Goal: Task Accomplishment & Management: Complete application form

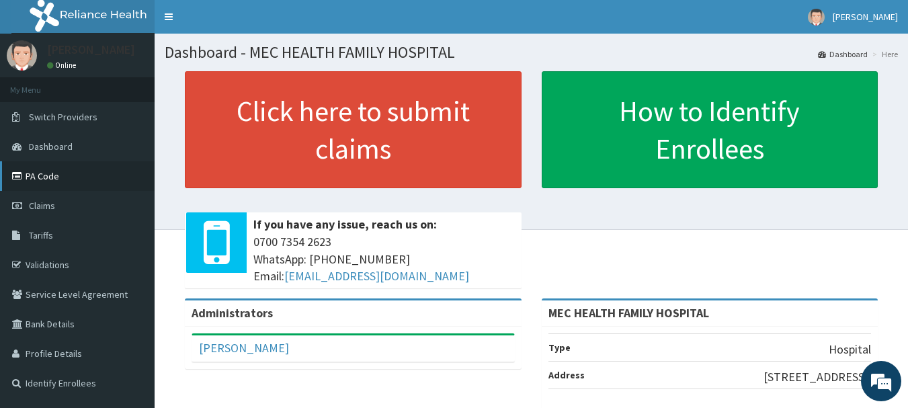
click at [46, 182] on link "PA Code" at bounding box center [77, 176] width 155 height 30
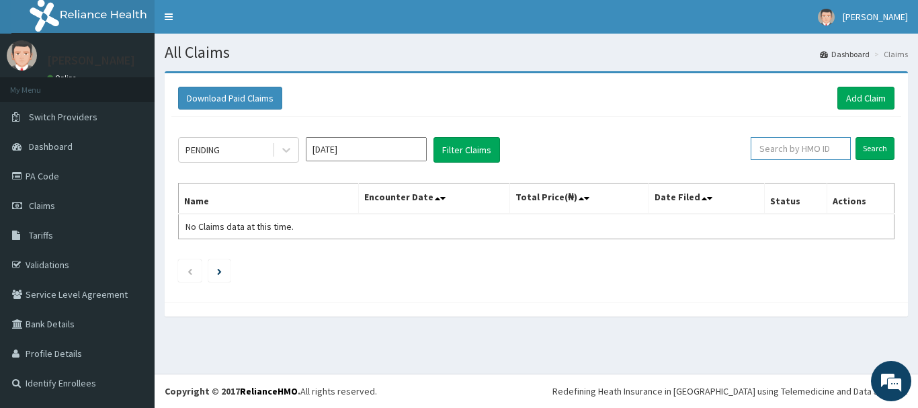
click at [775, 141] on input "text" at bounding box center [800, 148] width 100 height 23
type input "DGC/10249/A"
click at [884, 150] on input "Search" at bounding box center [874, 148] width 39 height 23
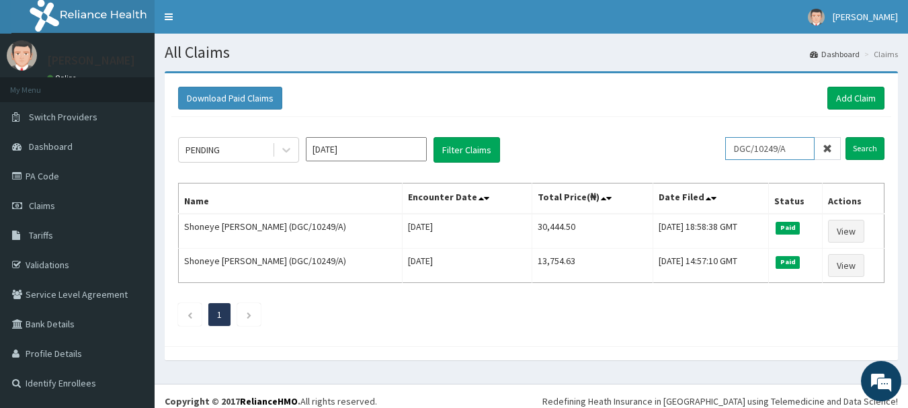
drag, startPoint x: 799, startPoint y: 152, endPoint x: 732, endPoint y: 142, distance: 67.2
click at [716, 148] on div "PENDING Sep 2025 Filter Claims DGC/10249/A Search" at bounding box center [531, 150] width 706 height 26
click at [856, 93] on link "Add Claim" at bounding box center [855, 98] width 57 height 23
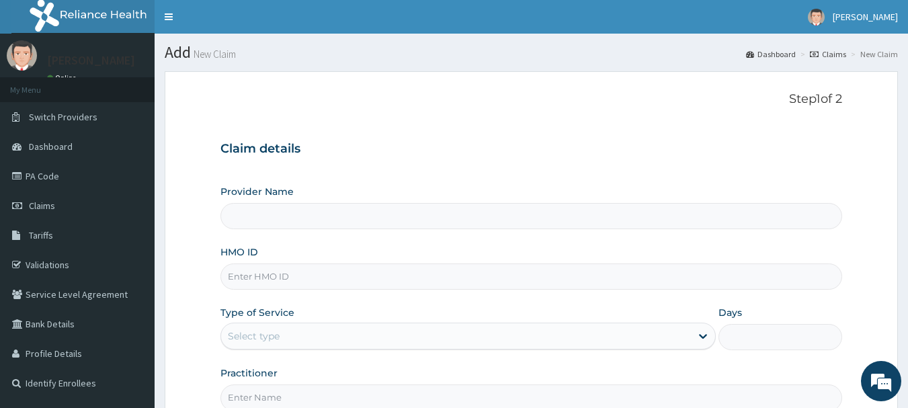
type input "MEC HEALTH FAMILY HOSPITAL"
paste input "DGC/10249/A"
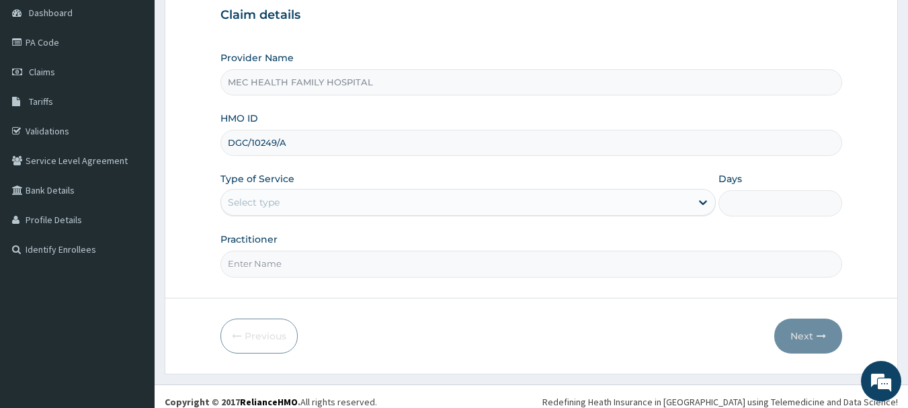
scroll to position [134, 0]
type input "DGC/10249/A"
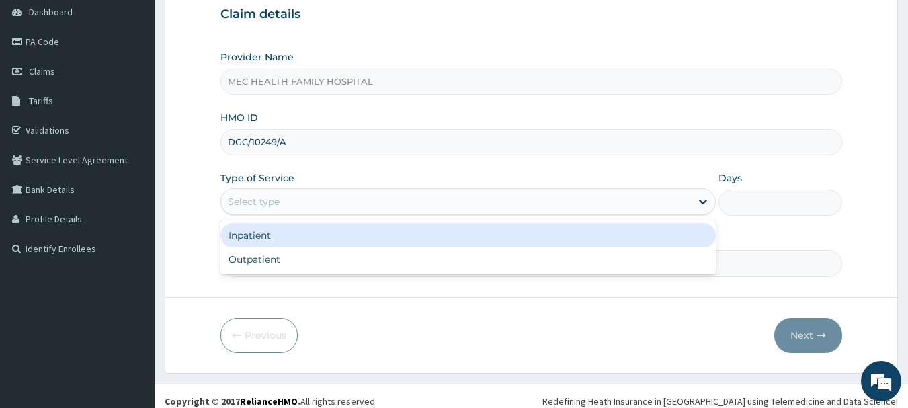
click at [316, 198] on div "Select type" at bounding box center [456, 201] width 470 height 21
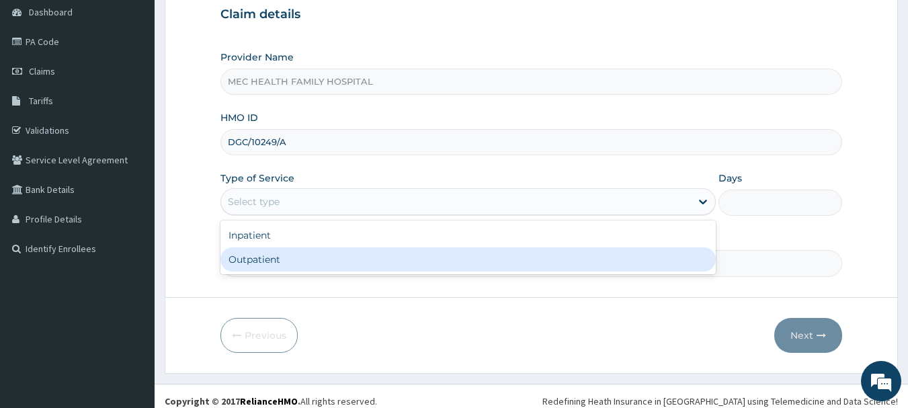
drag, startPoint x: 332, startPoint y: 266, endPoint x: 349, endPoint y: 266, distance: 17.5
click at [334, 266] on div "Outpatient" at bounding box center [467, 259] width 495 height 24
type input "1"
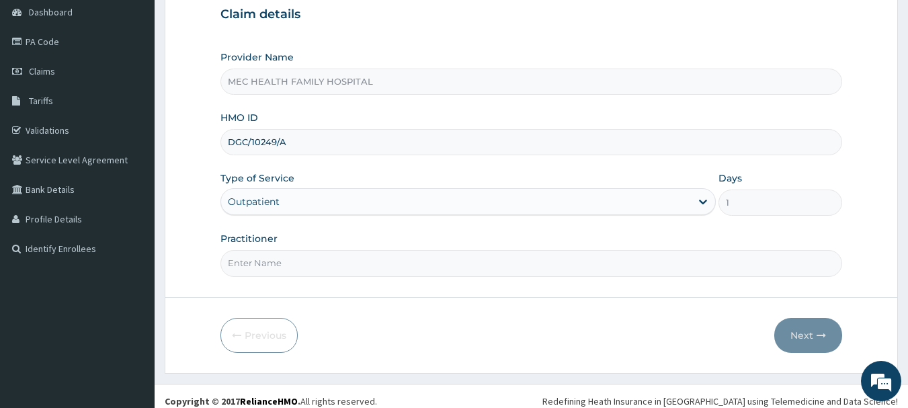
click at [584, 263] on input "Practitioner" at bounding box center [531, 263] width 622 height 26
type input "[PERSON_NAME]"
click at [796, 336] on button "Next" at bounding box center [808, 335] width 68 height 35
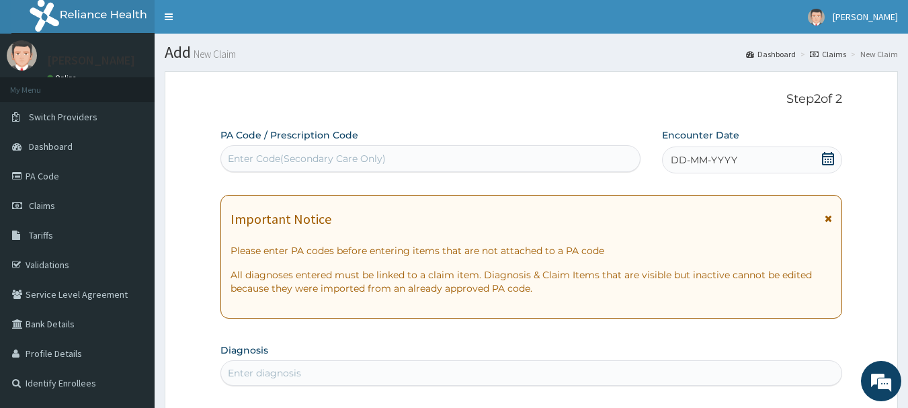
scroll to position [0, 0]
click at [825, 159] on icon at bounding box center [828, 158] width 12 height 13
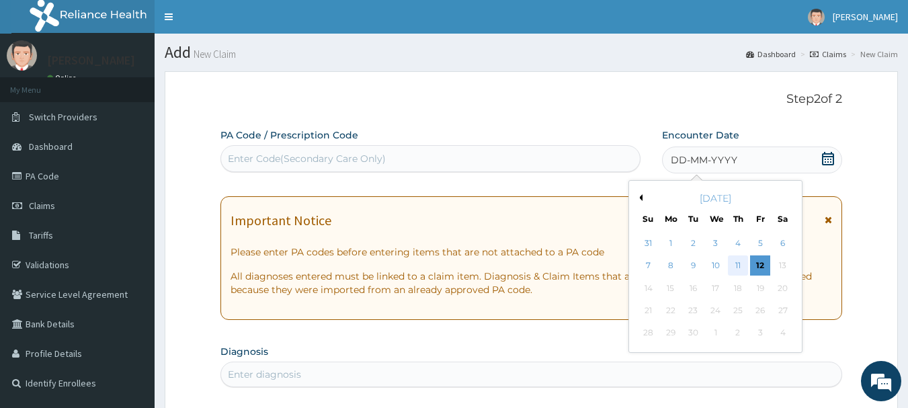
click at [742, 267] on div "11" at bounding box center [738, 266] width 20 height 20
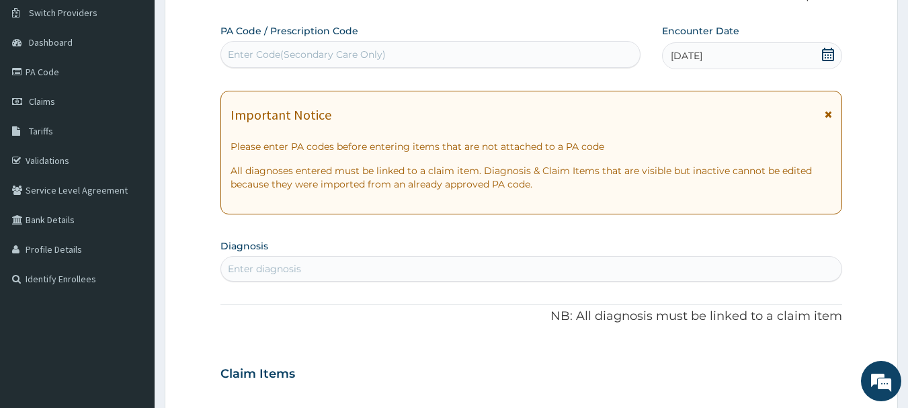
scroll to position [134, 0]
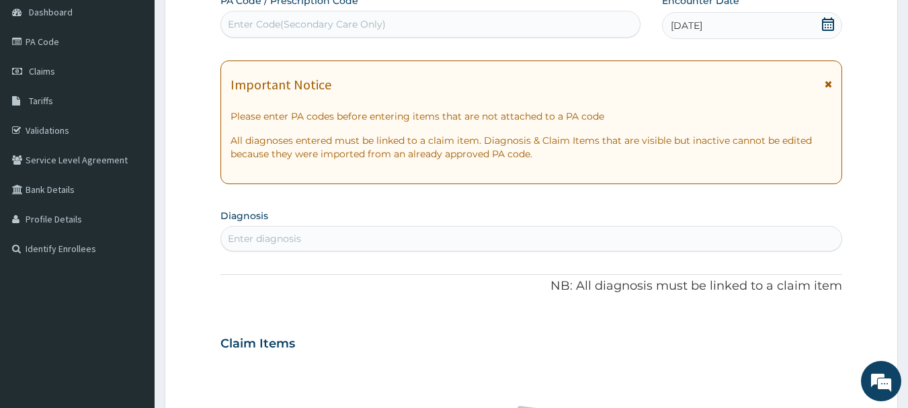
click at [654, 238] on div "Enter diagnosis" at bounding box center [531, 238] width 621 height 21
type input "Sepsis"
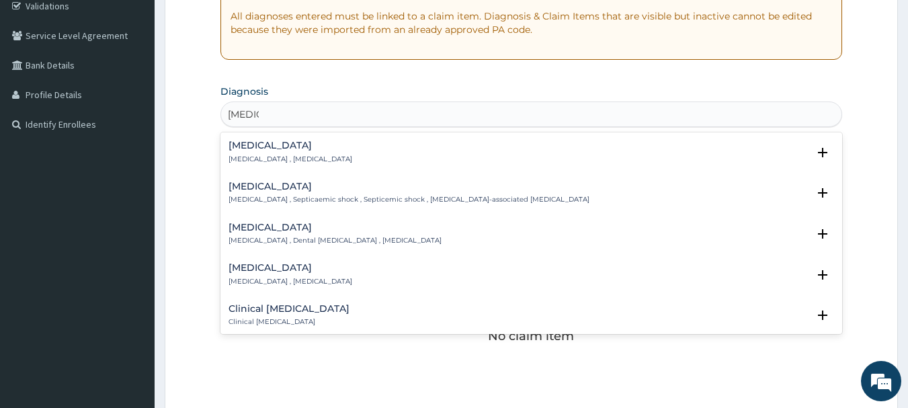
scroll to position [269, 0]
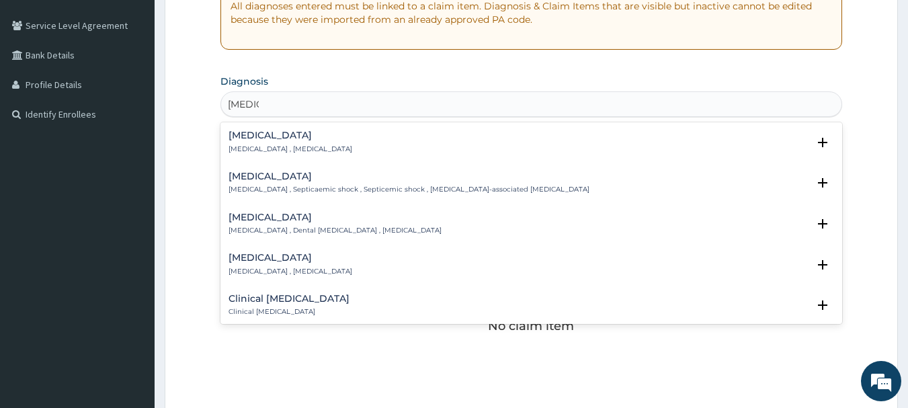
click at [241, 140] on h4 "Sepsis" at bounding box center [290, 135] width 124 height 10
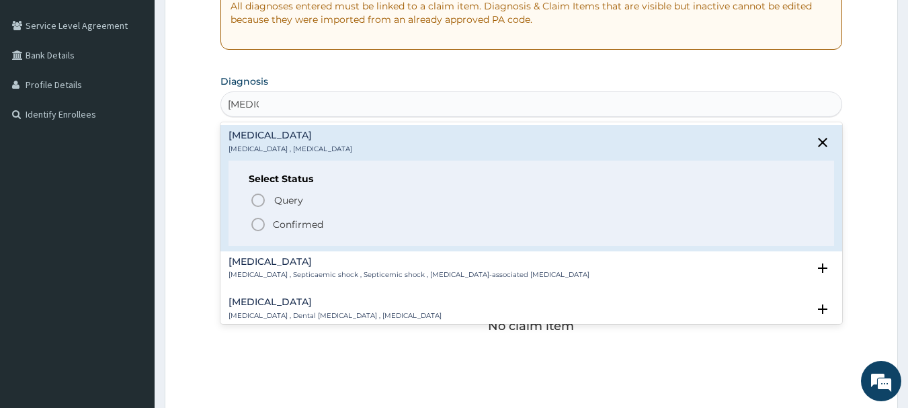
drag, startPoint x: 257, startPoint y: 226, endPoint x: 273, endPoint y: 204, distance: 27.6
click at [260, 226] on icon "status option filled" at bounding box center [258, 224] width 16 height 16
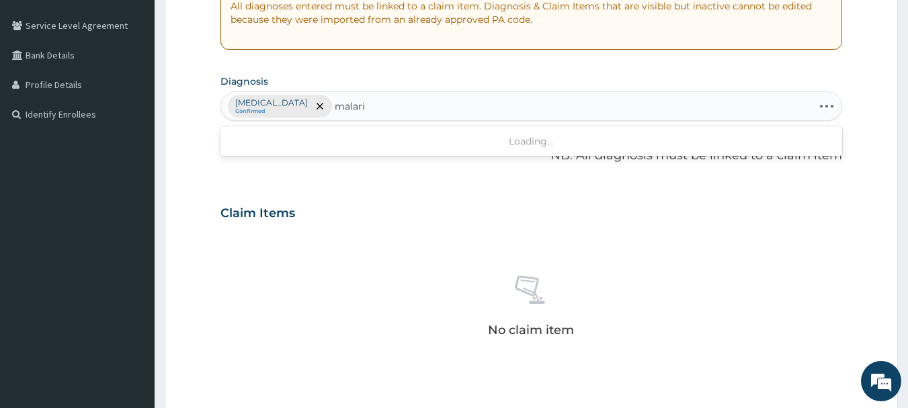
type input "malaria"
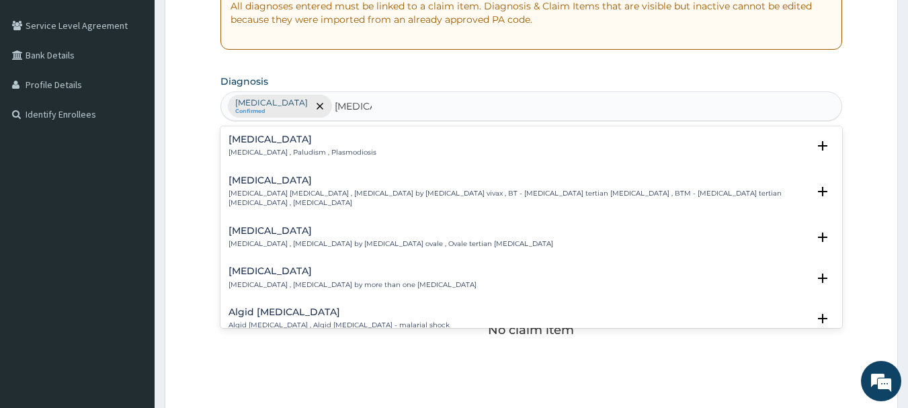
click at [245, 144] on h4 "Malaria" at bounding box center [302, 139] width 148 height 10
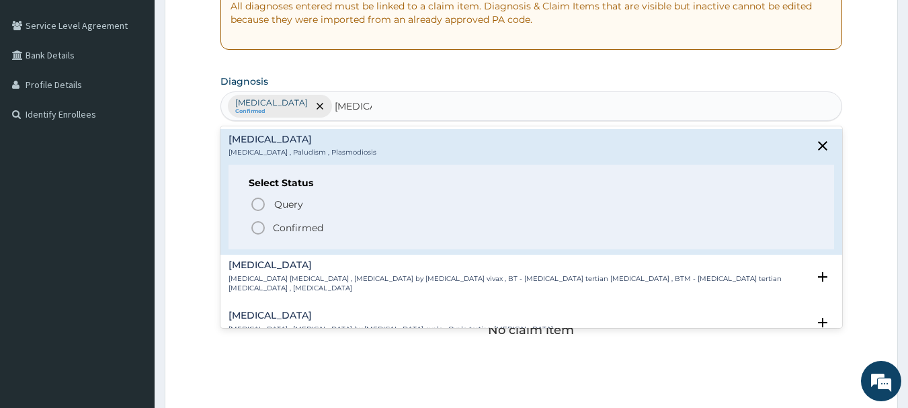
click at [273, 228] on p "Confirmed" at bounding box center [298, 227] width 50 height 13
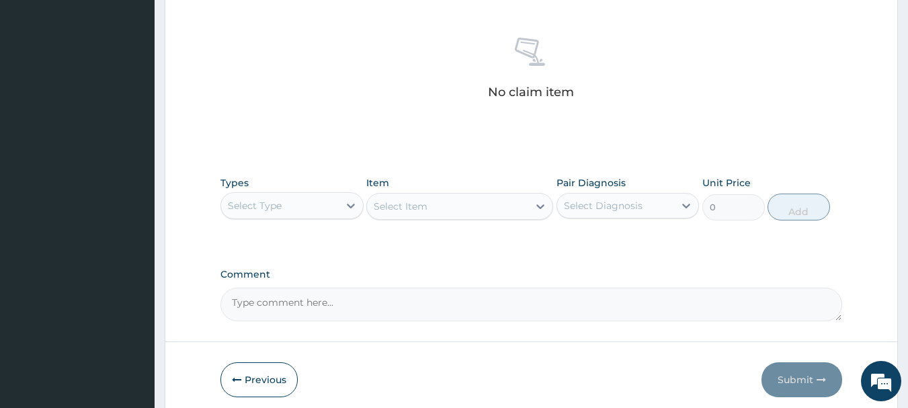
scroll to position [537, 0]
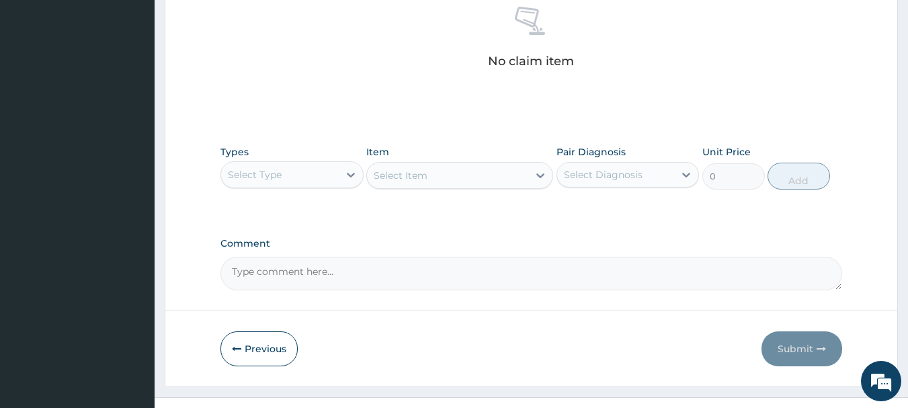
click at [324, 184] on div "Select Type" at bounding box center [280, 174] width 118 height 21
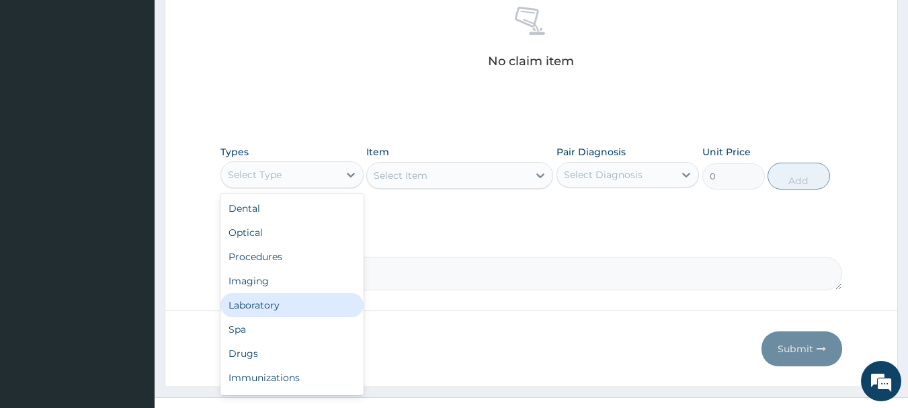
scroll to position [46, 0]
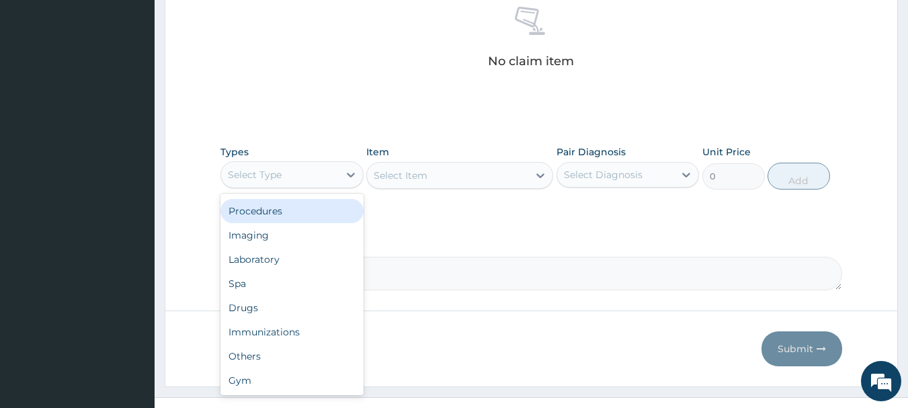
click at [291, 216] on div "Procedures" at bounding box center [291, 211] width 143 height 24
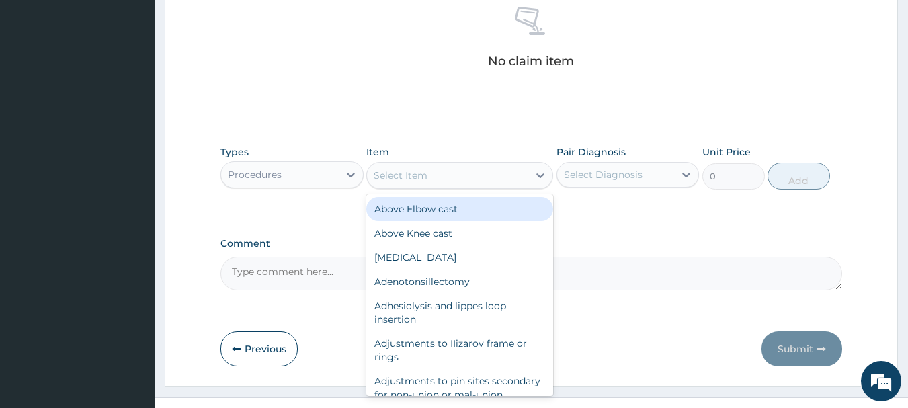
click at [453, 178] on div "Select Item" at bounding box center [447, 175] width 161 height 21
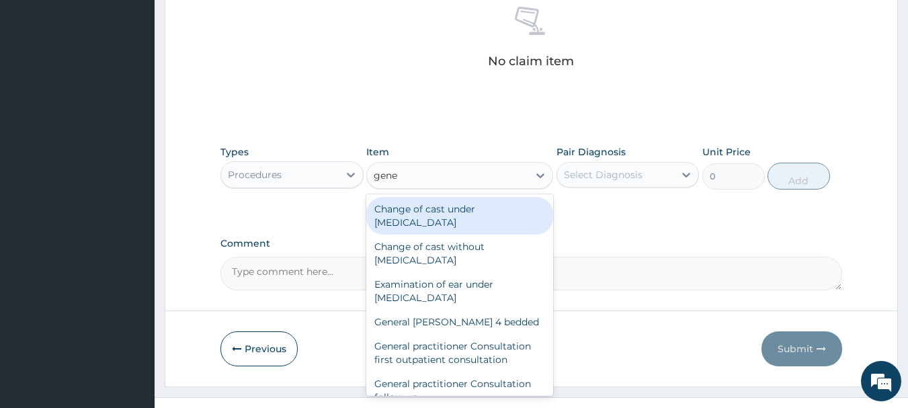
type input "gener"
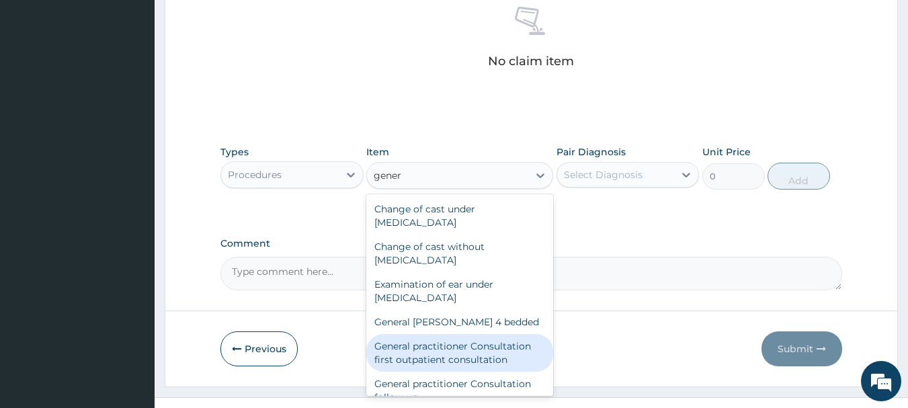
drag, startPoint x: 458, startPoint y: 359, endPoint x: 498, endPoint y: 345, distance: 42.7
click at [461, 359] on div "General practitioner Consultation first outpatient consultation" at bounding box center [459, 353] width 187 height 38
type input "3547.5"
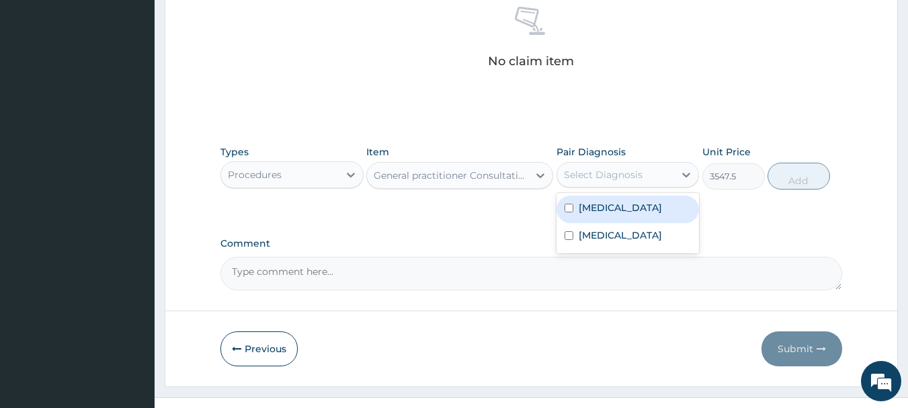
click at [590, 169] on div "Select Diagnosis" at bounding box center [603, 174] width 79 height 13
click at [605, 206] on label "[MEDICAL_DATA]" at bounding box center [619, 207] width 83 height 13
checkbox input "true"
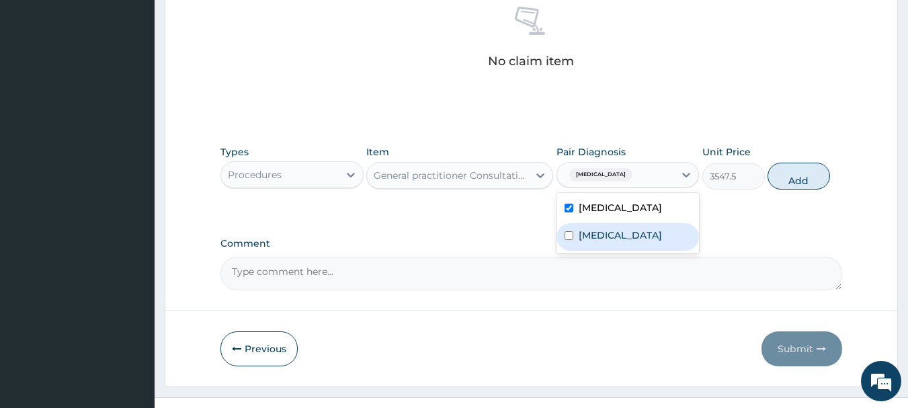
drag, startPoint x: 617, startPoint y: 233, endPoint x: 663, endPoint y: 234, distance: 46.4
click at [617, 234] on div "[MEDICAL_DATA]" at bounding box center [627, 237] width 143 height 28
checkbox input "true"
click at [793, 185] on button "Add" at bounding box center [798, 176] width 62 height 27
type input "0"
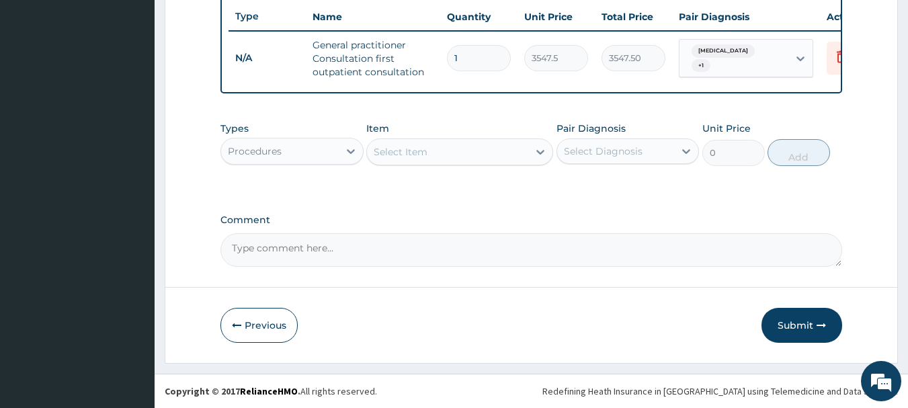
scroll to position [515, 0]
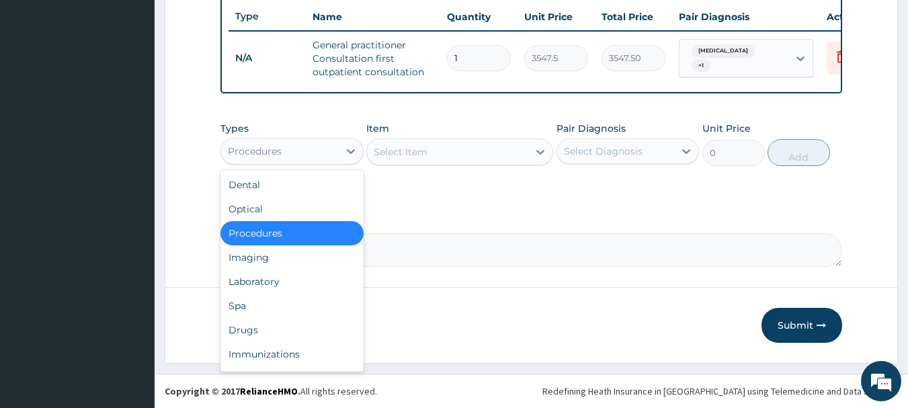
click at [304, 153] on div "Procedures" at bounding box center [280, 150] width 118 height 21
drag, startPoint x: 302, startPoint y: 283, endPoint x: 313, endPoint y: 278, distance: 12.4
click at [307, 281] on div "Laboratory" at bounding box center [291, 281] width 143 height 24
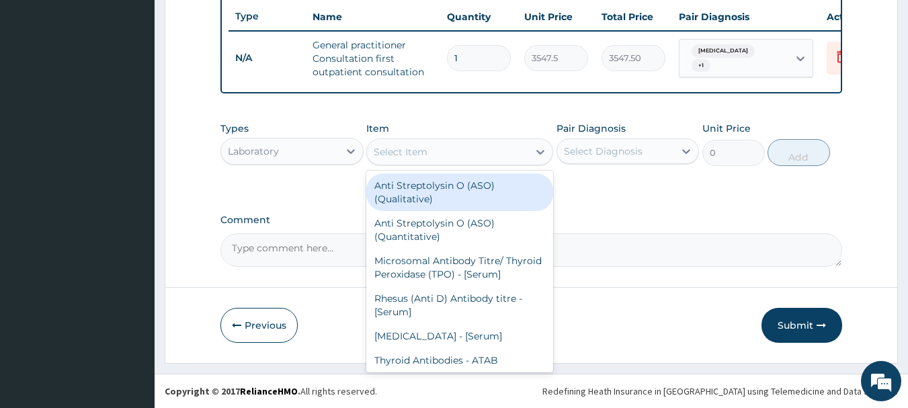
click at [463, 160] on div "Select Item" at bounding box center [447, 151] width 161 height 21
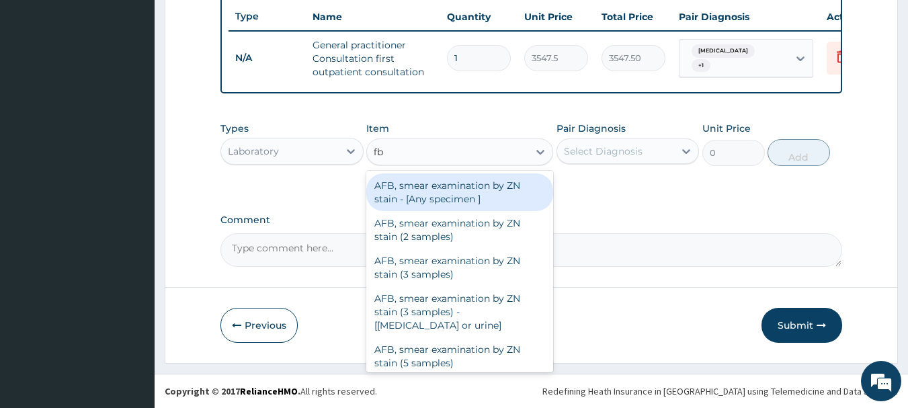
type input "fbc"
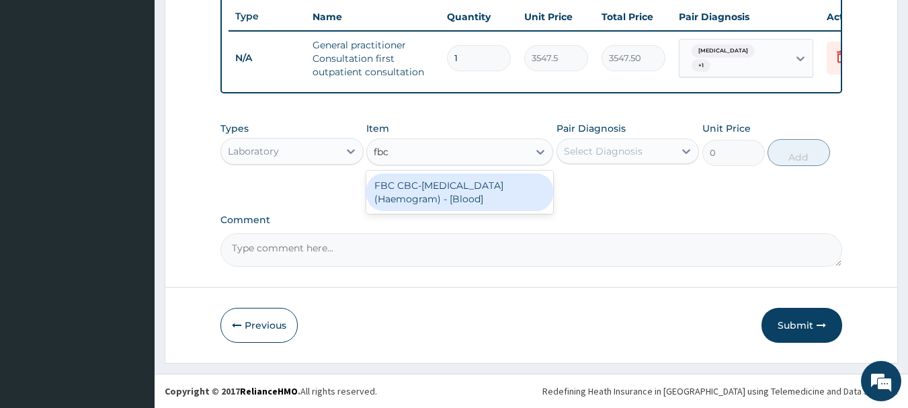
click at [470, 205] on div "FBC CBC-Complete Blood Count (Haemogram) - [Blood]" at bounding box center [459, 192] width 187 height 38
type input "4300"
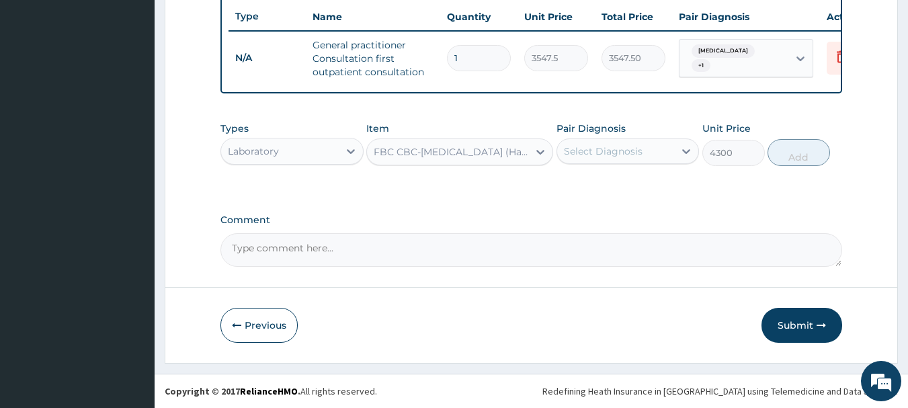
click at [637, 157] on div "Select Diagnosis" at bounding box center [603, 150] width 79 height 13
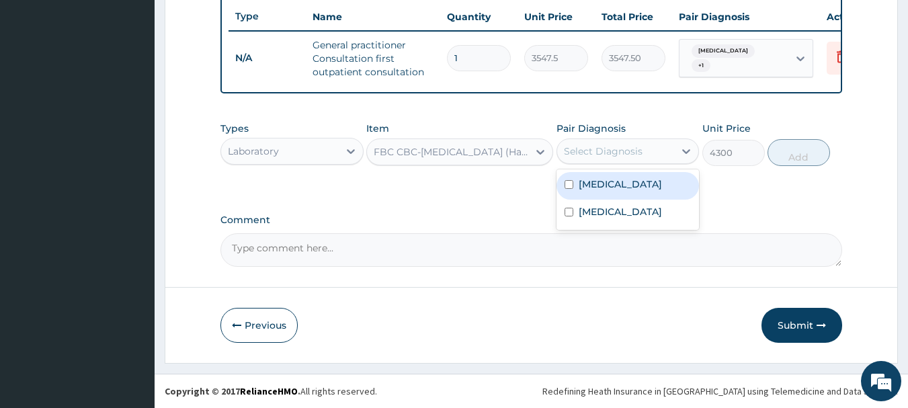
drag, startPoint x: 631, startPoint y: 189, endPoint x: 687, endPoint y: 180, distance: 56.4
click at [635, 189] on div "Sepsis" at bounding box center [627, 186] width 143 height 28
checkbox input "true"
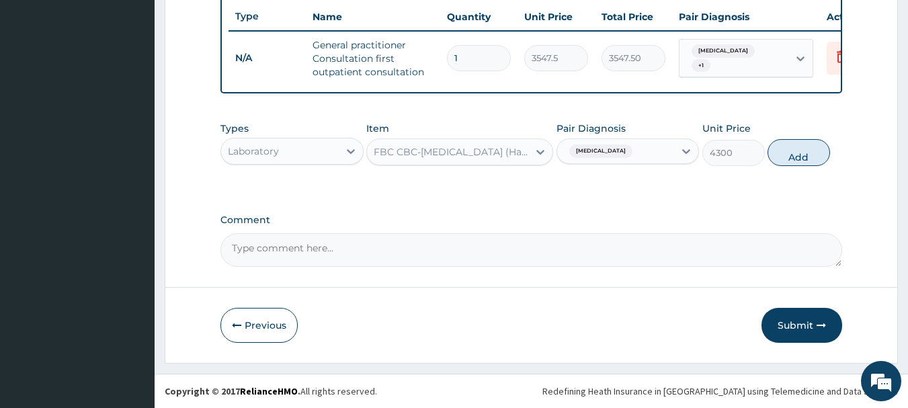
click at [801, 155] on button "Add" at bounding box center [798, 152] width 62 height 27
type input "0"
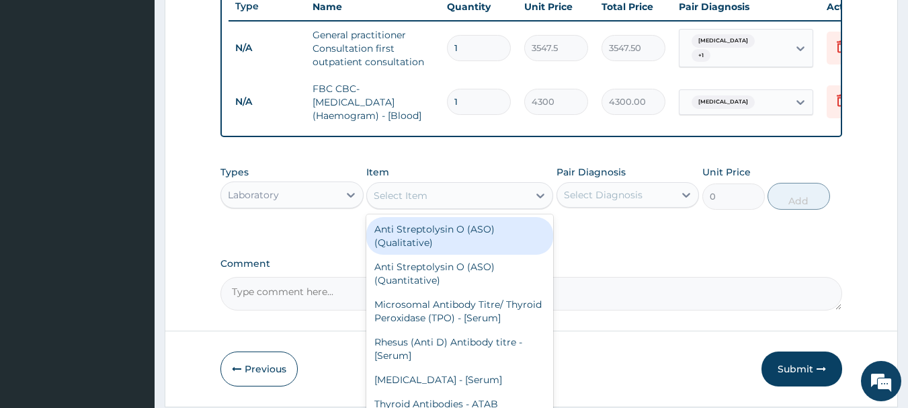
click at [430, 202] on div "Select Item" at bounding box center [447, 195] width 161 height 21
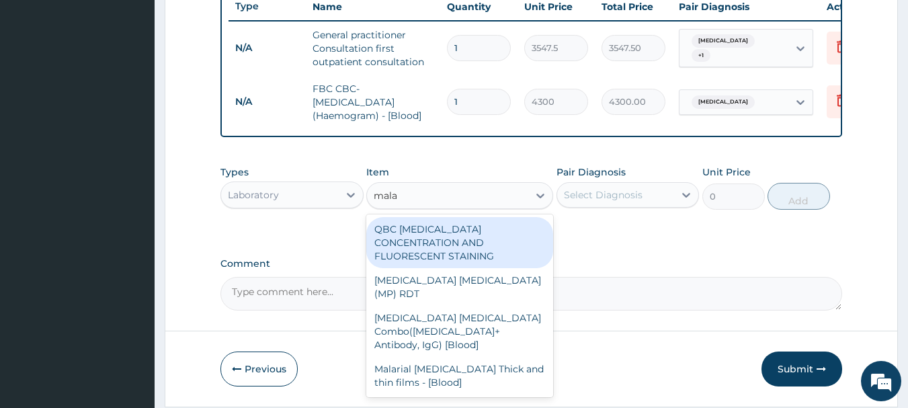
type input "malar"
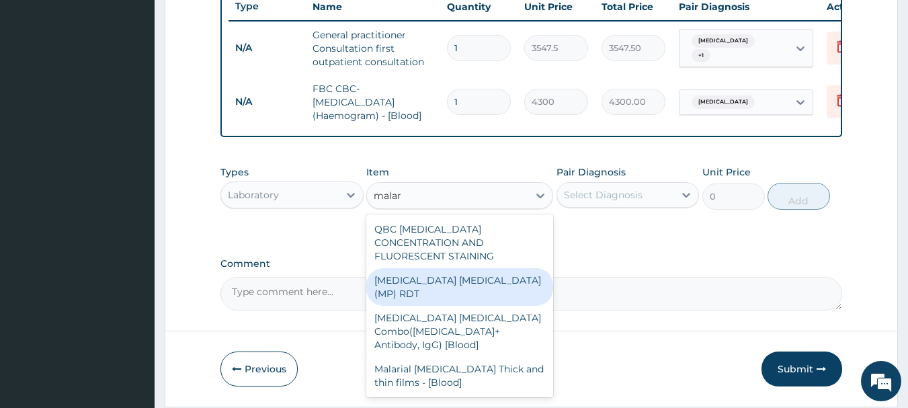
click at [470, 278] on div "MALARIA PARASITE (MP) RDT" at bounding box center [459, 287] width 187 height 38
type input "1612.5"
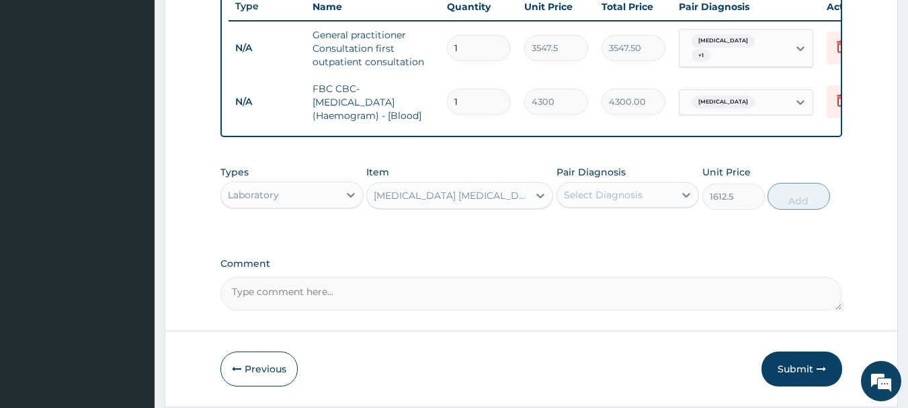
click at [595, 206] on div "Select Diagnosis" at bounding box center [616, 194] width 118 height 21
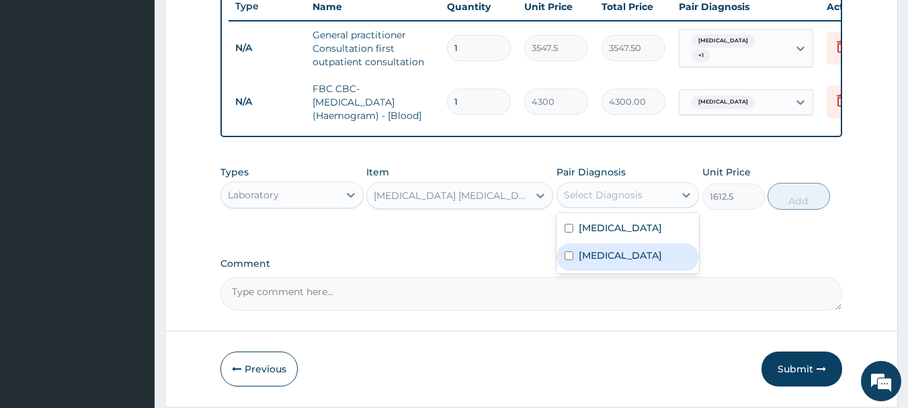
click at [609, 262] on label "Malaria" at bounding box center [619, 255] width 83 height 13
checkbox input "true"
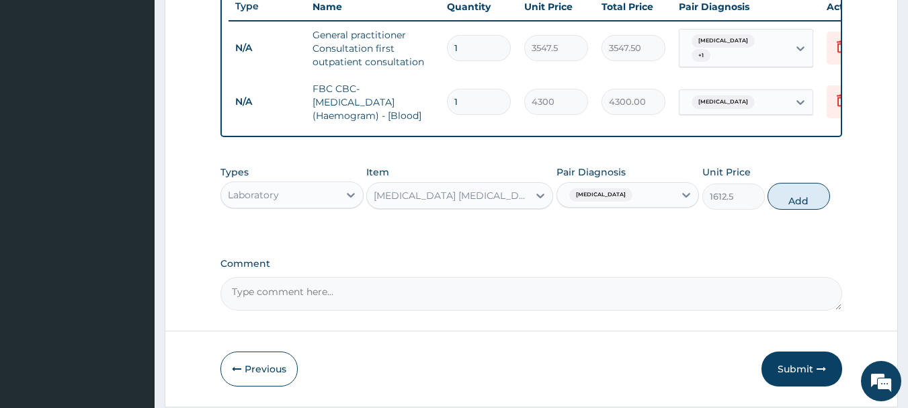
drag, startPoint x: 793, startPoint y: 203, endPoint x: 746, endPoint y: 214, distance: 47.6
click at [793, 204] on button "Add" at bounding box center [798, 196] width 62 height 27
type input "0"
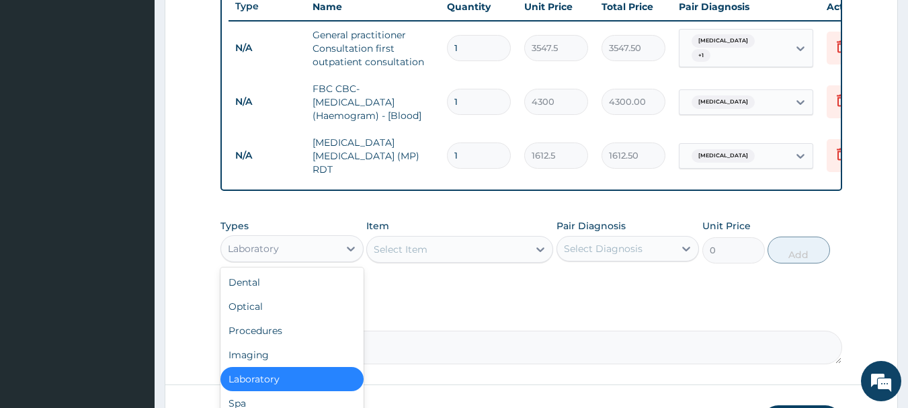
click at [321, 245] on div "Laboratory" at bounding box center [280, 248] width 118 height 21
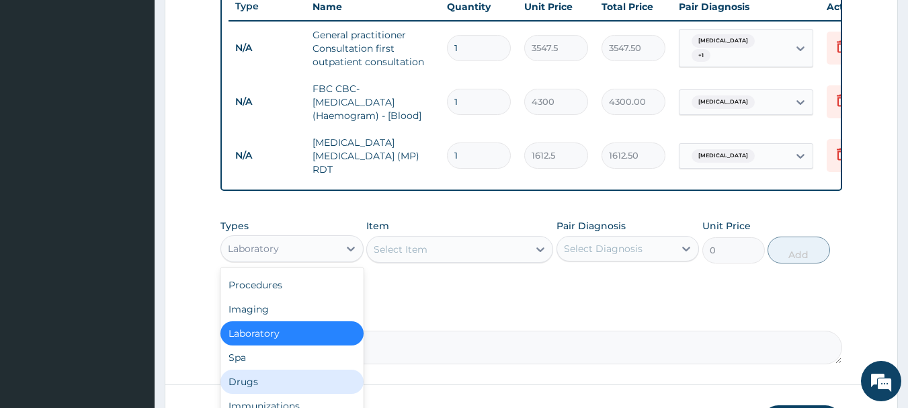
click at [298, 378] on div "Drugs" at bounding box center [291, 381] width 143 height 24
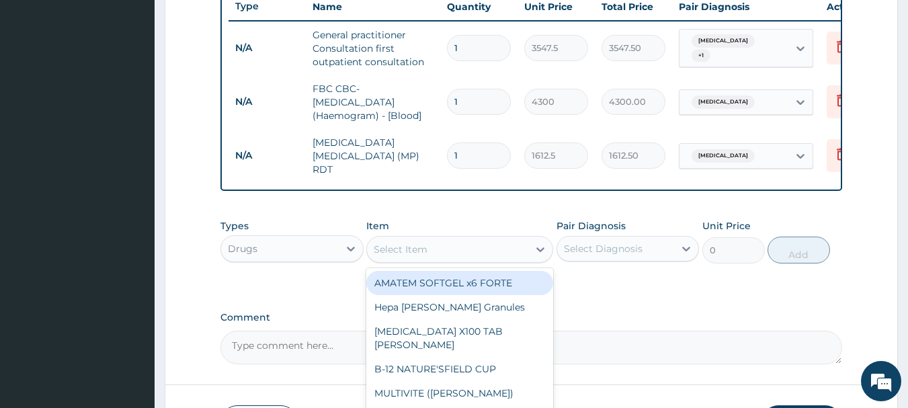
click at [413, 247] on div "Select Item" at bounding box center [400, 249] width 54 height 13
drag, startPoint x: 704, startPoint y: 308, endPoint x: 705, endPoint y: 297, distance: 10.8
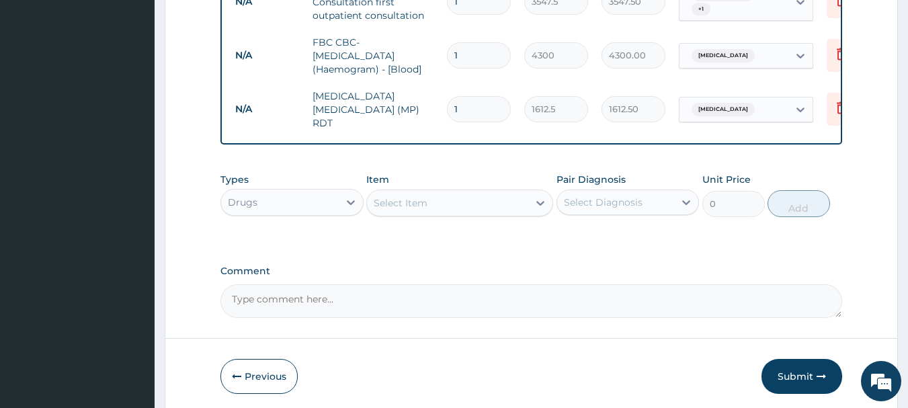
scroll to position [615, 0]
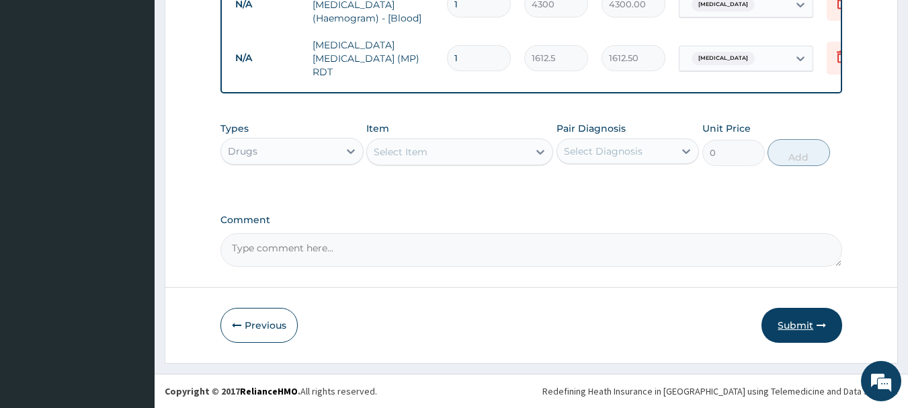
click at [789, 327] on button "Submit" at bounding box center [801, 325] width 81 height 35
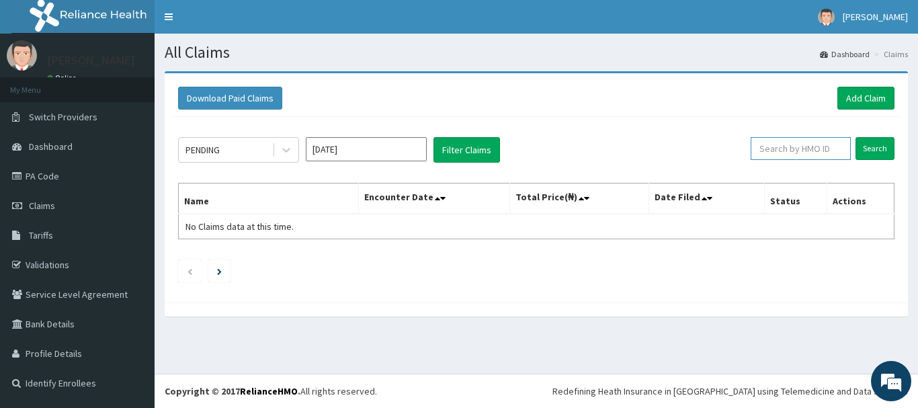
click at [805, 146] on input "text" at bounding box center [800, 148] width 100 height 23
type input "EOE/10014/F"
click at [884, 156] on input "Search" at bounding box center [874, 148] width 39 height 23
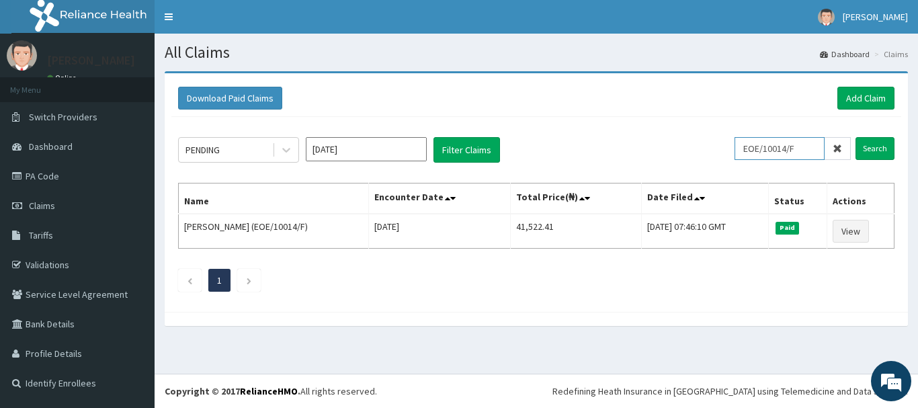
drag, startPoint x: 811, startPoint y: 148, endPoint x: 726, endPoint y: 139, distance: 85.2
click at [721, 147] on div "PENDING Sep 2025 Filter Claims EOE/10014/F Search" at bounding box center [536, 150] width 716 height 26
click at [863, 102] on link "Add Claim" at bounding box center [865, 98] width 57 height 23
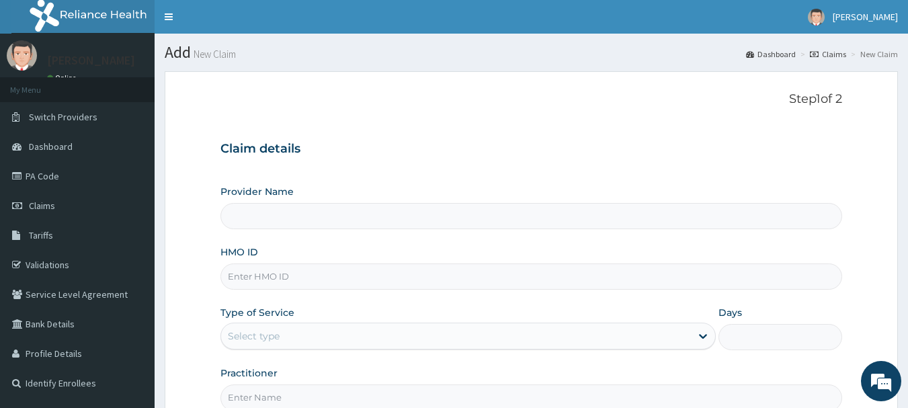
type input "MEC HEALTH FAMILY HOSPITAL"
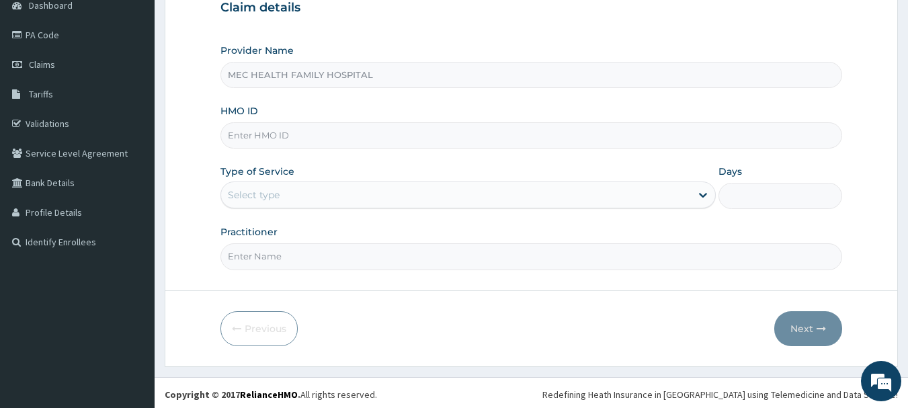
scroll to position [144, 0]
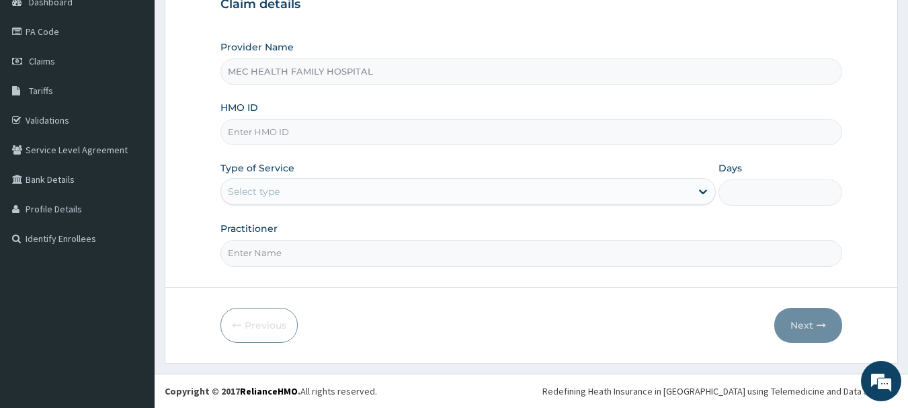
click at [284, 124] on input "HMO ID" at bounding box center [531, 132] width 622 height 26
paste input "EOE/10014/F"
type input "EOE/10014/F"
click at [268, 193] on div "Select type" at bounding box center [254, 191] width 52 height 13
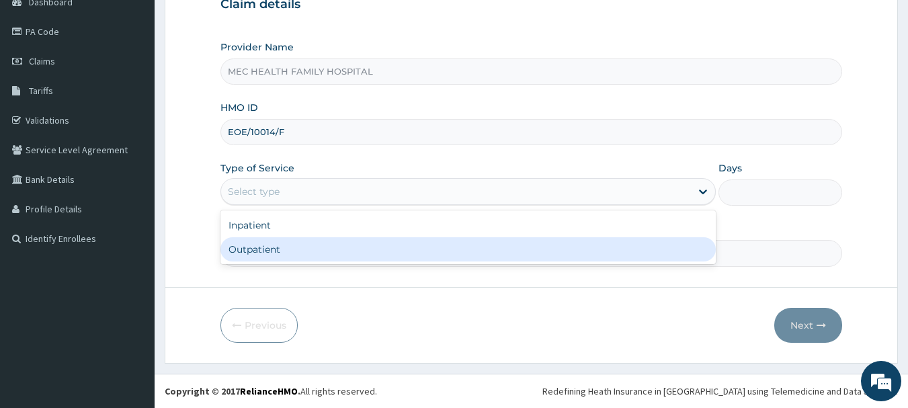
scroll to position [0, 0]
drag, startPoint x: 267, startPoint y: 257, endPoint x: 275, endPoint y: 256, distance: 7.5
click at [269, 257] on div "Outpatient" at bounding box center [467, 249] width 495 height 24
type input "1"
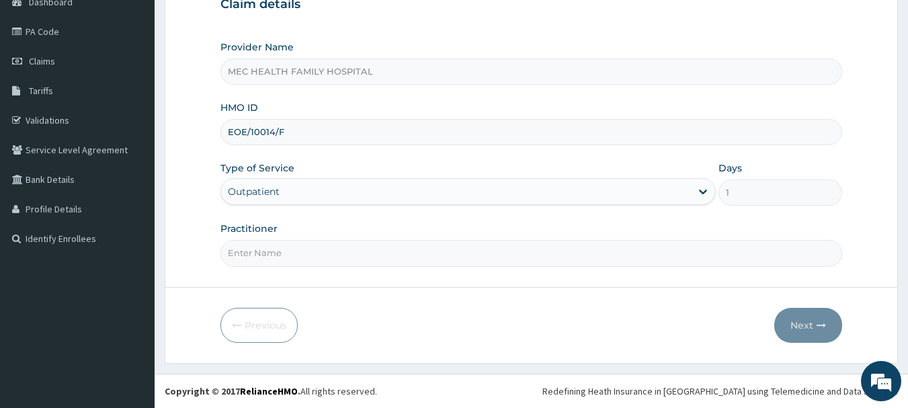
click at [279, 256] on input "Practitioner" at bounding box center [531, 253] width 622 height 26
type input "Dr. Chinaka"
click at [795, 320] on button "Next" at bounding box center [808, 325] width 68 height 35
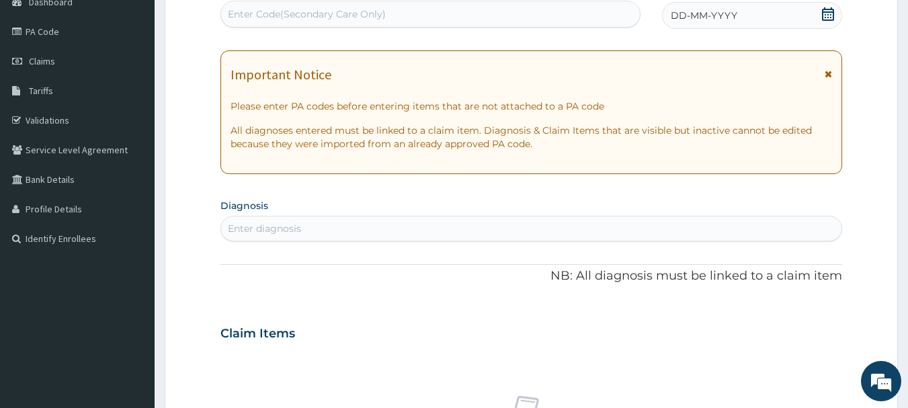
drag, startPoint x: 300, startPoint y: 227, endPoint x: 292, endPoint y: 200, distance: 28.1
click at [298, 221] on div "Enter diagnosis" at bounding box center [531, 228] width 621 height 21
type input "PEPTIC ULCER"
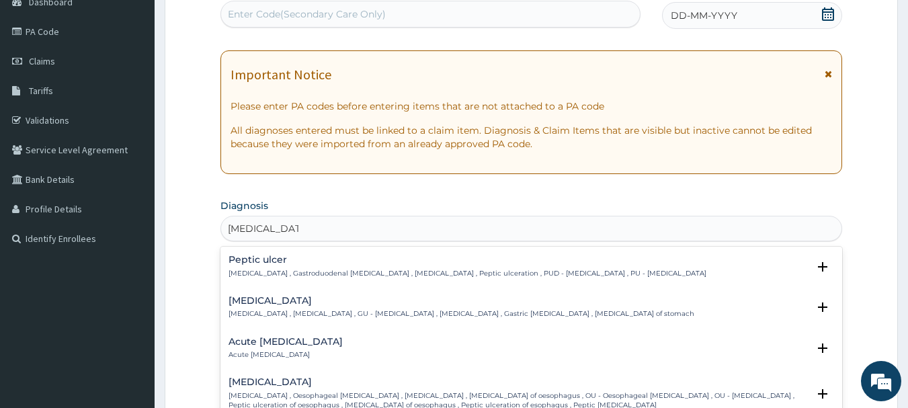
click at [259, 265] on h4 "Peptic ulcer" at bounding box center [467, 260] width 478 height 10
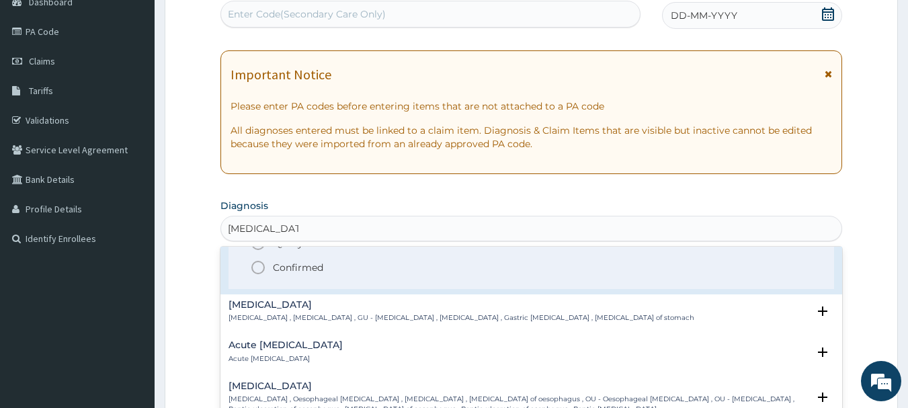
scroll to position [67, 0]
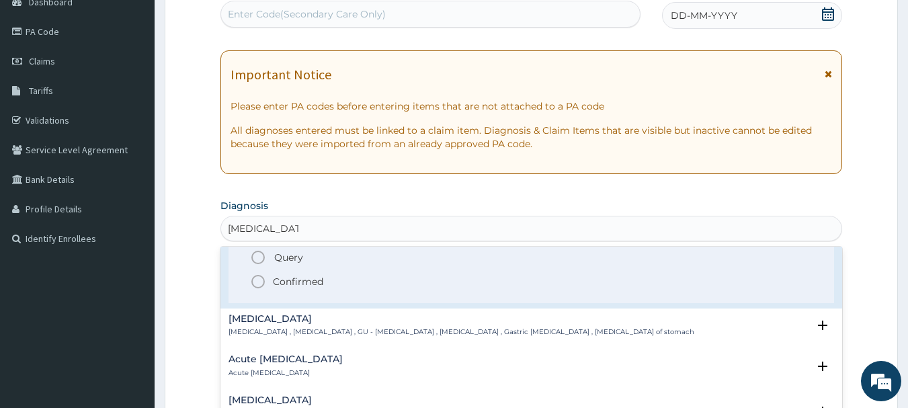
click at [280, 286] on p "Confirmed" at bounding box center [298, 281] width 50 height 13
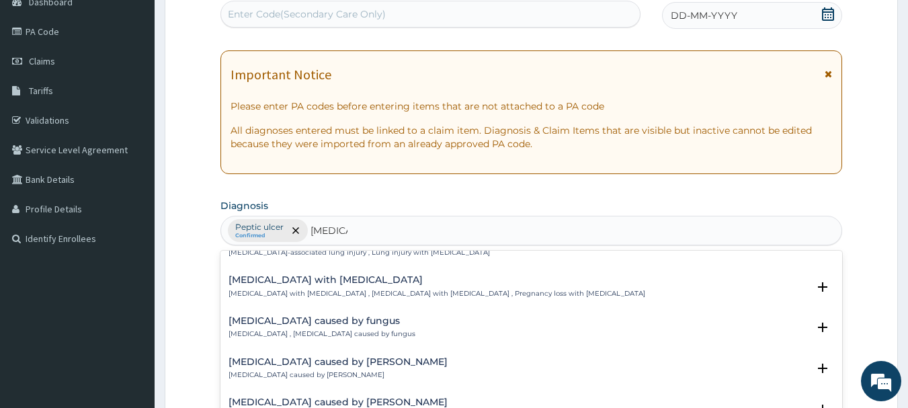
scroll to position [739, 0]
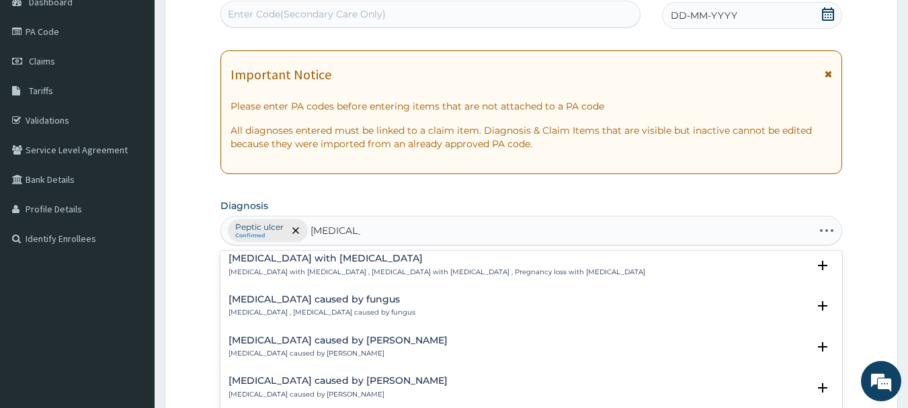
type input "SEPSIS SKI"
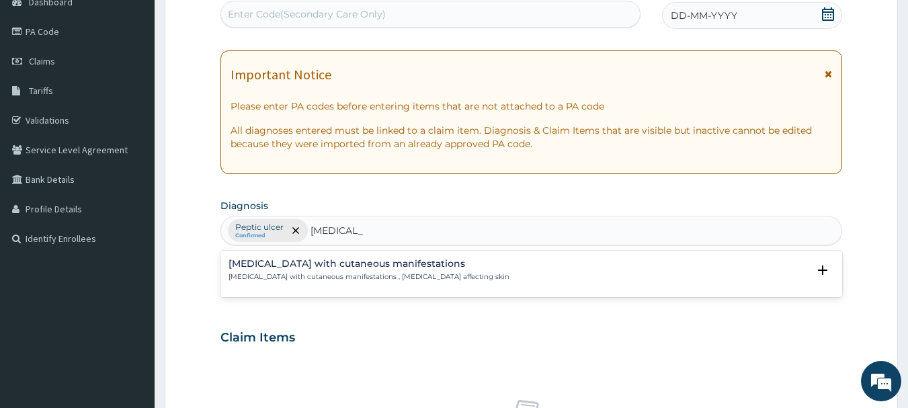
click at [357, 277] on p "Sepsis with cutaneous manifestations , Sepsis affecting skin" at bounding box center [368, 276] width 281 height 9
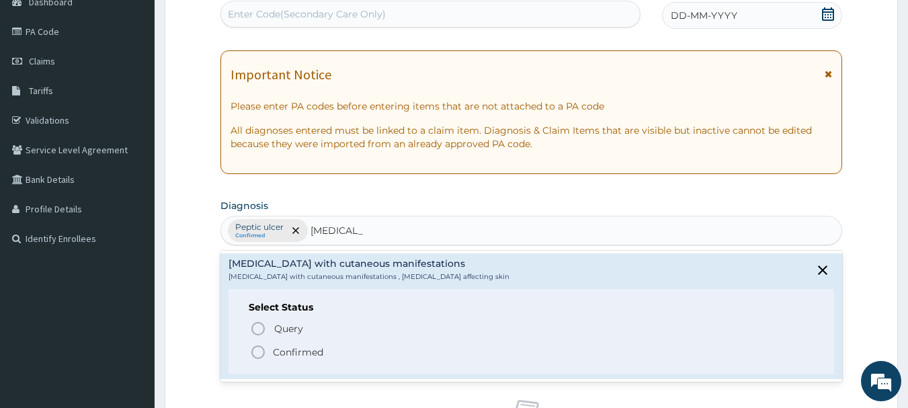
click at [285, 354] on p "Confirmed" at bounding box center [298, 351] width 50 height 13
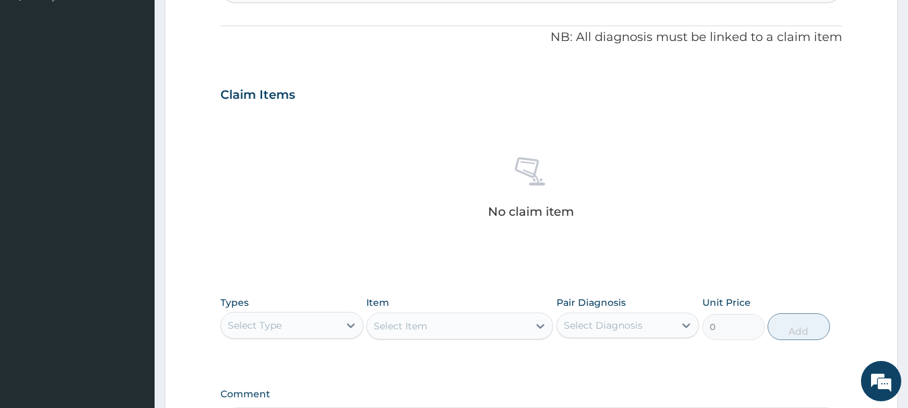
scroll to position [480, 0]
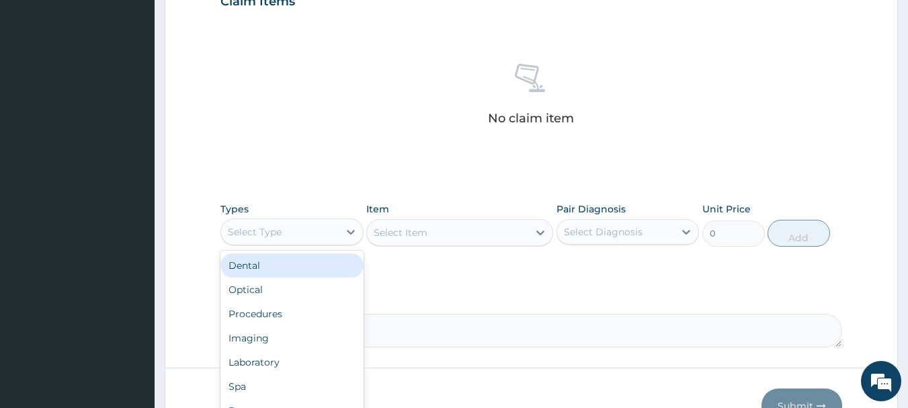
click at [331, 244] on div "Select Type" at bounding box center [291, 231] width 143 height 27
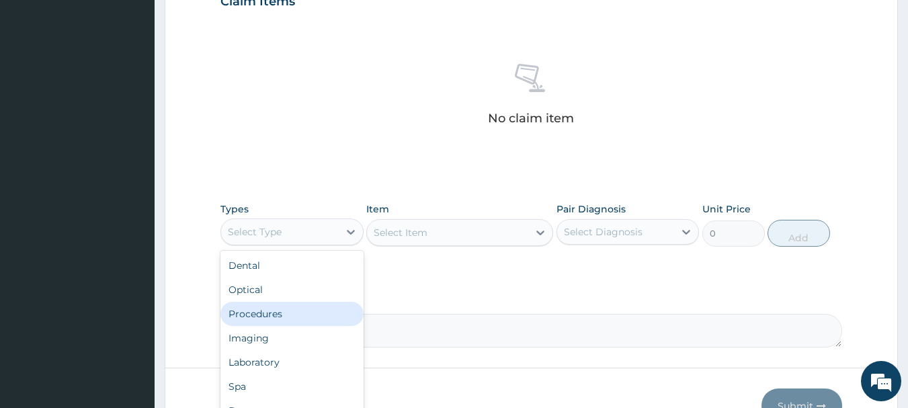
drag, startPoint x: 304, startPoint y: 314, endPoint x: 319, endPoint y: 302, distance: 19.6
click at [306, 312] on div "Procedures" at bounding box center [291, 314] width 143 height 24
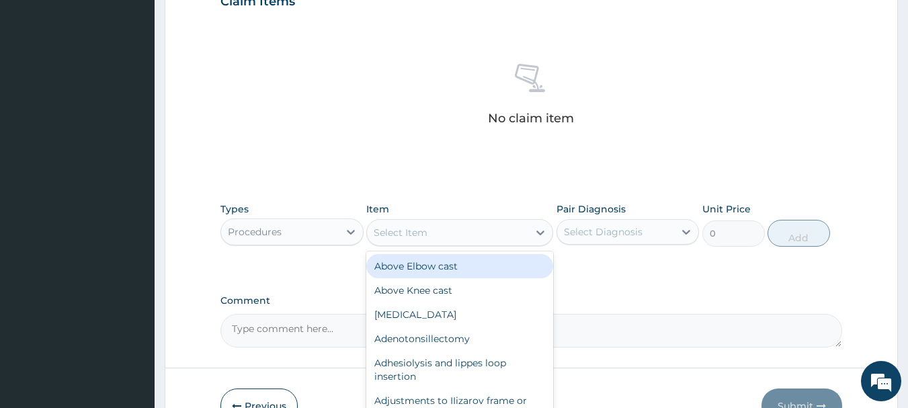
click at [469, 234] on div "Select Item" at bounding box center [447, 232] width 161 height 21
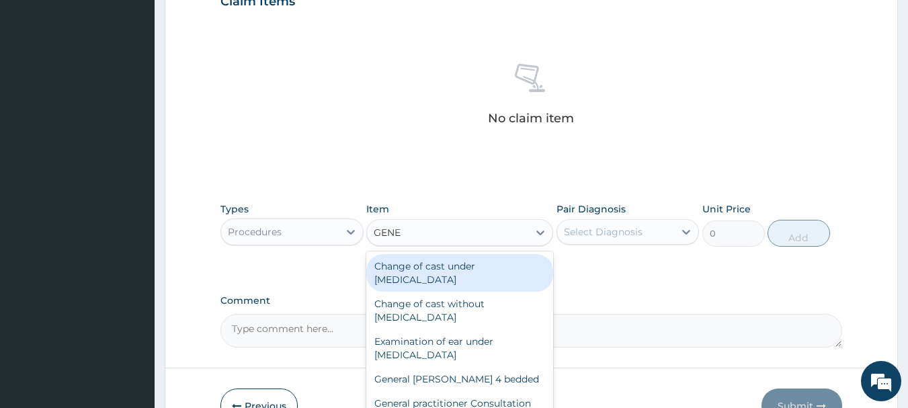
type input "GENER"
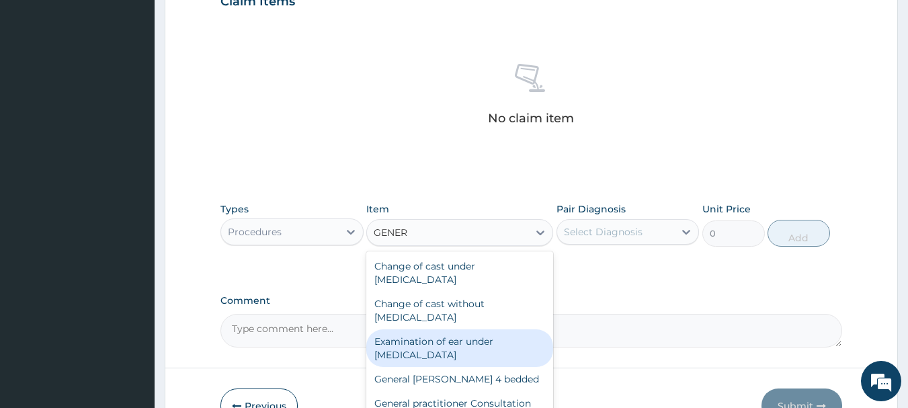
scroll to position [67, 0]
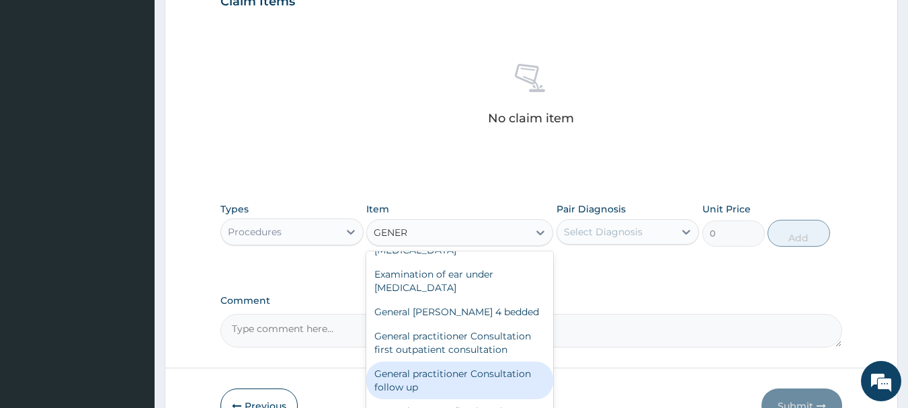
drag, startPoint x: 463, startPoint y: 378, endPoint x: 477, endPoint y: 365, distance: 19.0
click at [471, 370] on div "General practitioner Consultation follow up" at bounding box center [459, 380] width 187 height 38
type input "2365"
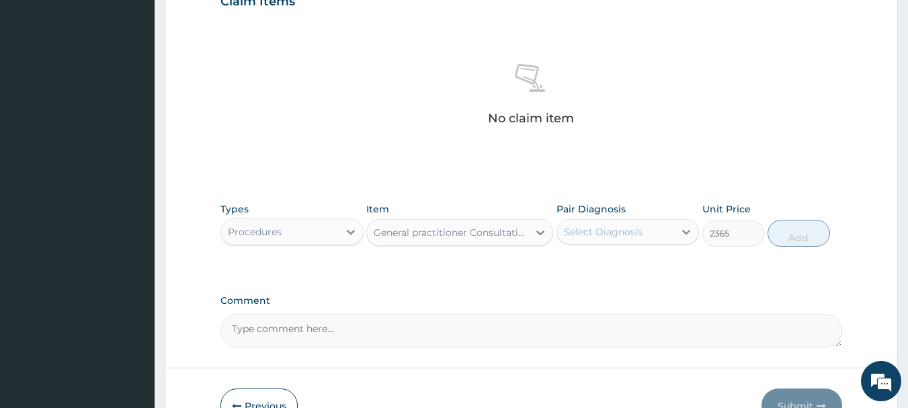
click at [594, 245] on div "Pair Diagnosis Select Diagnosis" at bounding box center [627, 224] width 143 height 44
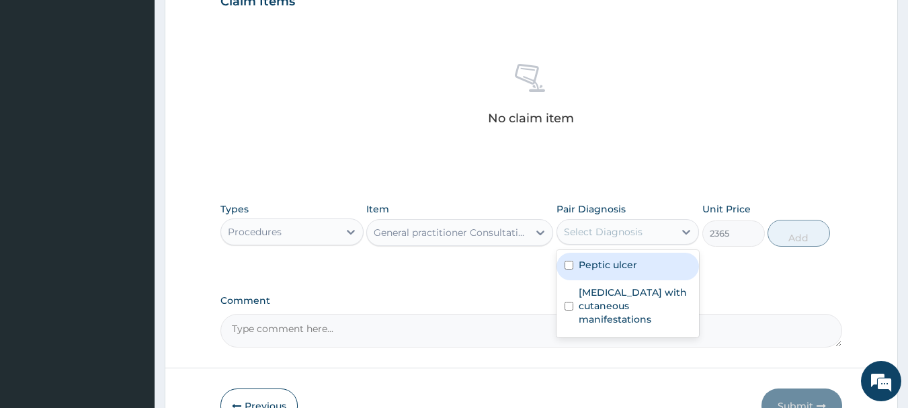
click at [599, 234] on div "Select Diagnosis" at bounding box center [603, 231] width 79 height 13
drag, startPoint x: 609, startPoint y: 268, endPoint x: 612, endPoint y: 275, distance: 8.1
click at [610, 268] on label "Peptic ulcer" at bounding box center [607, 264] width 58 height 13
checkbox input "true"
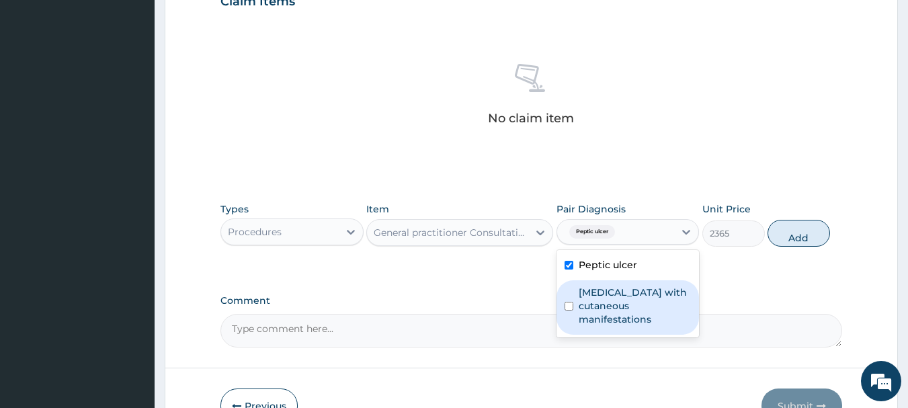
drag, startPoint x: 613, startPoint y: 294, endPoint x: 676, endPoint y: 269, distance: 68.1
click at [616, 294] on label "Sepsis with cutaneous manifestations" at bounding box center [634, 305] width 113 height 40
checkbox input "true"
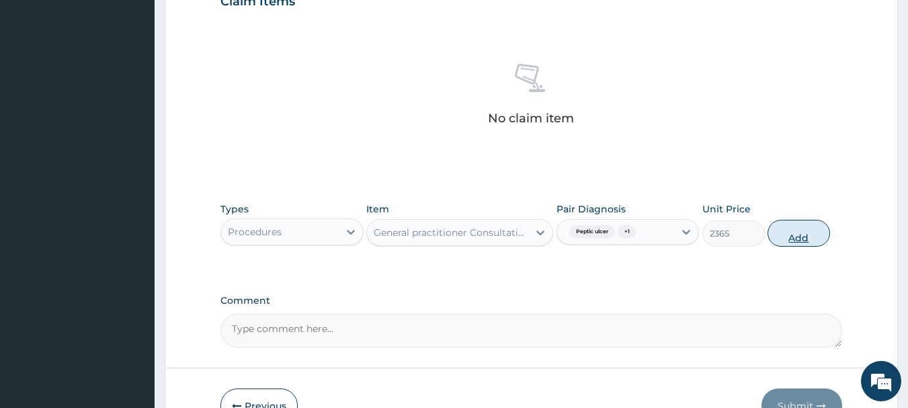
click at [798, 231] on button "Add" at bounding box center [798, 233] width 62 height 27
type input "0"
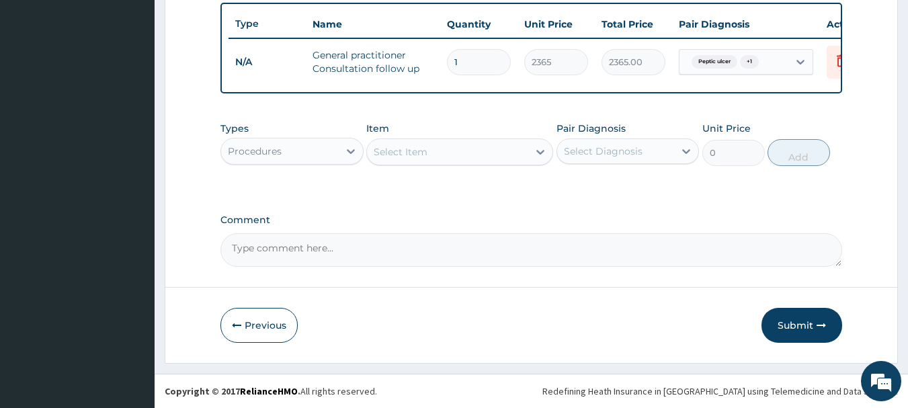
scroll to position [507, 0]
click at [809, 317] on button "Submit" at bounding box center [801, 325] width 81 height 35
click at [796, 320] on button "Submit" at bounding box center [801, 325] width 81 height 35
click at [792, 325] on button "Submit" at bounding box center [801, 325] width 81 height 35
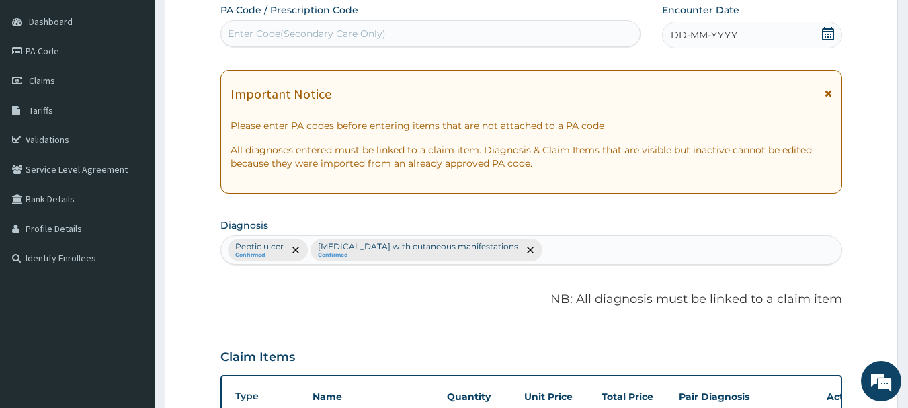
scroll to position [0, 0]
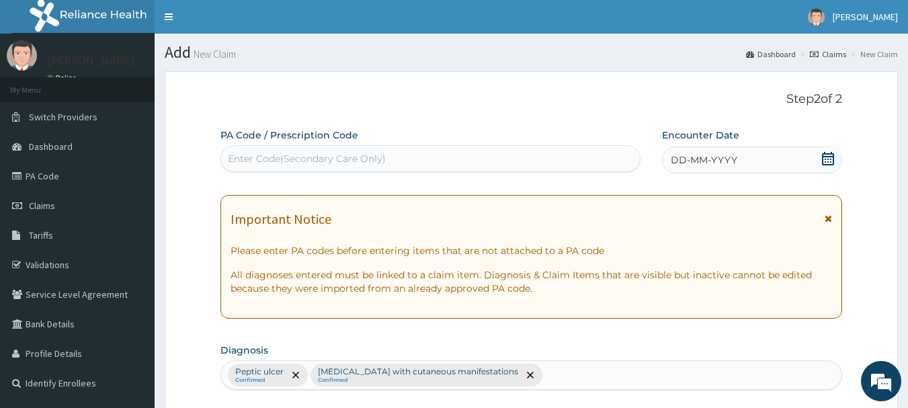
click at [828, 156] on icon at bounding box center [828, 158] width 12 height 13
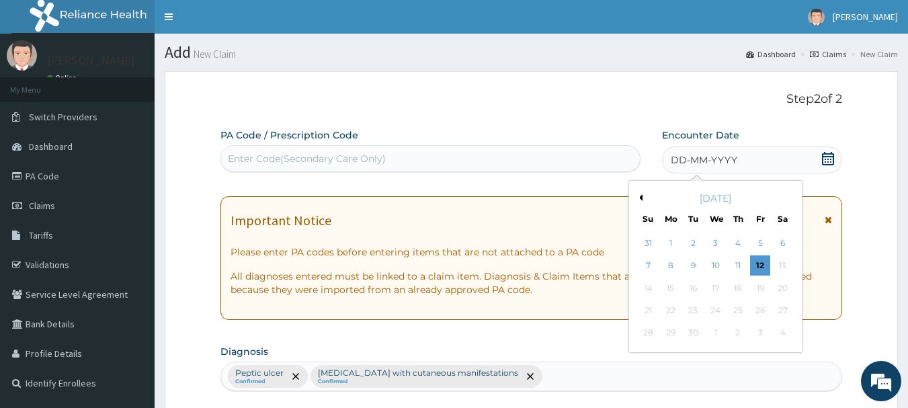
drag, startPoint x: 713, startPoint y: 265, endPoint x: 793, endPoint y: 255, distance: 79.9
click at [715, 267] on div "10" at bounding box center [715, 266] width 20 height 20
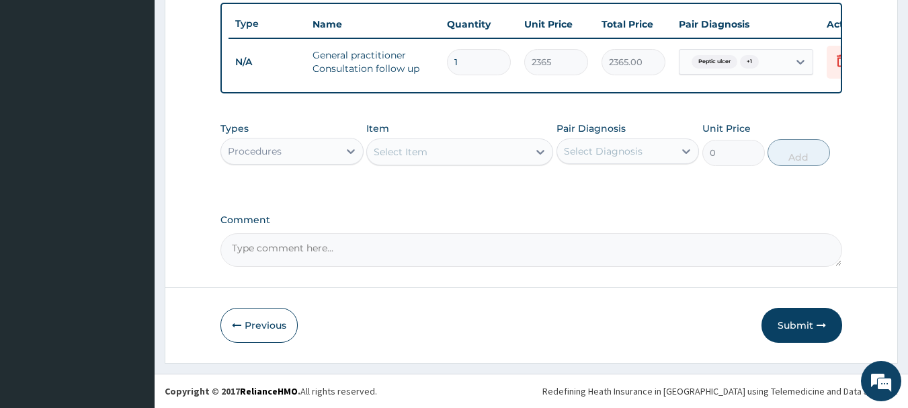
scroll to position [507, 0]
click at [798, 323] on button "Submit" at bounding box center [801, 325] width 81 height 35
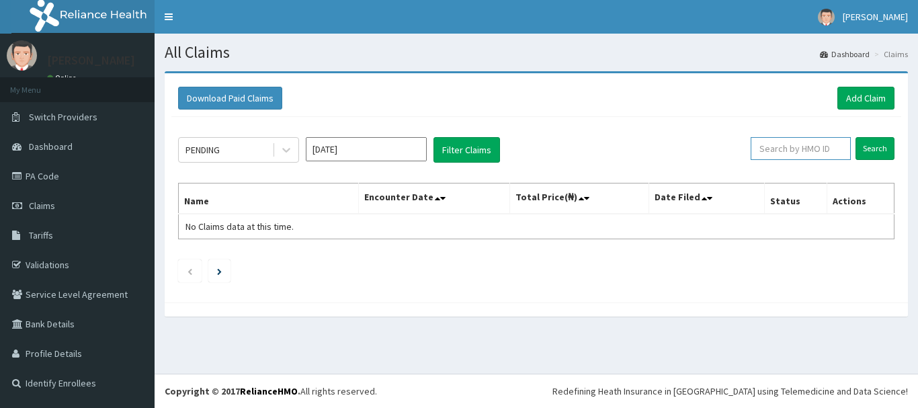
click at [796, 146] on input "text" at bounding box center [800, 148] width 100 height 23
click at [873, 146] on input "Search" at bounding box center [874, 148] width 39 height 23
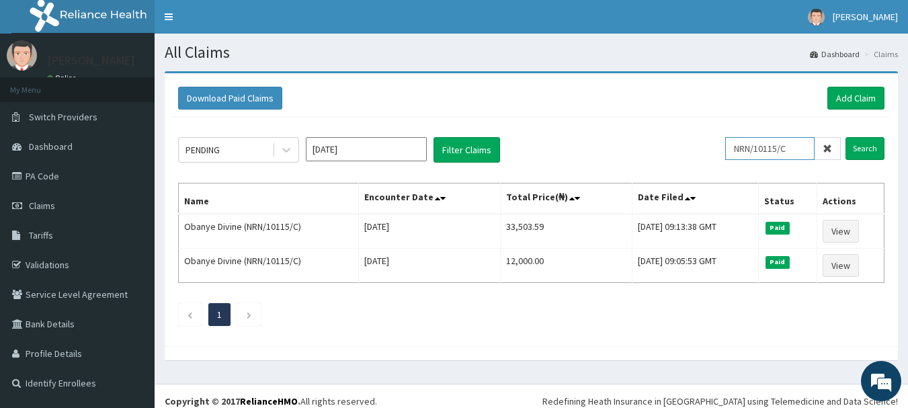
drag, startPoint x: 808, startPoint y: 147, endPoint x: 735, endPoint y: 148, distance: 73.2
click at [735, 148] on input "NRN/10115/C" at bounding box center [769, 148] width 89 height 23
type input "EOE/10014/E"
click at [875, 153] on input "Search" at bounding box center [864, 148] width 39 height 23
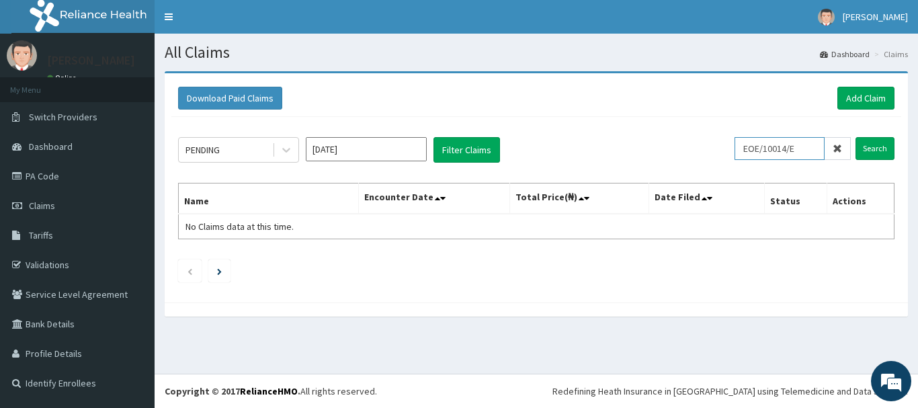
drag, startPoint x: 809, startPoint y: 153, endPoint x: 739, endPoint y: 155, distance: 70.5
click at [739, 155] on div "PENDING [DATE] Filter Claims EOE/10014/E Search" at bounding box center [536, 150] width 716 height 26
click at [869, 99] on link "Add Claim" at bounding box center [865, 98] width 57 height 23
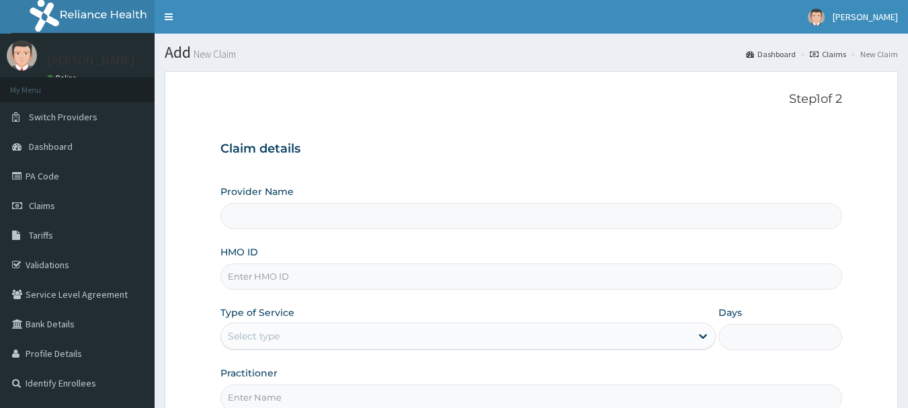
click at [388, 268] on input "HMO ID" at bounding box center [531, 276] width 622 height 26
paste input "EOE/10014/E"
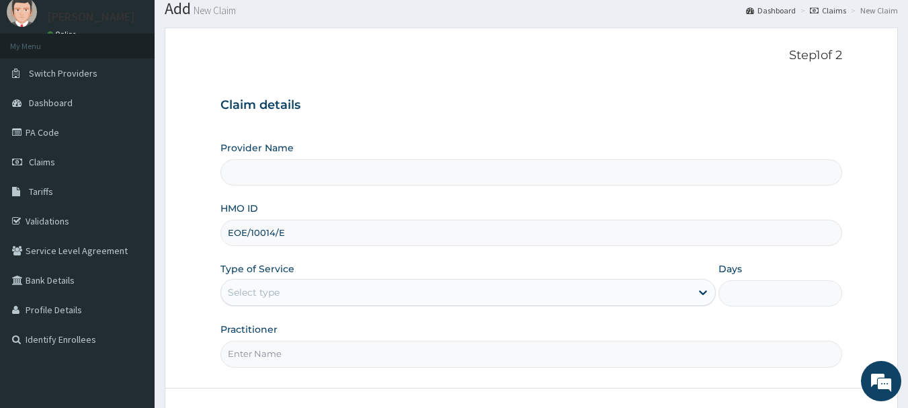
scroll to position [67, 0]
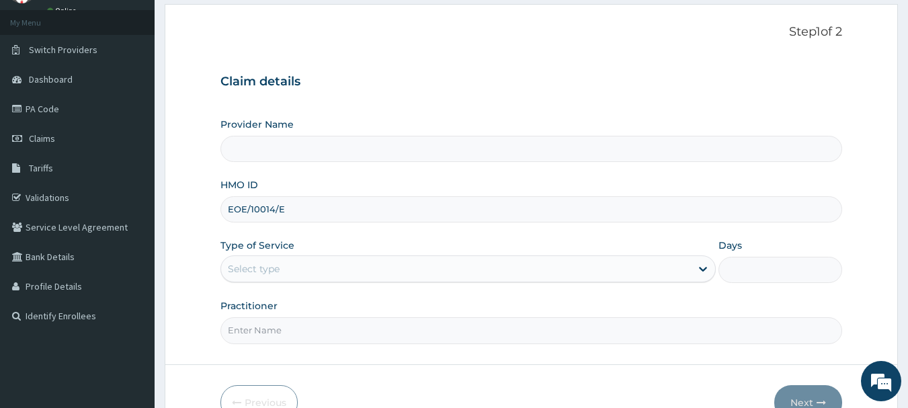
type input "EOE/10014/E"
click at [381, 259] on div "Select type" at bounding box center [456, 268] width 470 height 21
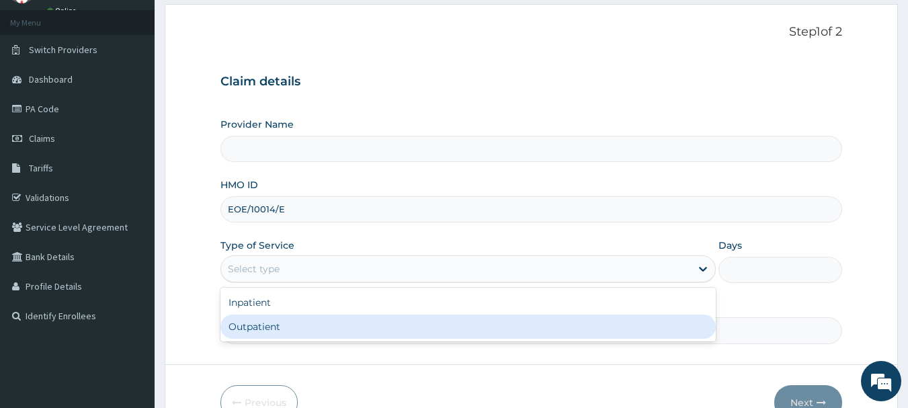
click at [373, 327] on div "Outpatient" at bounding box center [467, 326] width 495 height 24
type input "1"
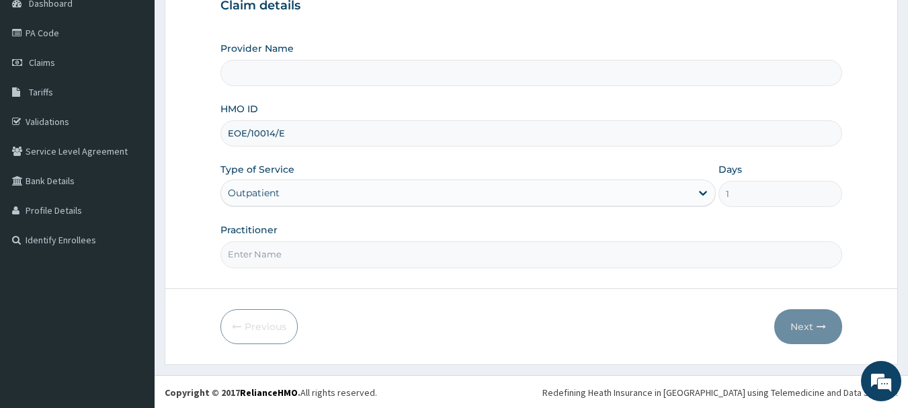
scroll to position [144, 0]
type input "MEC HEALTH FAMILY HOSPITAL"
drag, startPoint x: 420, startPoint y: 257, endPoint x: 423, endPoint y: 249, distance: 8.7
click at [421, 256] on input "Practitioner" at bounding box center [531, 253] width 622 height 26
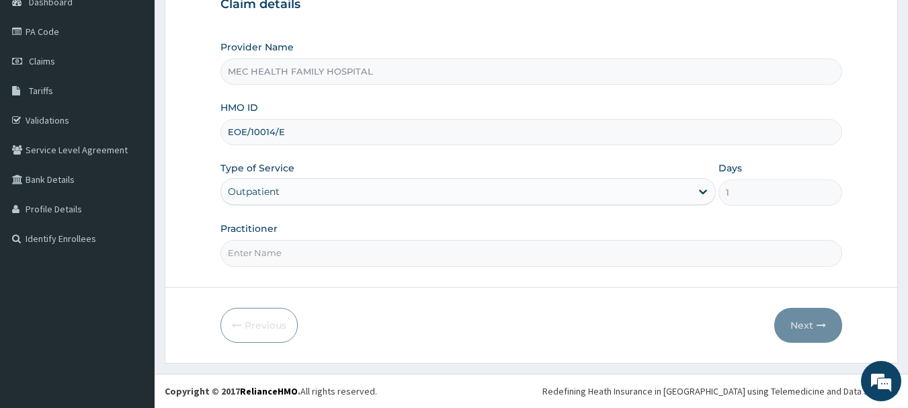
type input "Dr. Chinaka"
click at [809, 331] on button "Next" at bounding box center [808, 325] width 68 height 35
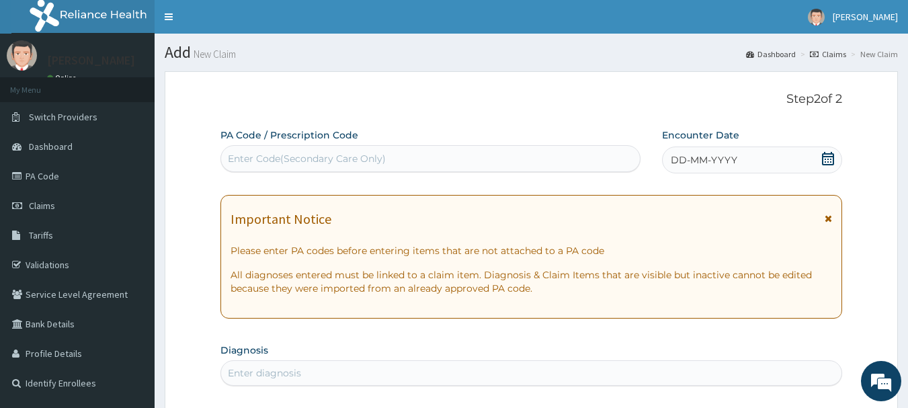
click at [826, 152] on icon at bounding box center [827, 158] width 13 height 13
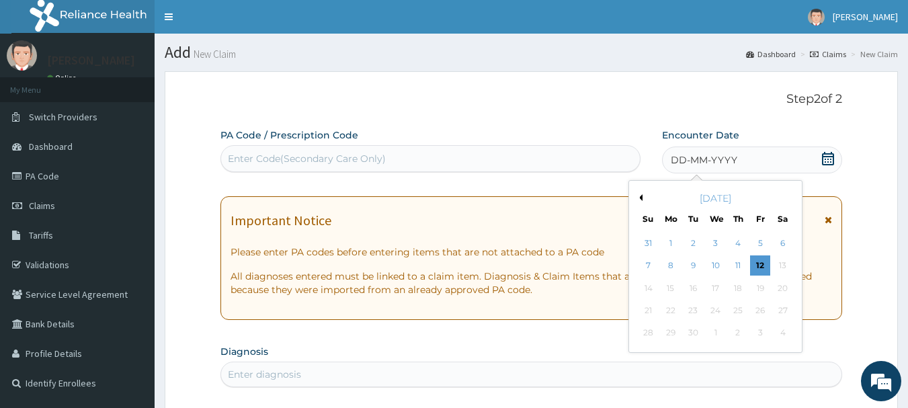
click at [709, 264] on div "10" at bounding box center [715, 266] width 20 height 20
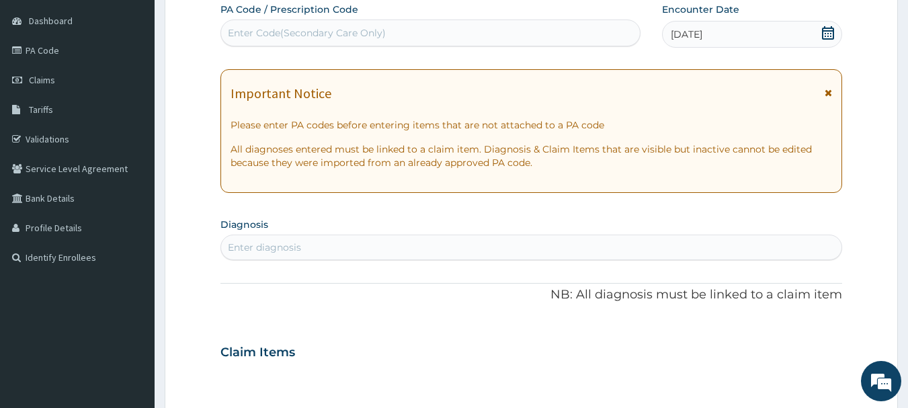
scroll to position [134, 0]
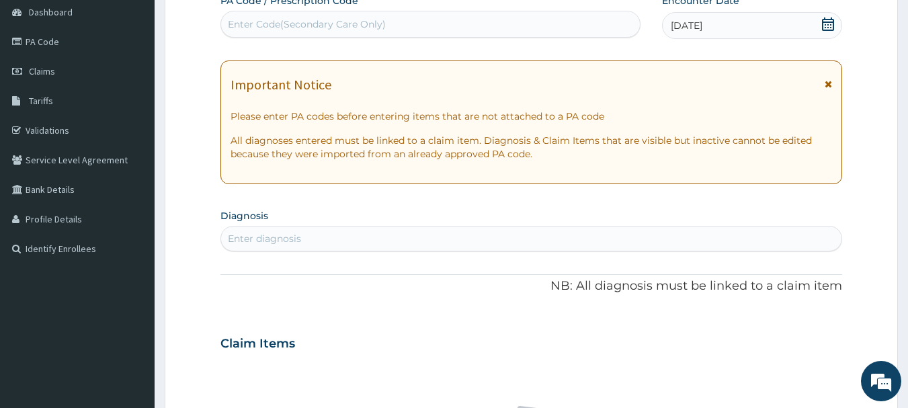
click at [667, 243] on div "Enter diagnosis" at bounding box center [531, 238] width 621 height 21
type input "MALARIA"
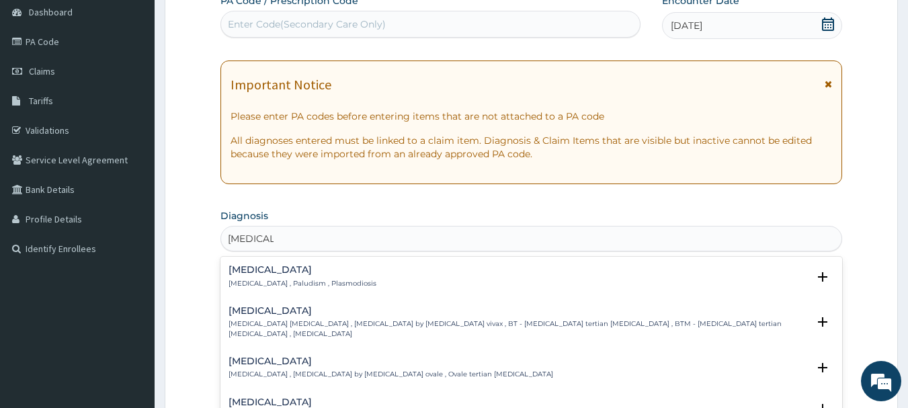
click at [305, 279] on p "Malaria , Paludism , Plasmodiosis" at bounding box center [302, 283] width 148 height 9
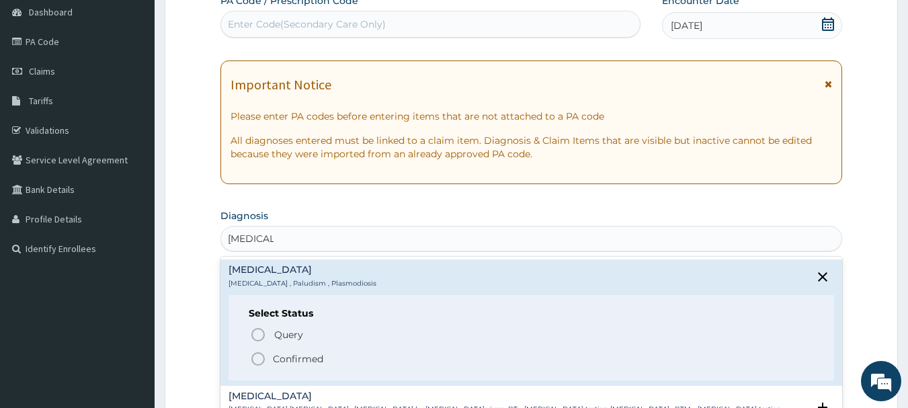
drag, startPoint x: 283, startPoint y: 362, endPoint x: 325, endPoint y: 356, distance: 42.1
click at [284, 362] on p "Confirmed" at bounding box center [298, 358] width 50 height 13
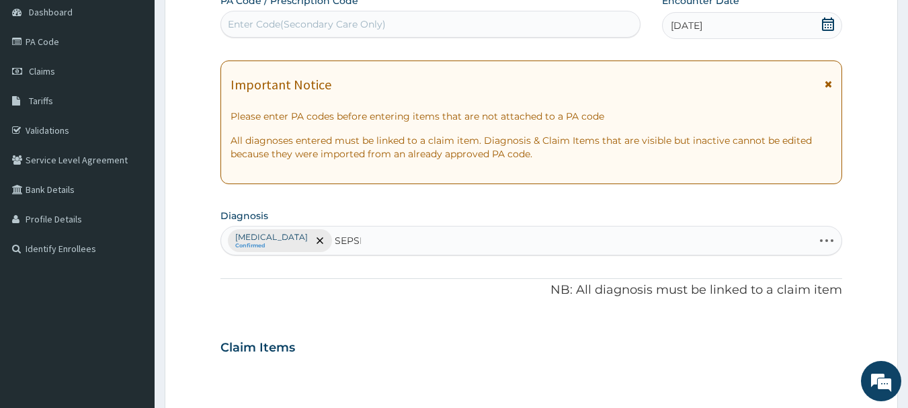
type input "SEPSIS"
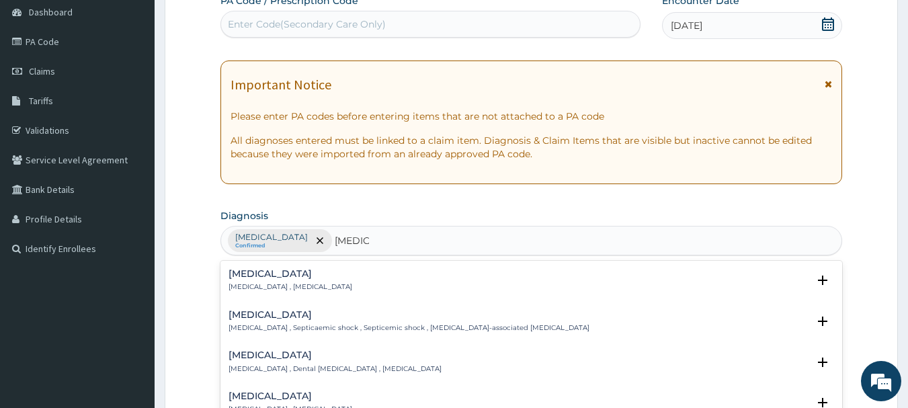
click at [259, 284] on p "Systemic infection , Sepsis" at bounding box center [290, 286] width 124 height 9
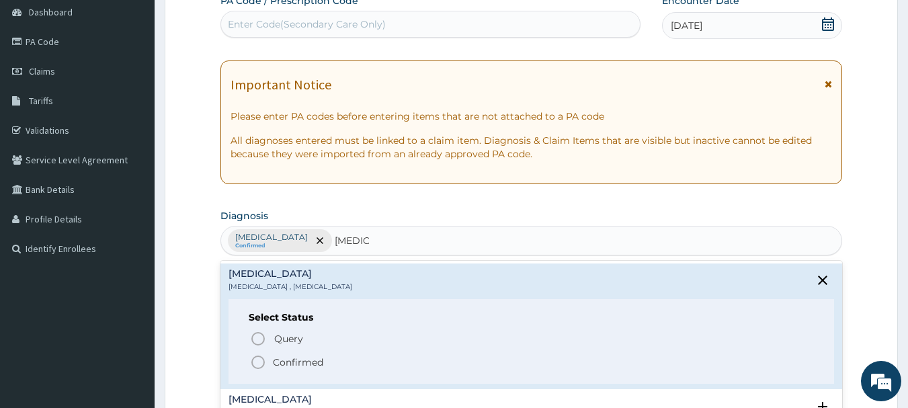
drag, startPoint x: 275, startPoint y: 366, endPoint x: 370, endPoint y: 355, distance: 95.4
click at [277, 366] on p "Confirmed" at bounding box center [298, 361] width 50 height 13
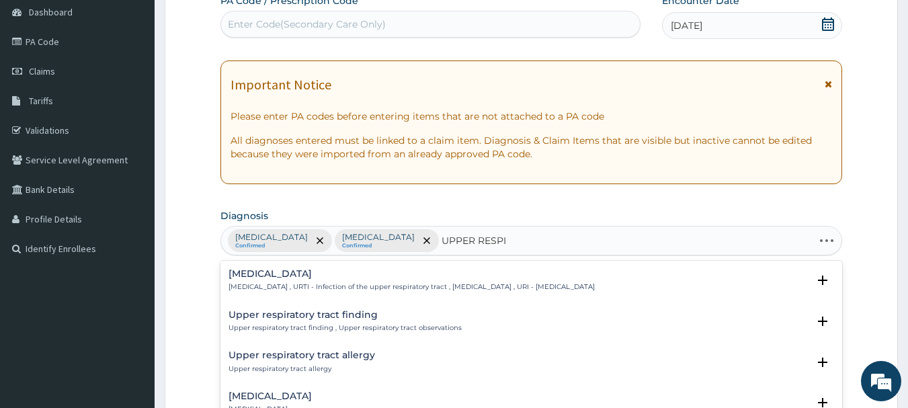
type input "UPPER RESPIR"
click at [277, 288] on p "Upper respiratory infection , URTI - Infection of the upper respiratory tract ,…" at bounding box center [411, 286] width 366 height 9
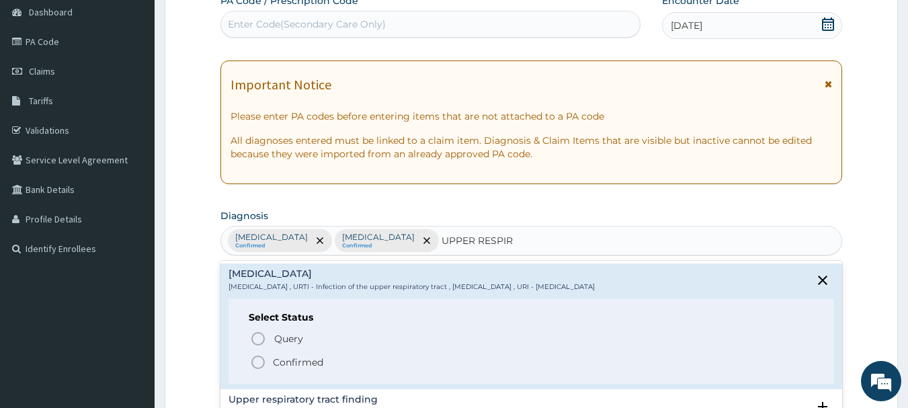
drag, startPoint x: 280, startPoint y: 359, endPoint x: 302, endPoint y: 351, distance: 22.7
click at [281, 359] on p "Confirmed" at bounding box center [298, 361] width 50 height 13
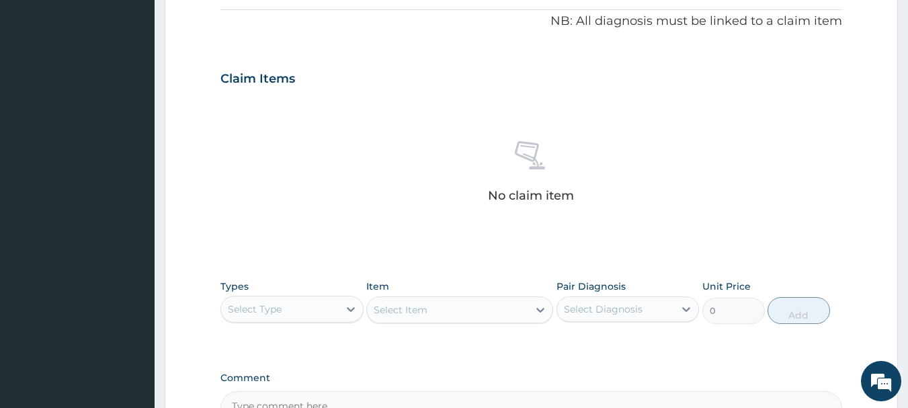
scroll to position [537, 0]
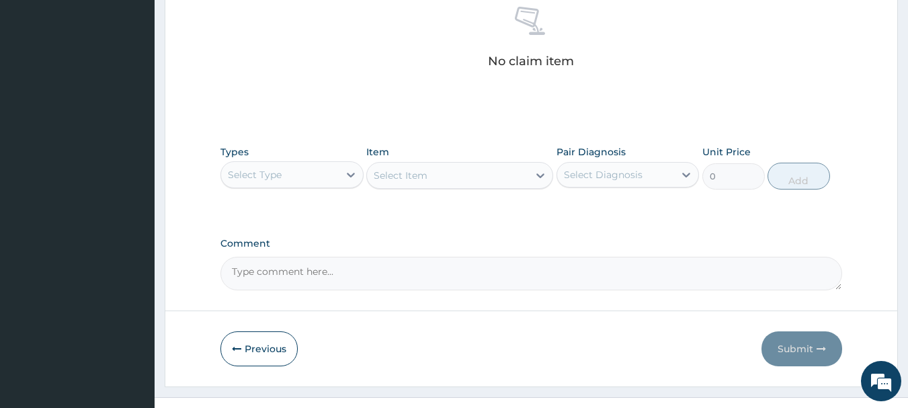
click at [296, 185] on div "Select Type" at bounding box center [291, 174] width 143 height 27
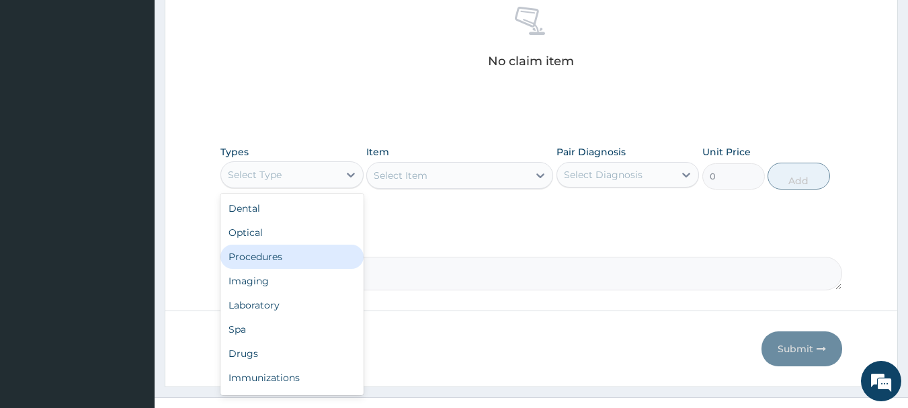
click at [304, 257] on div "Procedures" at bounding box center [291, 257] width 143 height 24
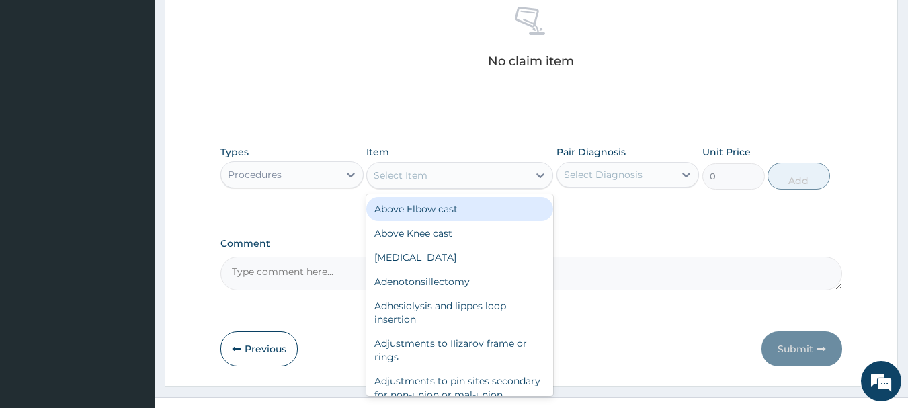
click at [446, 178] on div "Select Item" at bounding box center [447, 175] width 161 height 21
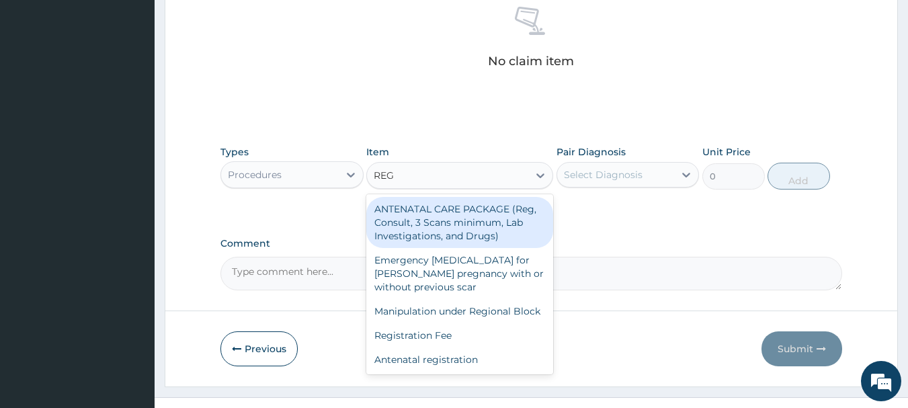
type input "REGI"
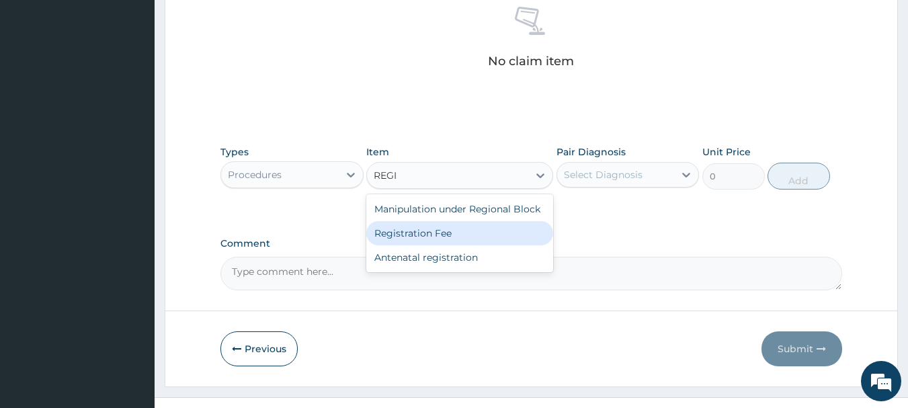
drag, startPoint x: 498, startPoint y: 234, endPoint x: 541, endPoint y: 214, distance: 47.8
click at [499, 234] on div "Registration Fee" at bounding box center [459, 233] width 187 height 24
type input "2150"
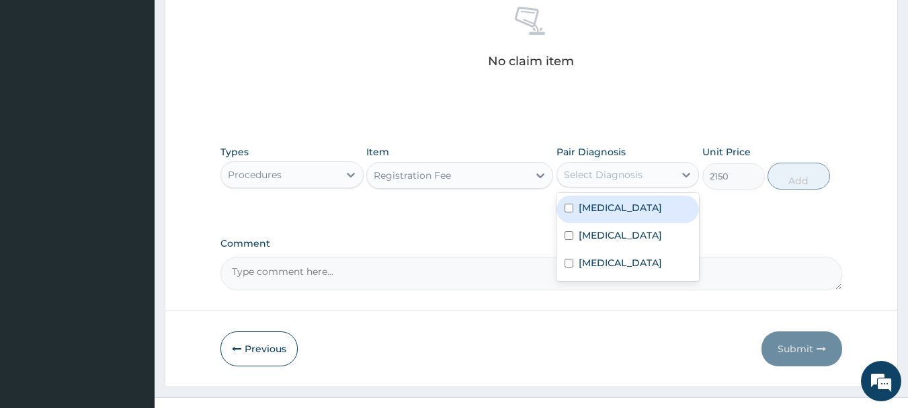
click at [626, 171] on div "Select Diagnosis" at bounding box center [603, 174] width 79 height 13
drag, startPoint x: 644, startPoint y: 210, endPoint x: 645, endPoint y: 226, distance: 16.2
click at [644, 213] on div "Malaria" at bounding box center [627, 209] width 143 height 28
checkbox input "true"
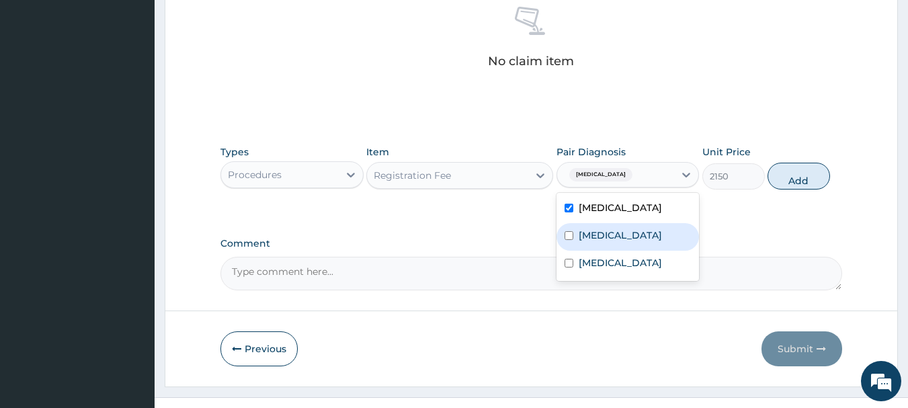
drag, startPoint x: 646, startPoint y: 228, endPoint x: 645, endPoint y: 256, distance: 27.6
click at [646, 234] on div "Sepsis" at bounding box center [627, 237] width 143 height 28
checkbox input "true"
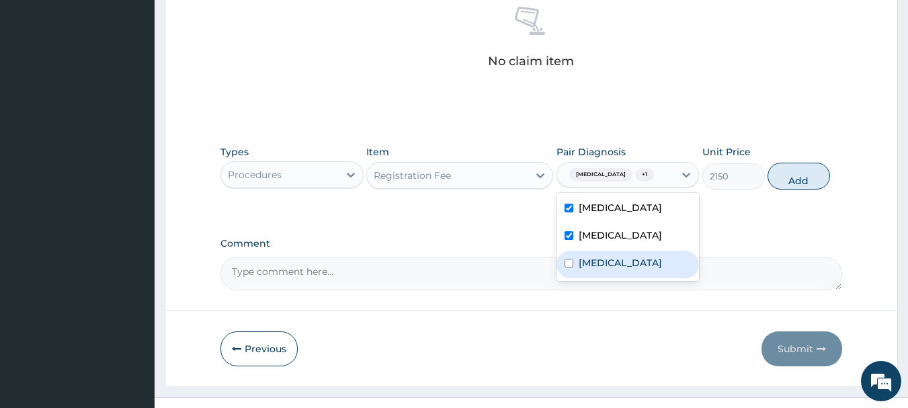
drag, startPoint x: 644, startPoint y: 269, endPoint x: 657, endPoint y: 258, distance: 16.7
click at [648, 265] on label "Upper respiratory infection" at bounding box center [619, 262] width 83 height 13
checkbox input "true"
drag, startPoint x: 793, startPoint y: 180, endPoint x: 762, endPoint y: 192, distance: 33.2
click at [793, 181] on button "Add" at bounding box center [798, 176] width 62 height 27
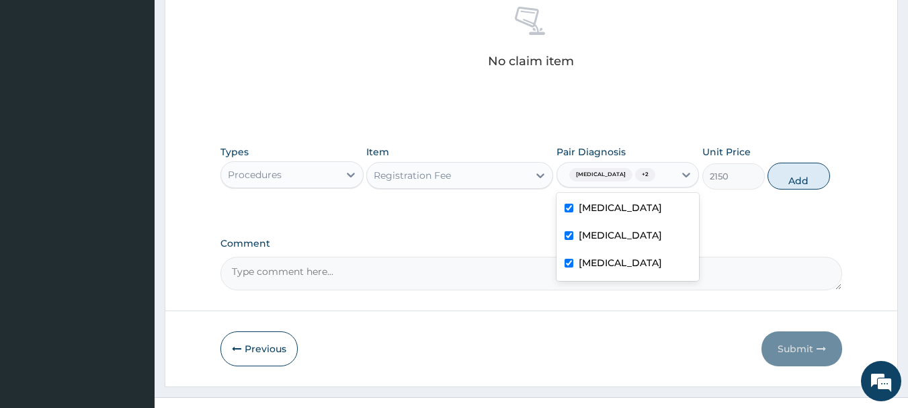
type input "0"
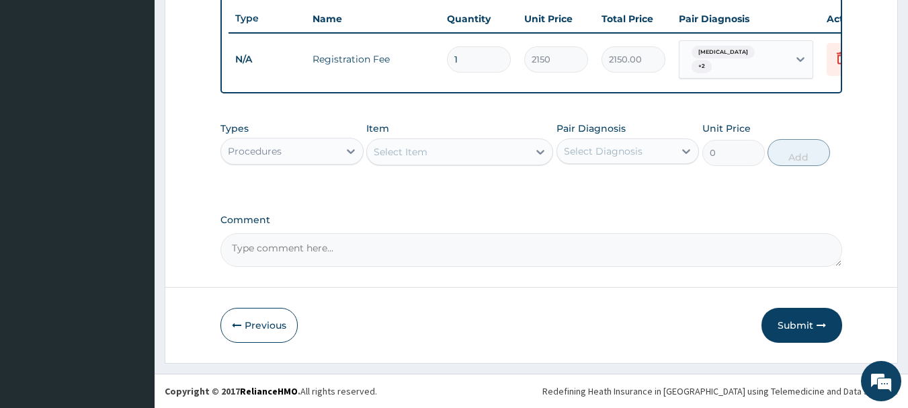
scroll to position [507, 0]
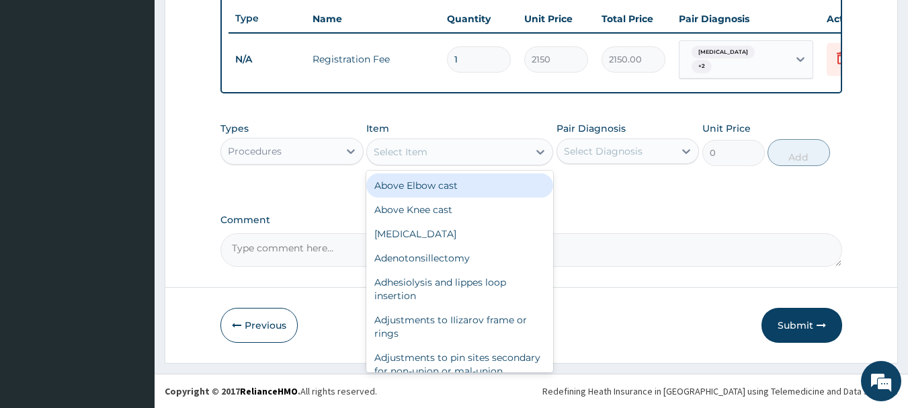
click at [451, 163] on div "Select Item" at bounding box center [459, 151] width 187 height 27
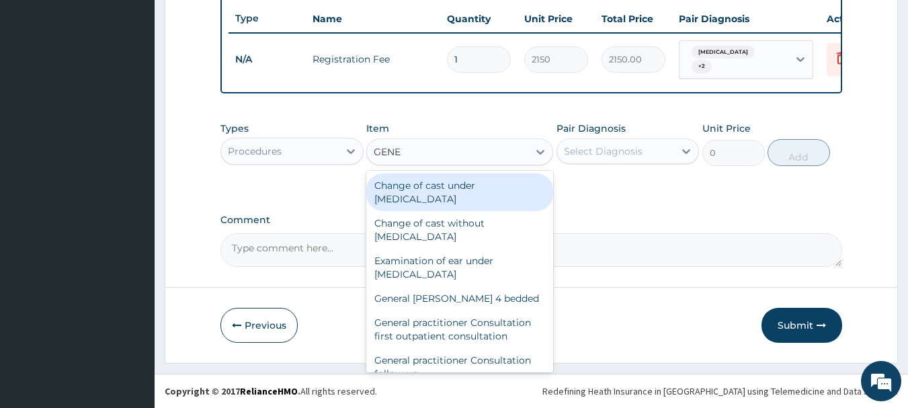
type input "GENER"
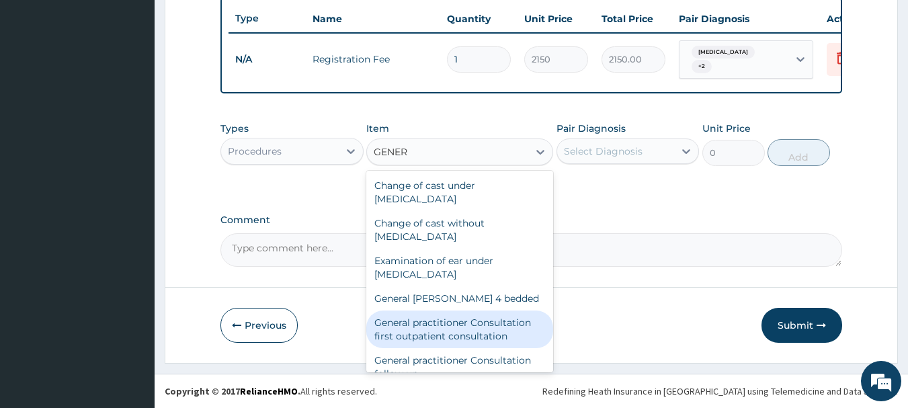
click at [470, 316] on div "General practitioner Consultation first outpatient consultation" at bounding box center [459, 329] width 187 height 38
type input "3547.5"
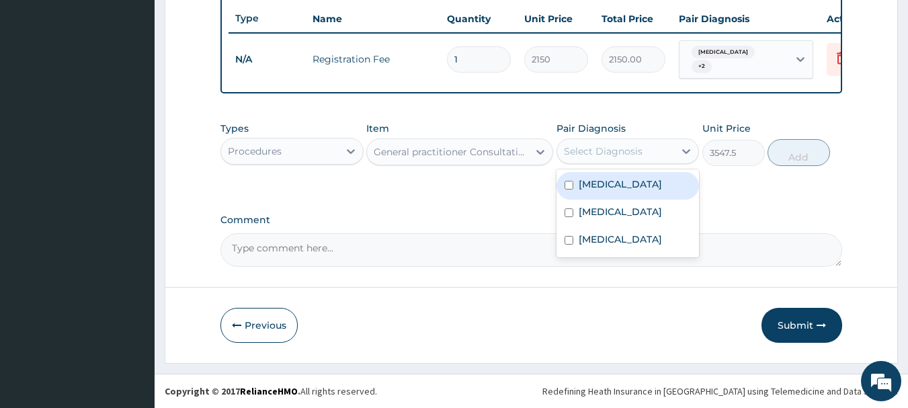
click at [628, 148] on div "Select Diagnosis" at bounding box center [603, 150] width 79 height 13
click at [627, 197] on div "Malaria" at bounding box center [627, 186] width 143 height 28
checkbox input "true"
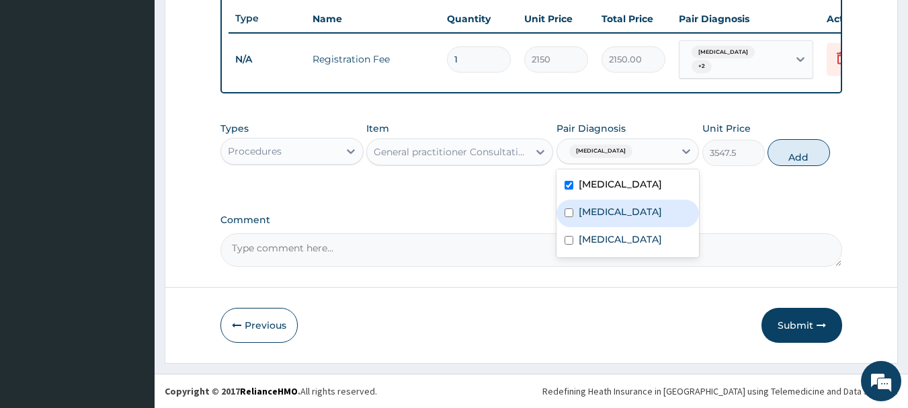
drag, startPoint x: 627, startPoint y: 214, endPoint x: 629, endPoint y: 239, distance: 25.6
click at [627, 218] on div "Sepsis" at bounding box center [627, 214] width 143 height 28
checkbox input "true"
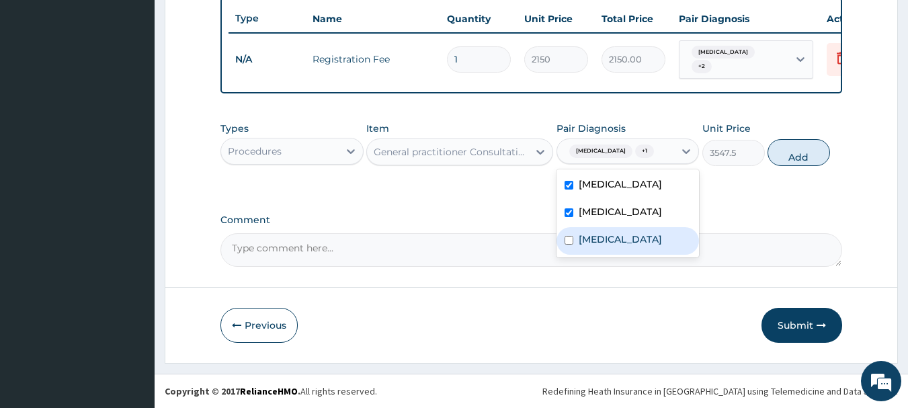
drag, startPoint x: 630, startPoint y: 252, endPoint x: 694, endPoint y: 215, distance: 73.7
click at [633, 246] on label "Upper respiratory infection" at bounding box center [619, 238] width 83 height 13
checkbox input "true"
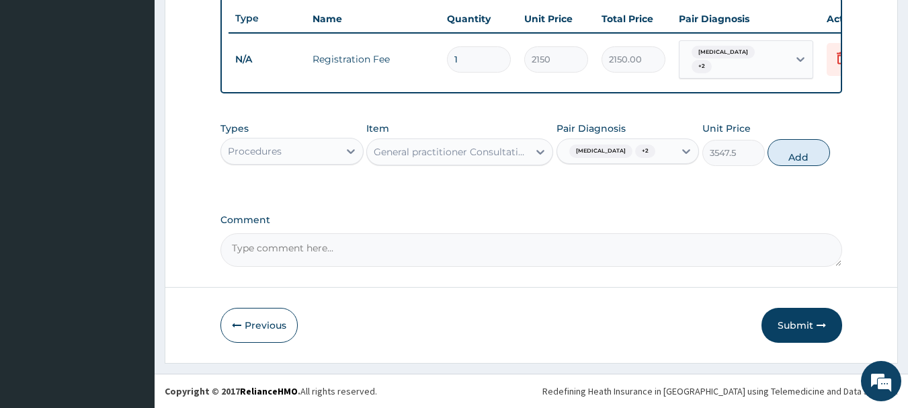
drag, startPoint x: 797, startPoint y: 149, endPoint x: 613, endPoint y: 175, distance: 186.5
click at [798, 149] on button "Add" at bounding box center [798, 152] width 62 height 27
type input "0"
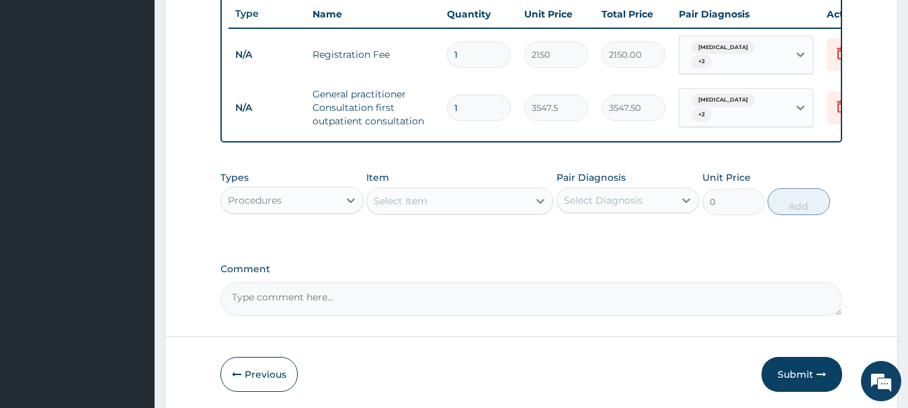
click at [301, 202] on div "Procedures" at bounding box center [280, 199] width 118 height 21
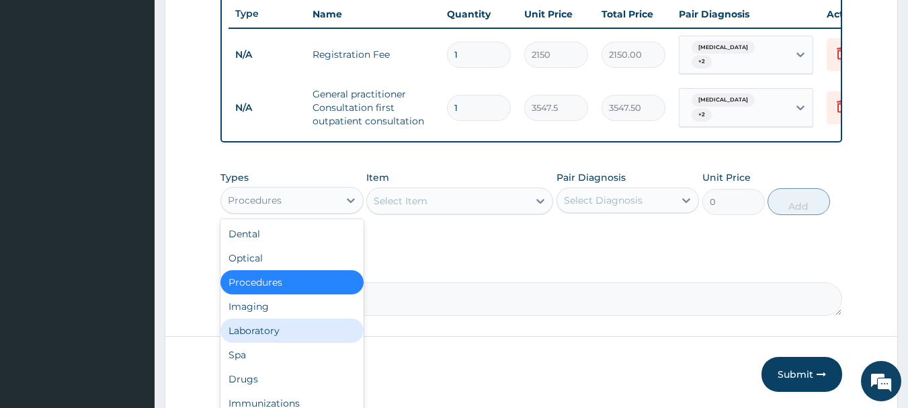
click at [265, 333] on div "Laboratory" at bounding box center [291, 330] width 143 height 24
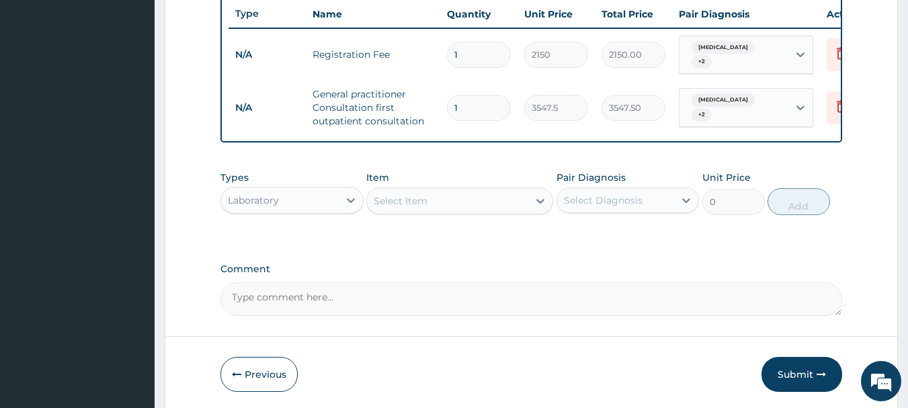
click at [421, 202] on div "Select Item" at bounding box center [400, 200] width 54 height 13
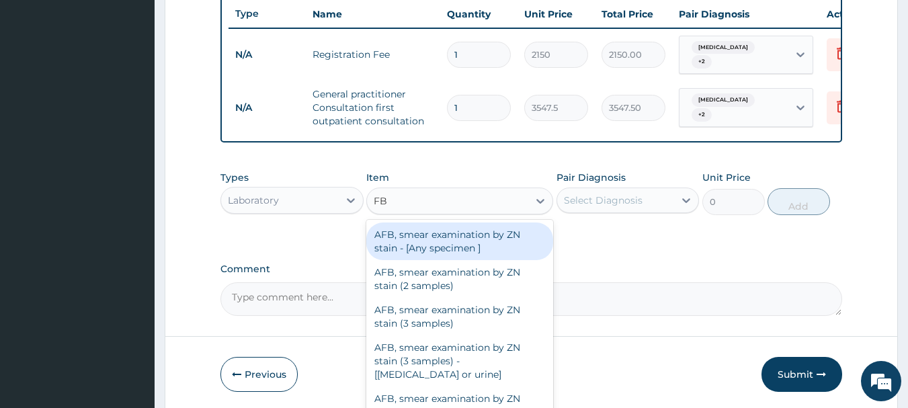
type input "FBC"
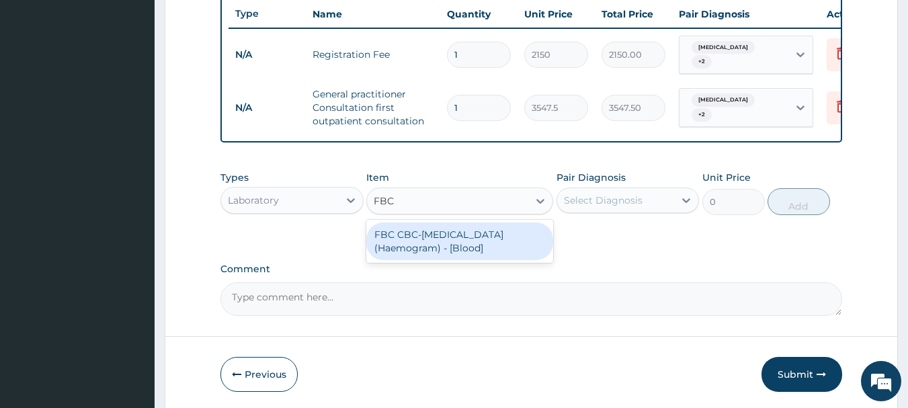
drag, startPoint x: 455, startPoint y: 239, endPoint x: 552, endPoint y: 218, distance: 98.9
click at [464, 238] on div "FBC CBC-[MEDICAL_DATA] (Haemogram) - [Blood]" at bounding box center [459, 241] width 187 height 38
type input "4300"
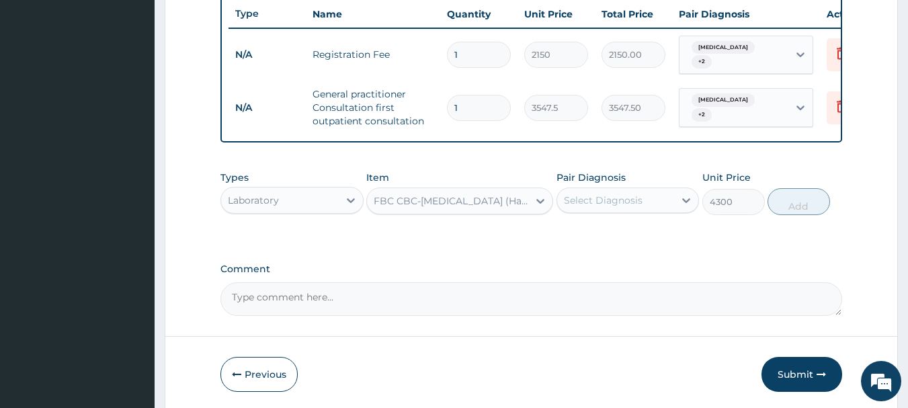
click at [604, 207] on div "Select Diagnosis" at bounding box center [603, 199] width 79 height 13
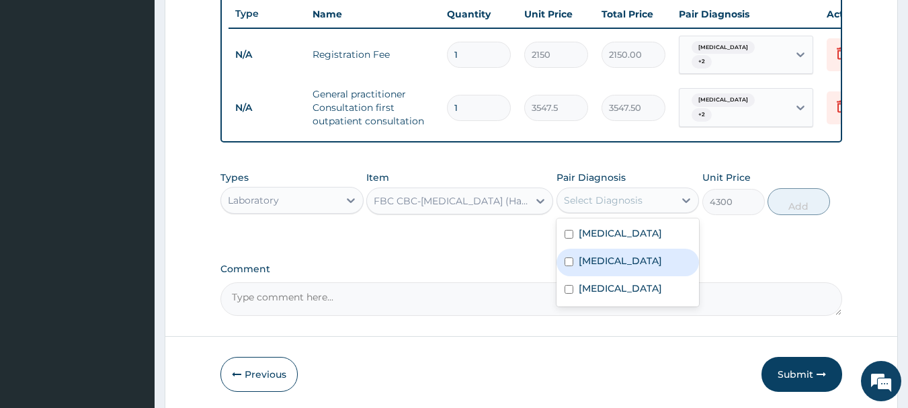
drag, startPoint x: 623, startPoint y: 276, endPoint x: 636, endPoint y: 265, distance: 17.2
click at [625, 273] on div "Sepsis" at bounding box center [627, 263] width 143 height 28
checkbox input "true"
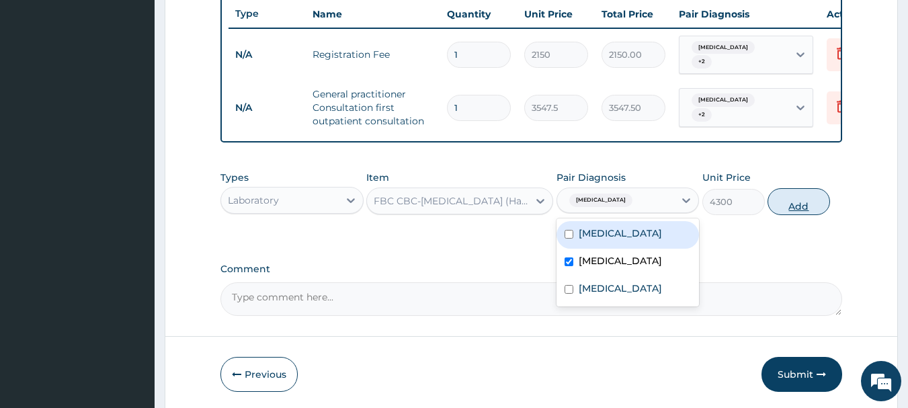
click at [790, 215] on button "Add" at bounding box center [798, 201] width 62 height 27
type input "0"
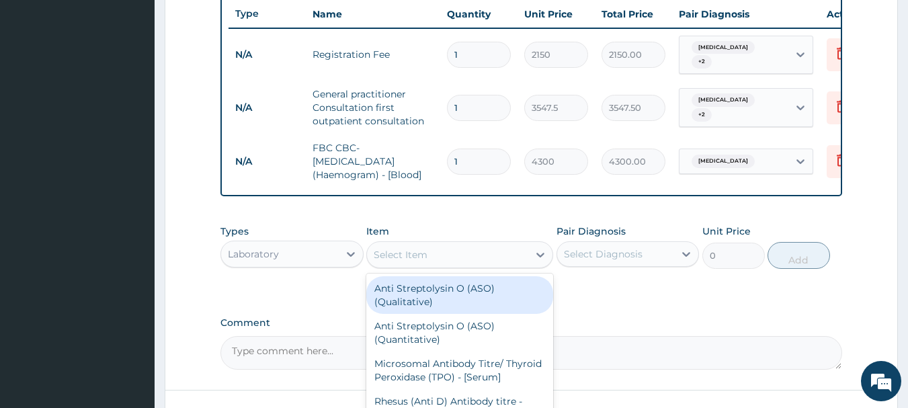
click at [449, 259] on div "Select Item" at bounding box center [447, 254] width 161 height 21
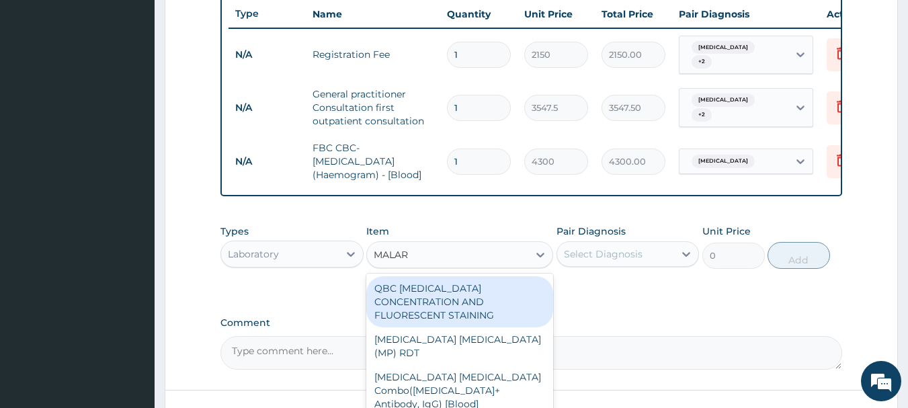
type input "MALARI"
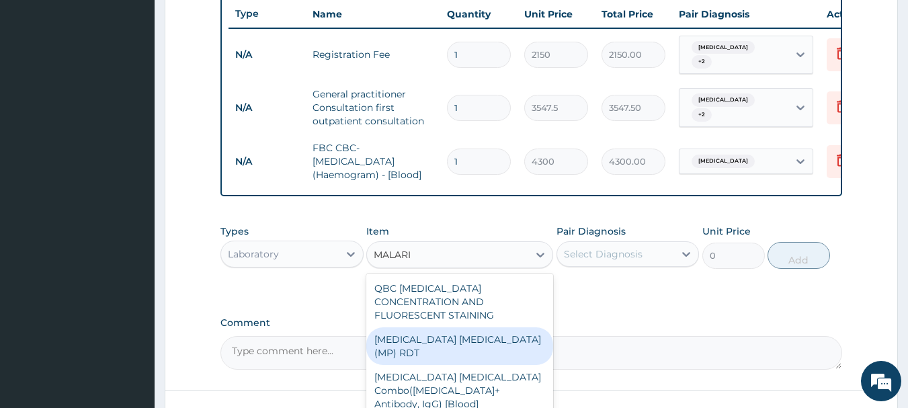
drag, startPoint x: 513, startPoint y: 326, endPoint x: 542, endPoint y: 300, distance: 39.5
click at [513, 327] on div "MALARIA PARASITE (MP) RDT" at bounding box center [459, 346] width 187 height 38
type input "1612.5"
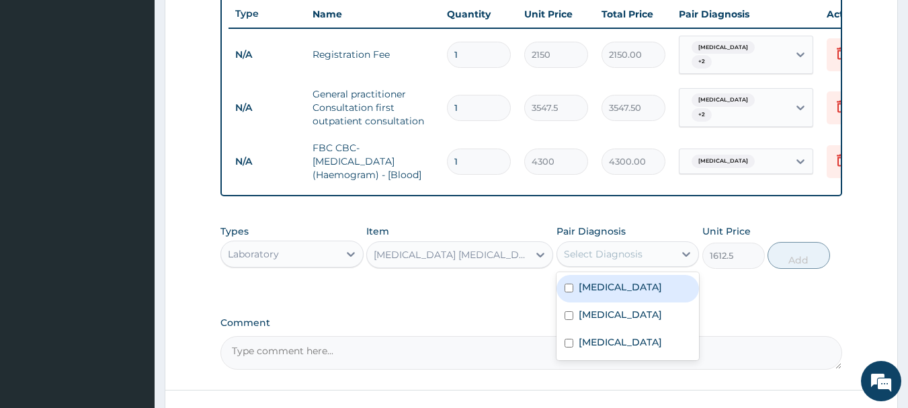
click at [572, 265] on div "Select Diagnosis" at bounding box center [616, 253] width 118 height 21
click at [596, 289] on label "Malaria" at bounding box center [619, 286] width 83 height 13
checkbox input "true"
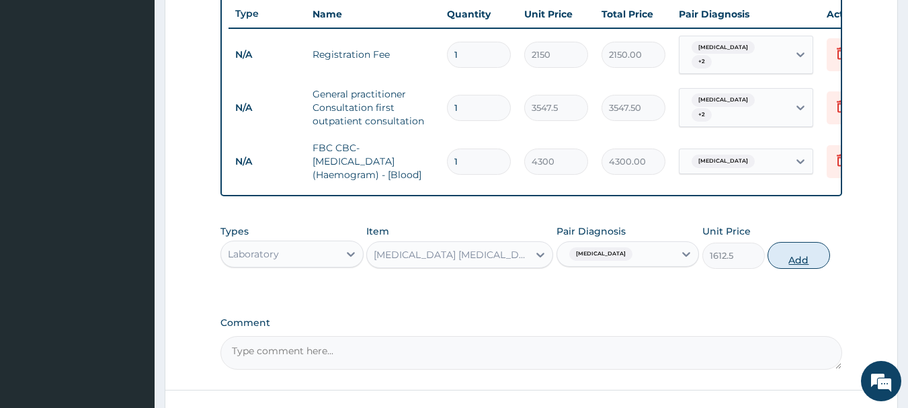
click at [791, 263] on button "Add" at bounding box center [798, 255] width 62 height 27
type input "0"
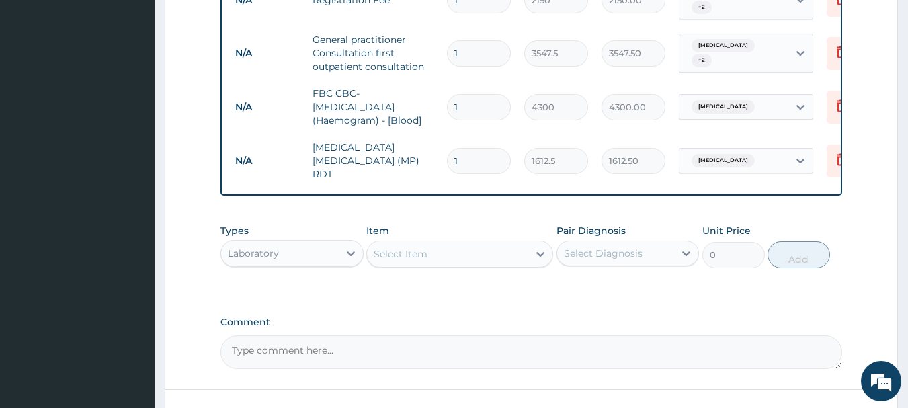
scroll to position [642, 0]
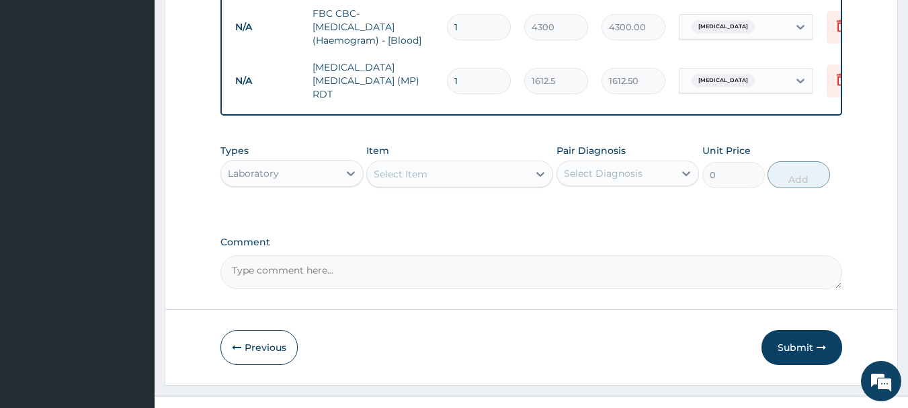
click at [306, 163] on div "Laboratory" at bounding box center [280, 173] width 118 height 21
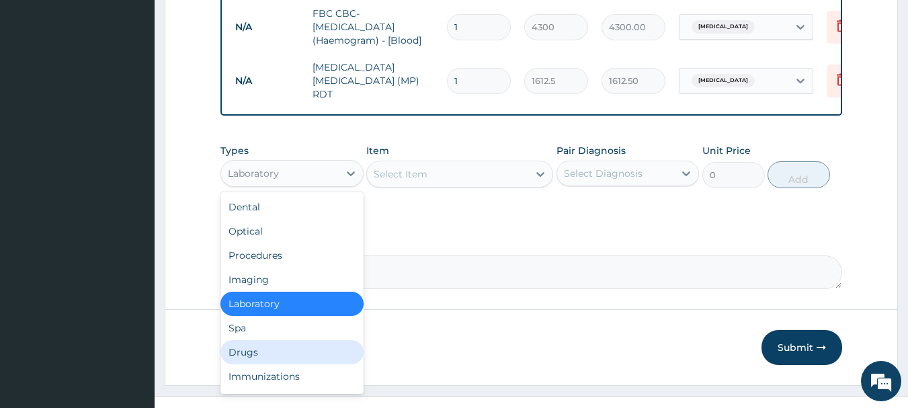
drag, startPoint x: 269, startPoint y: 349, endPoint x: 293, endPoint y: 294, distance: 59.9
click at [271, 348] on div "Drugs" at bounding box center [291, 352] width 143 height 24
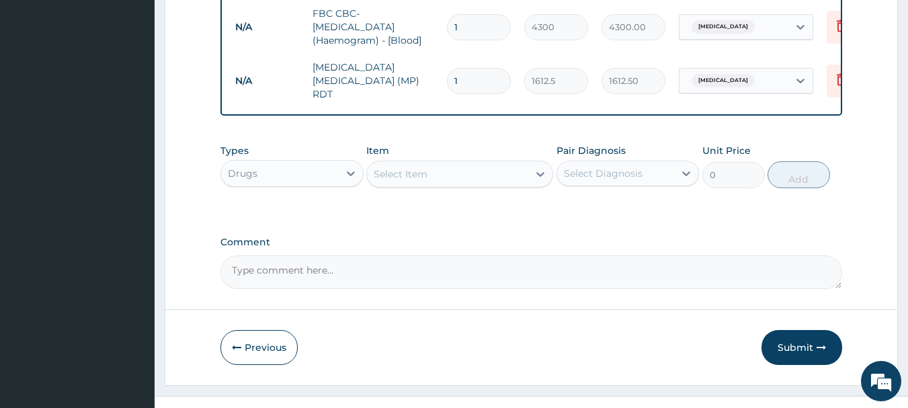
click at [404, 177] on div "Select Item" at bounding box center [400, 173] width 54 height 13
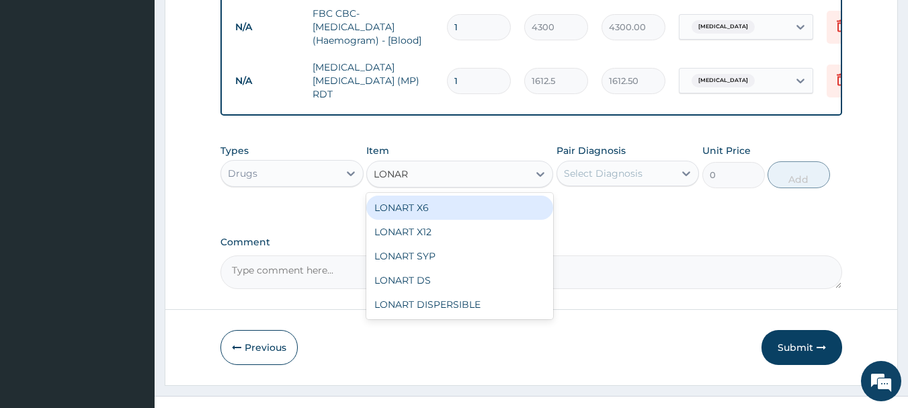
type input "LONART"
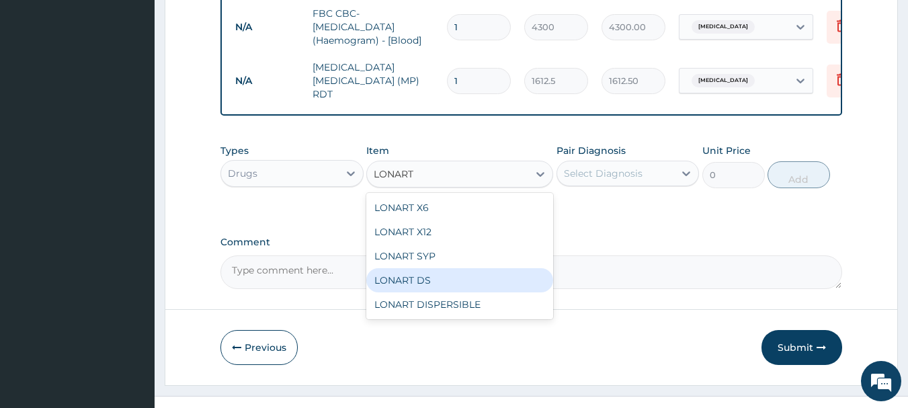
drag, startPoint x: 484, startPoint y: 281, endPoint x: 576, endPoint y: 208, distance: 117.2
click at [490, 275] on div "LONART DS" at bounding box center [459, 280] width 187 height 24
type input "473"
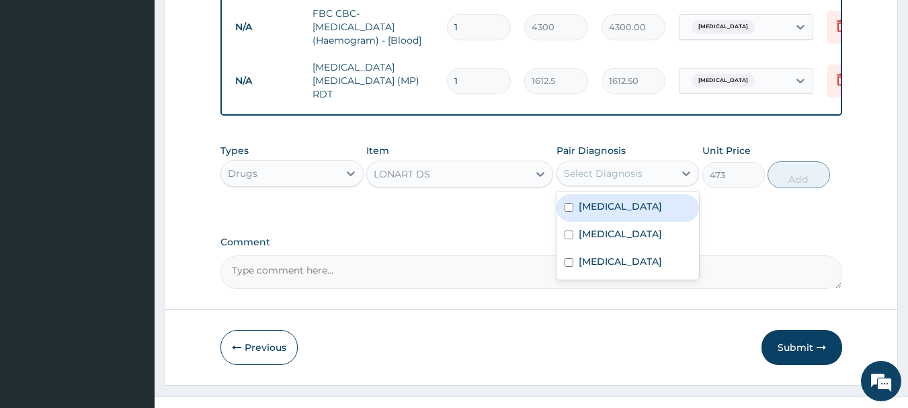
click at [635, 167] on div "Select Diagnosis" at bounding box center [603, 173] width 79 height 13
drag, startPoint x: 640, startPoint y: 207, endPoint x: 652, endPoint y: 206, distance: 12.2
click at [648, 206] on div "[MEDICAL_DATA]" at bounding box center [627, 208] width 143 height 28
checkbox input "true"
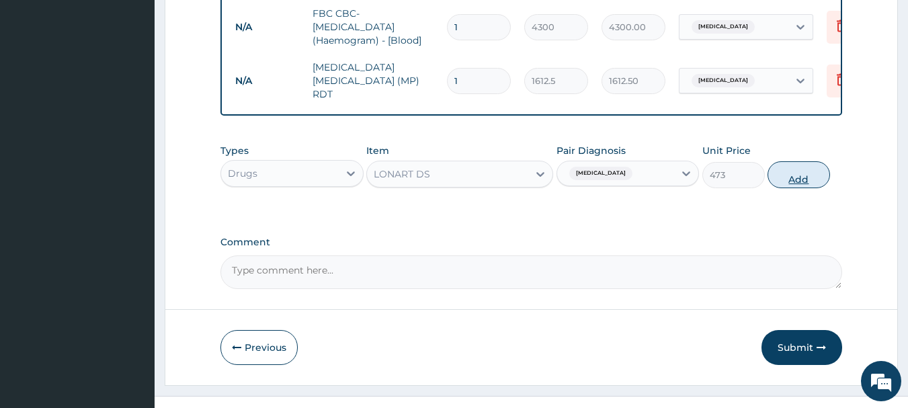
click at [810, 167] on button "Add" at bounding box center [798, 174] width 62 height 27
type input "0"
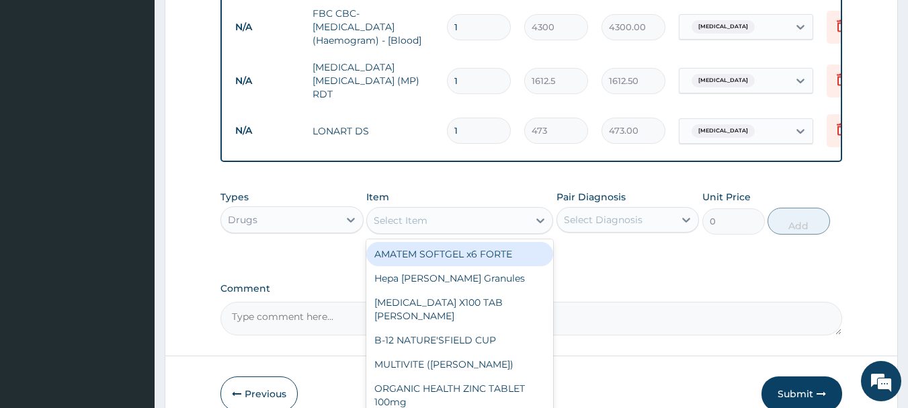
drag, startPoint x: 445, startPoint y: 226, endPoint x: 459, endPoint y: 223, distance: 13.7
click at [446, 225] on div "Select Item" at bounding box center [447, 220] width 161 height 21
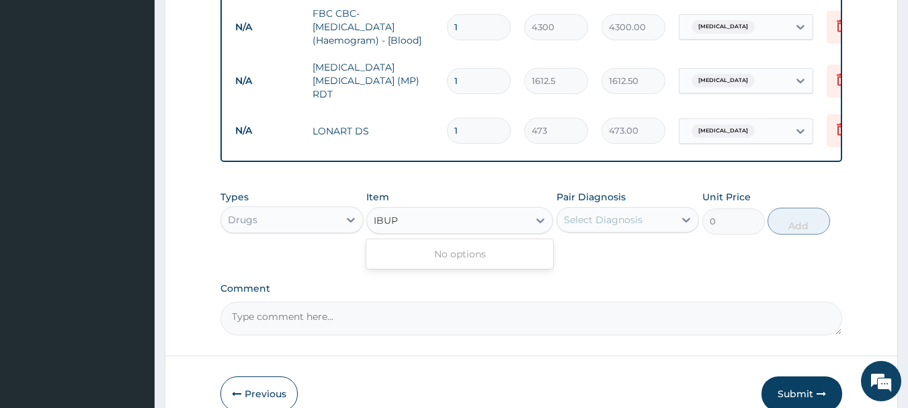
type input "IBU"
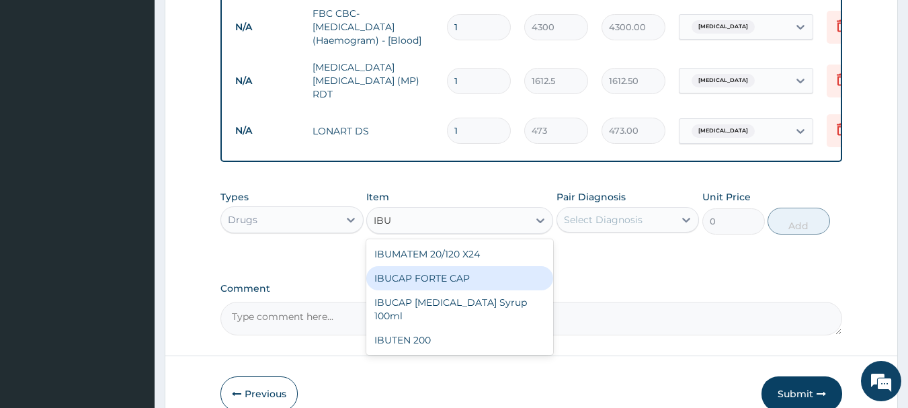
drag, startPoint x: 461, startPoint y: 279, endPoint x: 498, endPoint y: 267, distance: 38.9
click at [464, 277] on div "IBUCAP FORTE CAP" at bounding box center [459, 278] width 187 height 24
type input "59.125"
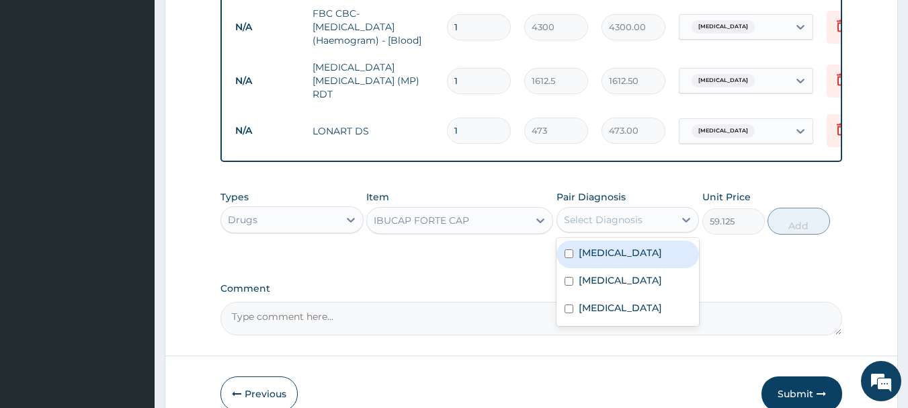
click at [590, 221] on div "Select Diagnosis" at bounding box center [603, 219] width 79 height 13
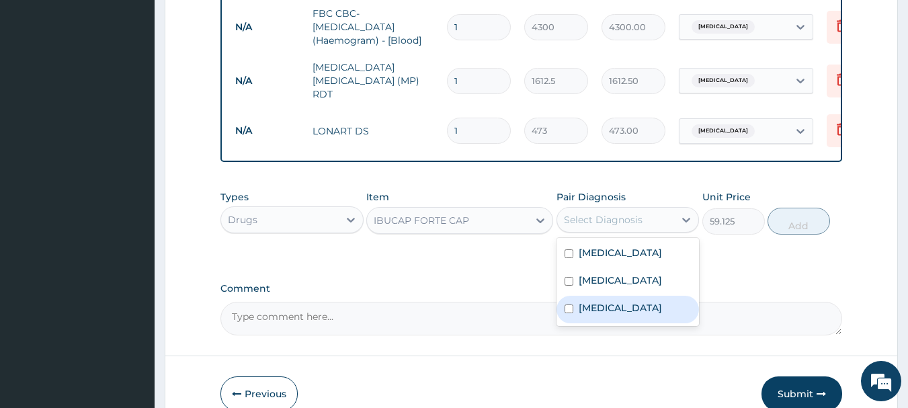
click at [625, 312] on label "Upper respiratory infection" at bounding box center [619, 307] width 83 height 13
checkbox input "true"
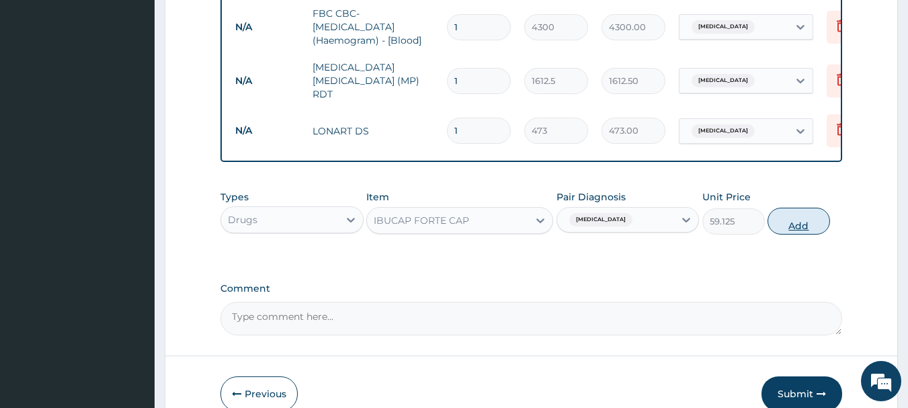
click at [809, 224] on button "Add" at bounding box center [798, 221] width 62 height 27
type input "0"
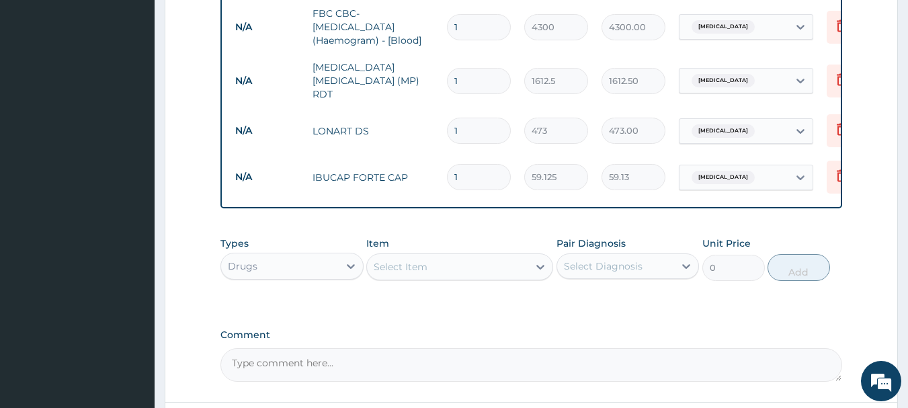
click at [420, 266] on div "Select Item" at bounding box center [400, 266] width 54 height 13
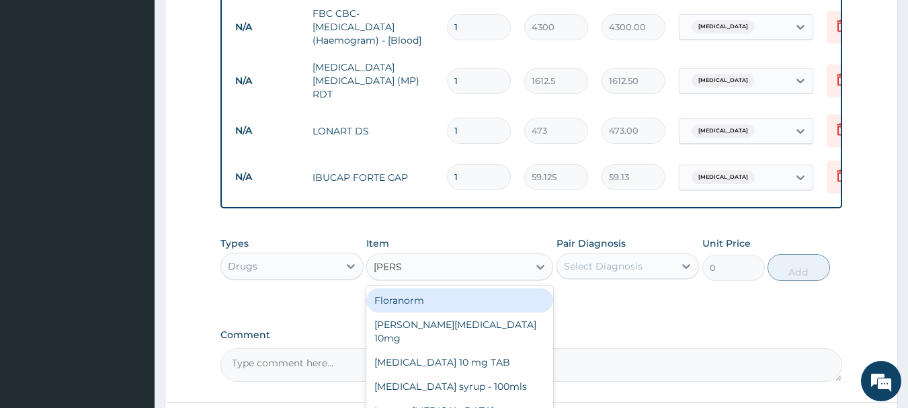
type input "LORAT"
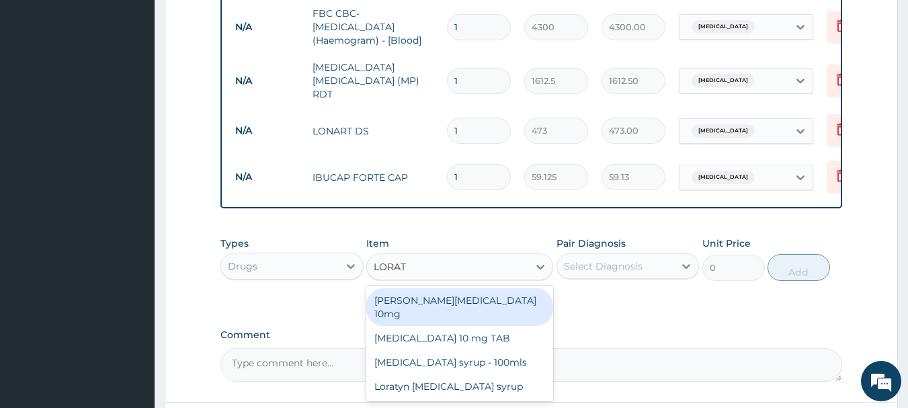
click at [480, 294] on div "[PERSON_NAME][MEDICAL_DATA] 10mg" at bounding box center [459, 307] width 187 height 38
type input "88.6875"
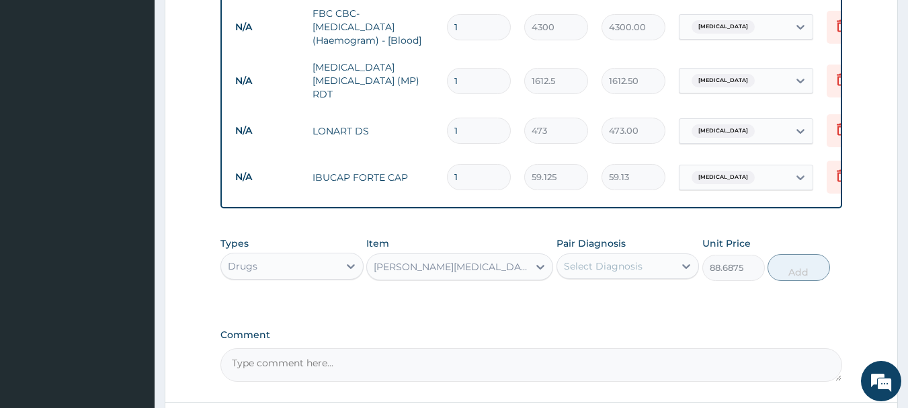
click at [631, 265] on div "Select Diagnosis" at bounding box center [603, 265] width 79 height 13
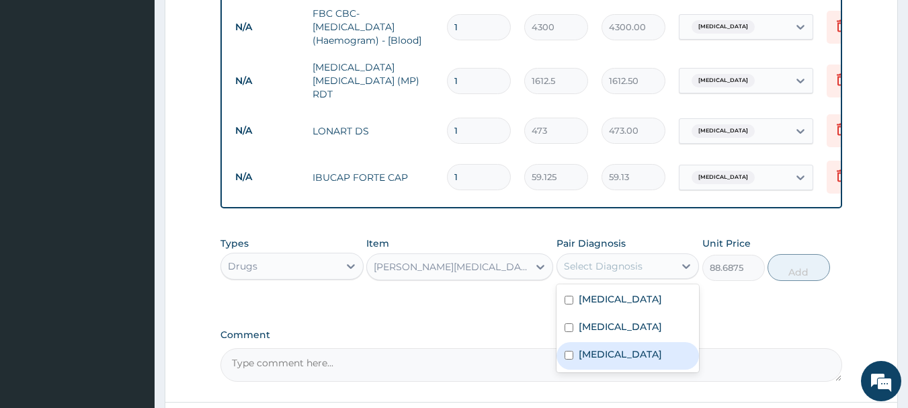
click at [662, 356] on label "Upper respiratory infection" at bounding box center [619, 353] width 83 height 13
checkbox input "true"
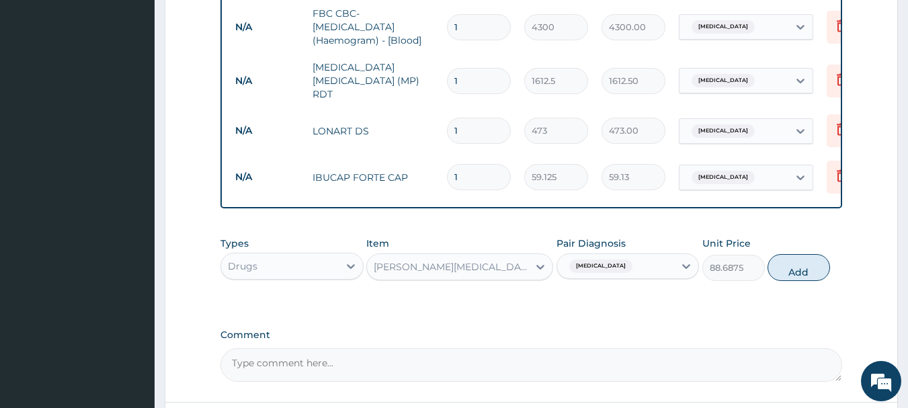
drag, startPoint x: 796, startPoint y: 271, endPoint x: 768, endPoint y: 284, distance: 30.4
click at [796, 273] on button "Add" at bounding box center [798, 267] width 62 height 27
type input "0"
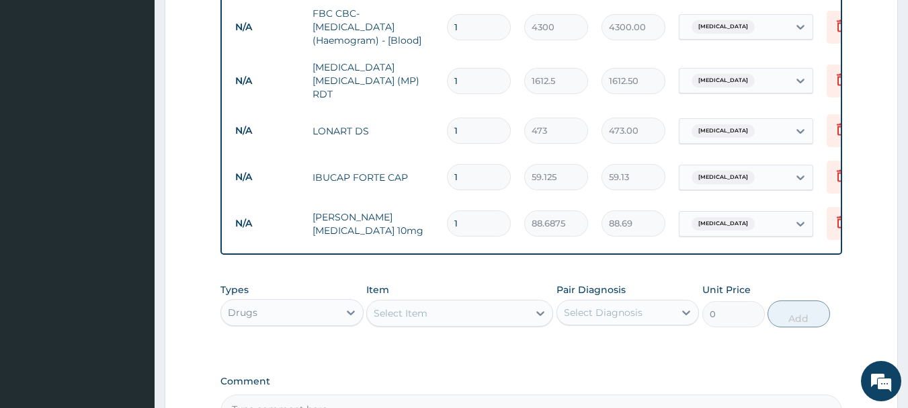
click at [443, 308] on div "Select Item" at bounding box center [447, 312] width 161 height 21
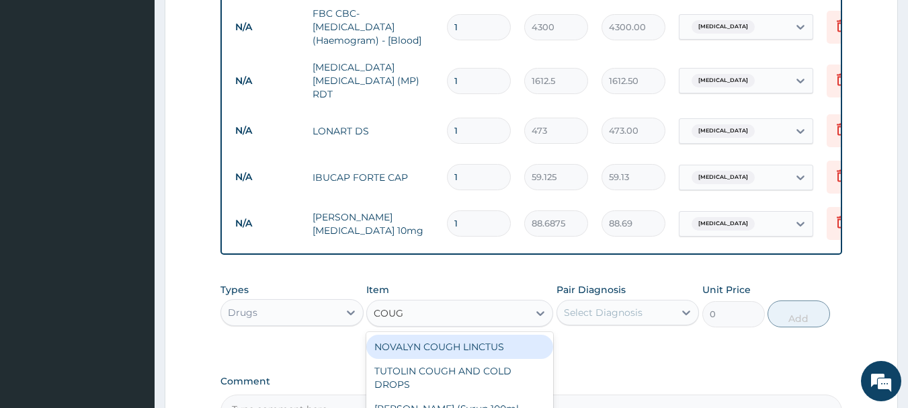
type input "COUGH"
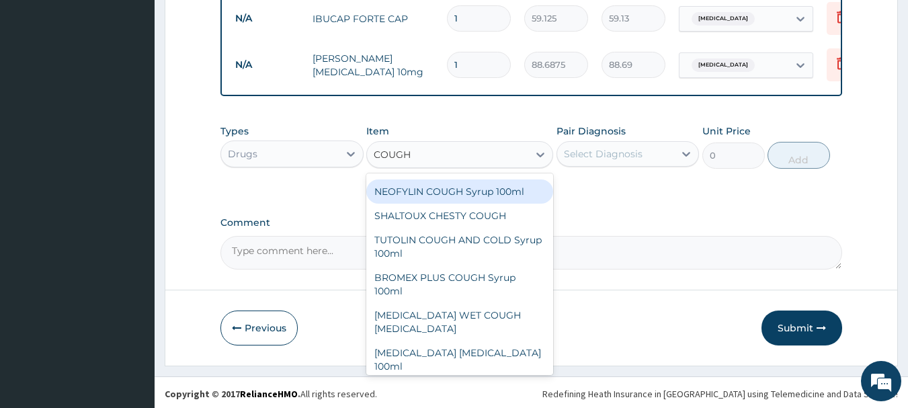
scroll to position [134, 0]
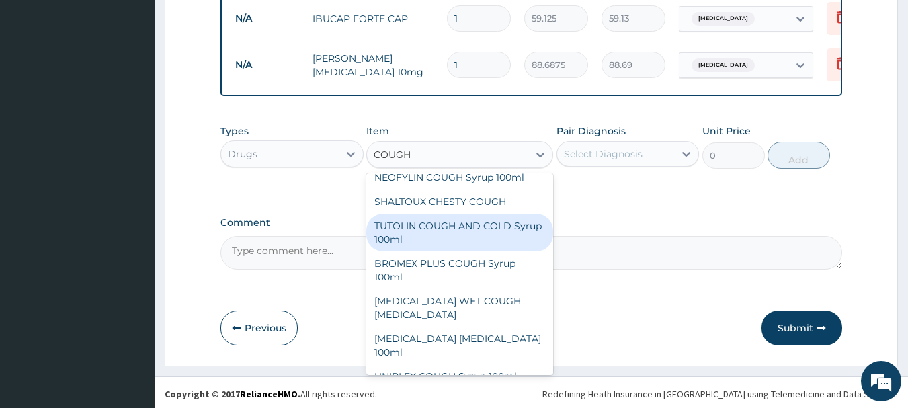
click at [442, 235] on div "TUTOLIN COUGH AND COLD Syrup 100ml" at bounding box center [459, 233] width 187 height 38
type input "1537.25"
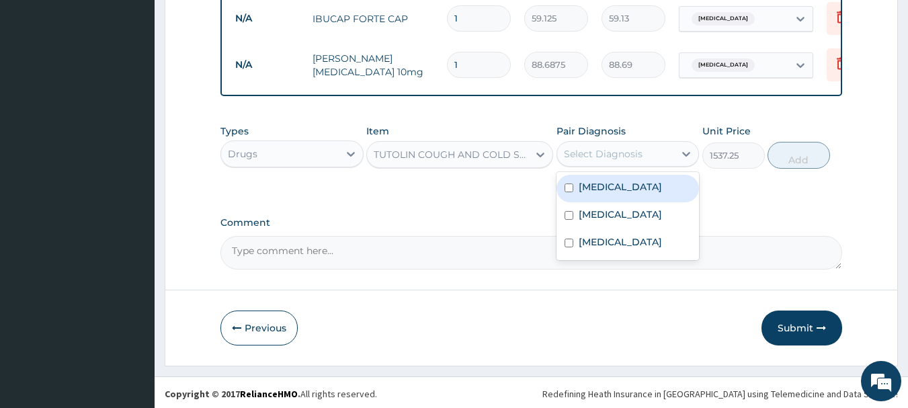
drag, startPoint x: 658, startPoint y: 147, endPoint x: 651, endPoint y: 170, distance: 24.0
click at [658, 148] on div "Select Diagnosis" at bounding box center [616, 153] width 118 height 21
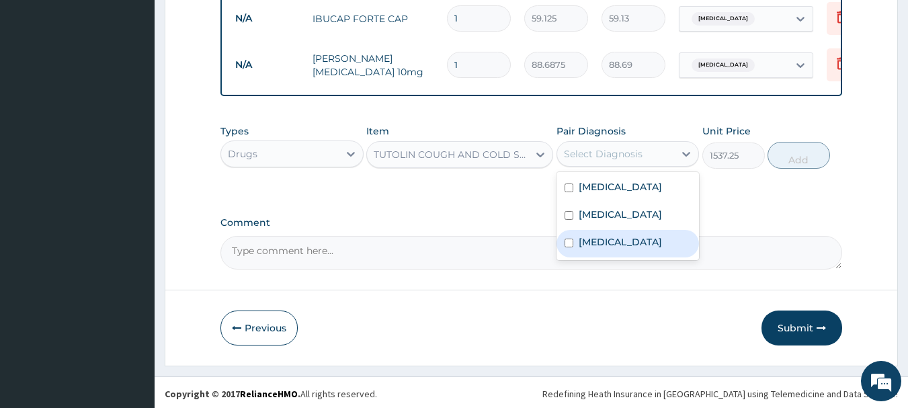
drag, startPoint x: 651, startPoint y: 242, endPoint x: 754, endPoint y: 185, distance: 117.6
click at [669, 230] on div "Upper respiratory infection" at bounding box center [627, 244] width 143 height 28
checkbox input "true"
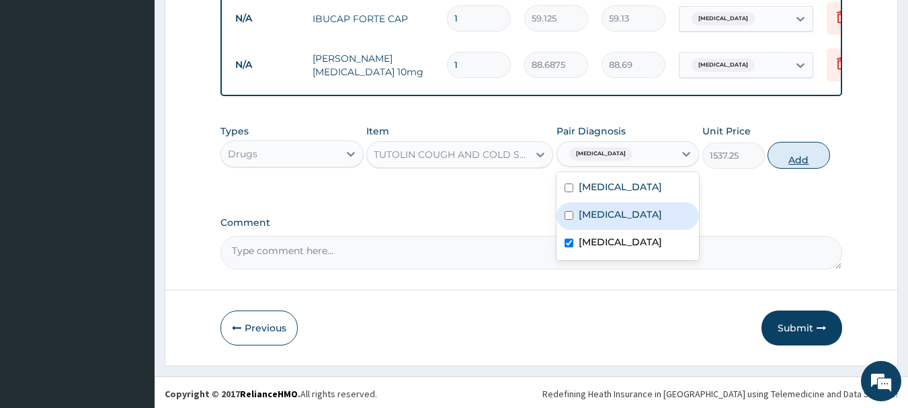
click at [803, 153] on button "Add" at bounding box center [798, 155] width 62 height 27
type input "0"
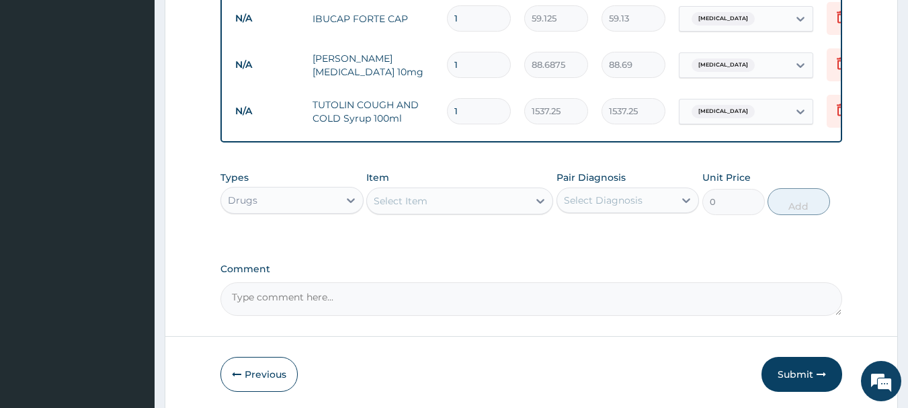
click at [467, 60] on input "1" at bounding box center [479, 65] width 64 height 26
type input "0.00"
type input "5"
type input "443.44"
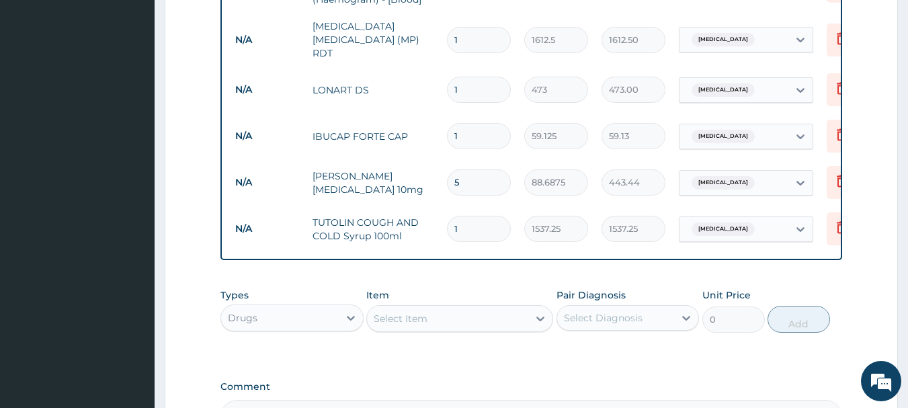
scroll to position [666, 0]
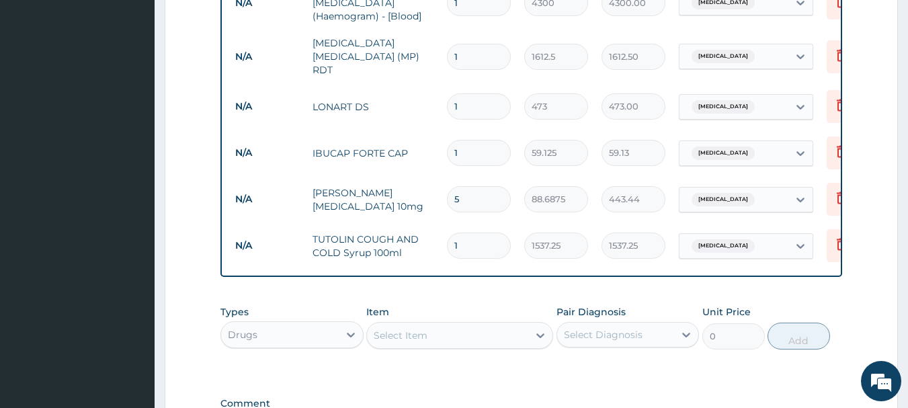
type input "5"
click at [470, 144] on input "1" at bounding box center [479, 153] width 64 height 26
type input "10"
type input "591.25"
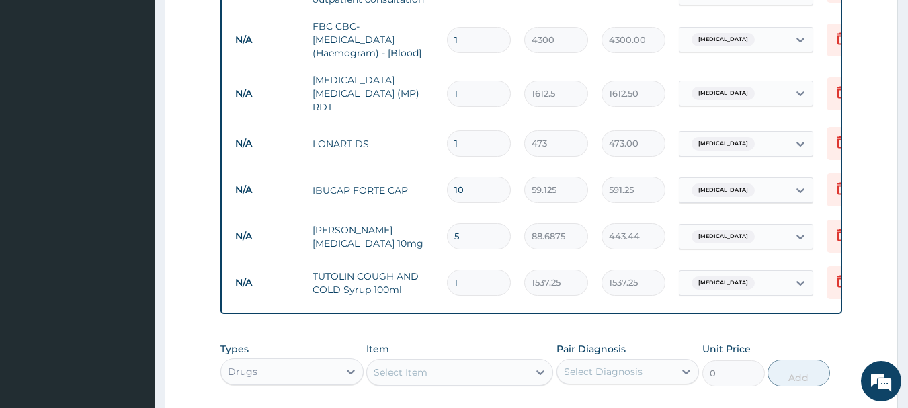
scroll to position [599, 0]
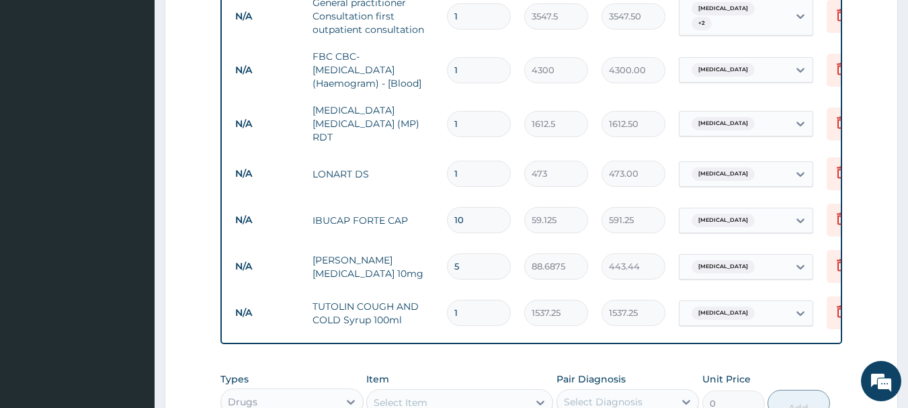
type input "10"
click at [477, 161] on input "1" at bounding box center [479, 174] width 64 height 26
type input "0.00"
type input "6"
type input "2838.00"
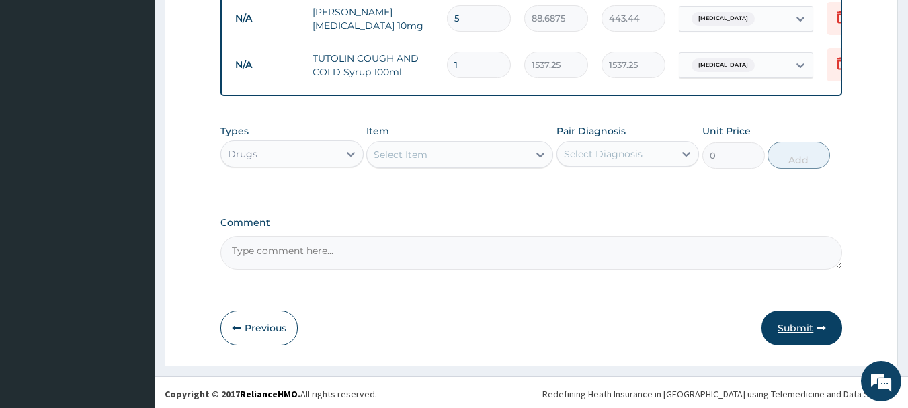
type input "6"
drag, startPoint x: 796, startPoint y: 326, endPoint x: 388, endPoint y: 255, distance: 413.9
click at [795, 326] on button "Submit" at bounding box center [801, 327] width 81 height 35
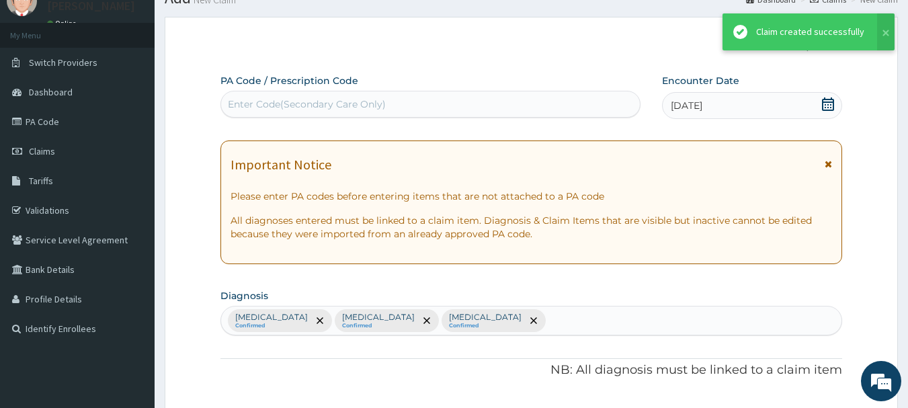
scroll to position [846, 0]
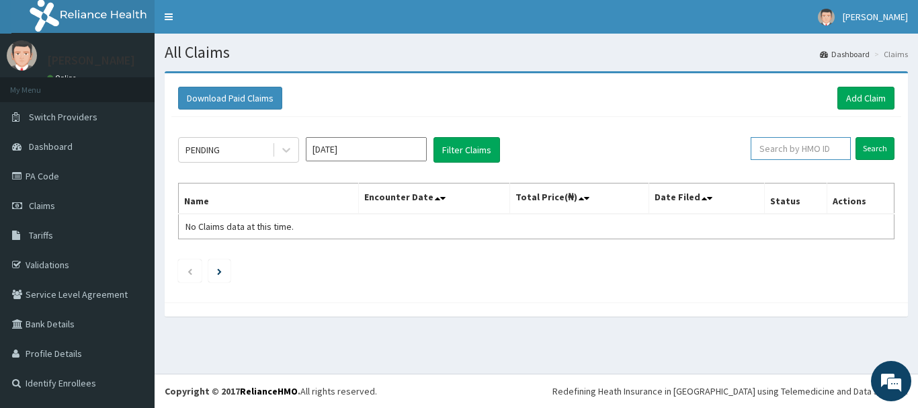
click at [780, 152] on input "text" at bounding box center [800, 148] width 100 height 23
type input "t"
type input "TBW/10011/A"
drag, startPoint x: 861, startPoint y: 156, endPoint x: 811, endPoint y: 159, distance: 49.8
click at [860, 155] on input "Search" at bounding box center [874, 148] width 39 height 23
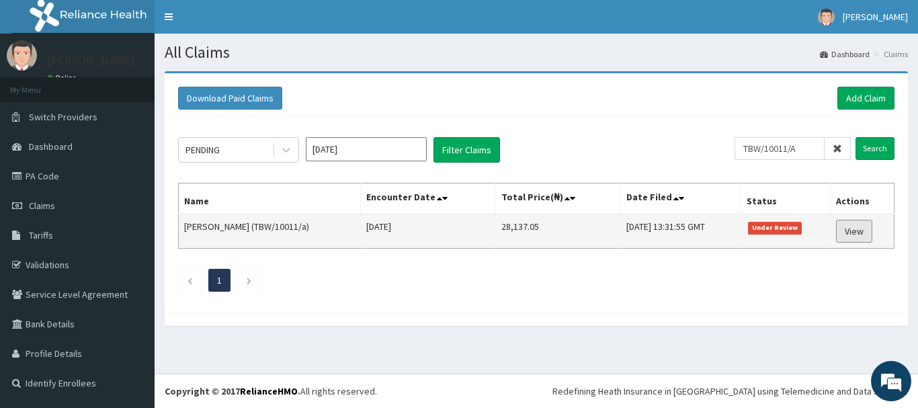
drag, startPoint x: 861, startPoint y: 222, endPoint x: 838, endPoint y: 235, distance: 27.1
click at [861, 222] on link "View" at bounding box center [854, 231] width 36 height 23
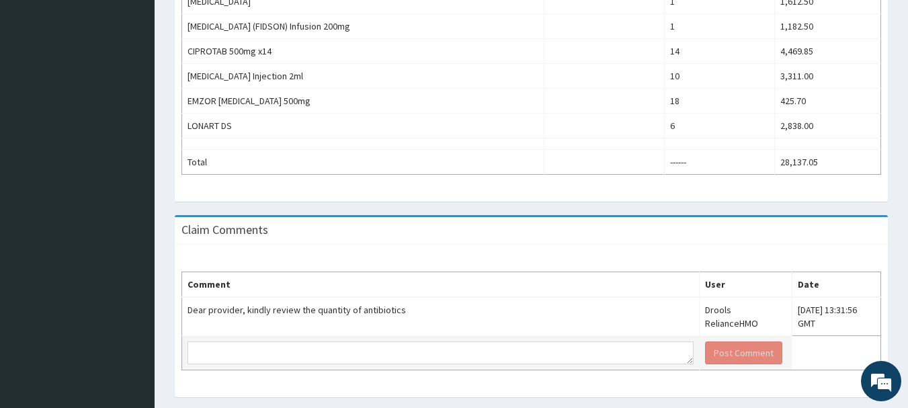
scroll to position [611, 0]
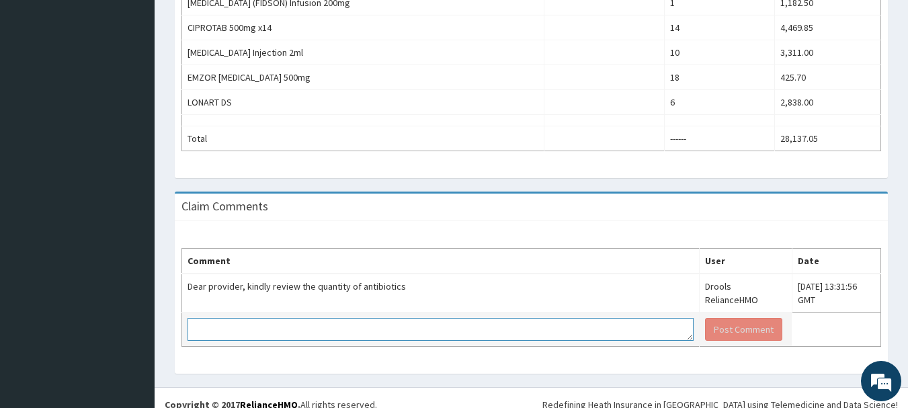
click at [501, 318] on textarea at bounding box center [440, 329] width 506 height 23
type textarea "a"
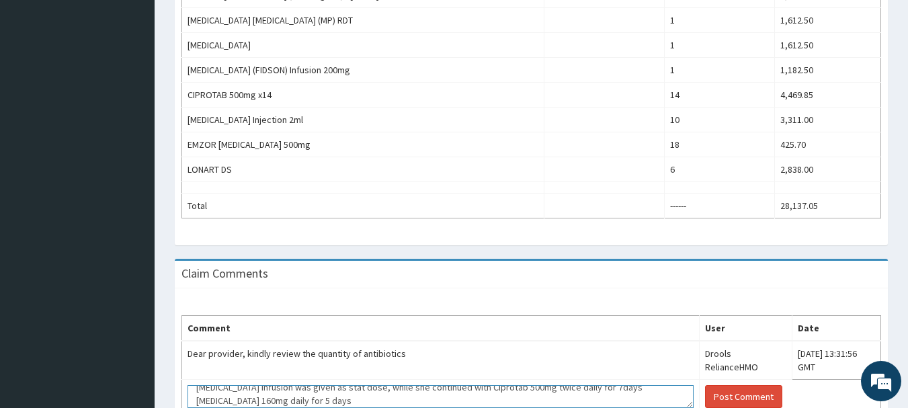
scroll to position [9, 0]
type textarea "[MEDICAL_DATA] infusion was given as stat dose, while she continued with Ciprot…"
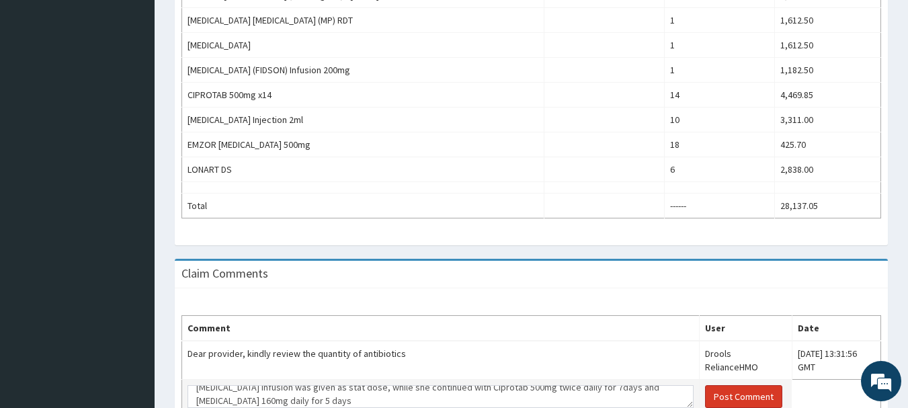
drag, startPoint x: 680, startPoint y: 389, endPoint x: 699, endPoint y: 380, distance: 21.0
click at [705, 388] on button "Post Comment" at bounding box center [743, 396] width 77 height 23
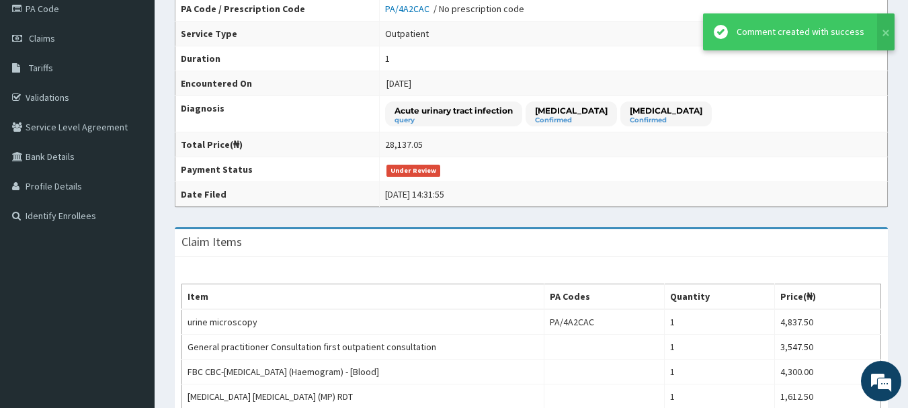
scroll to position [73, 0]
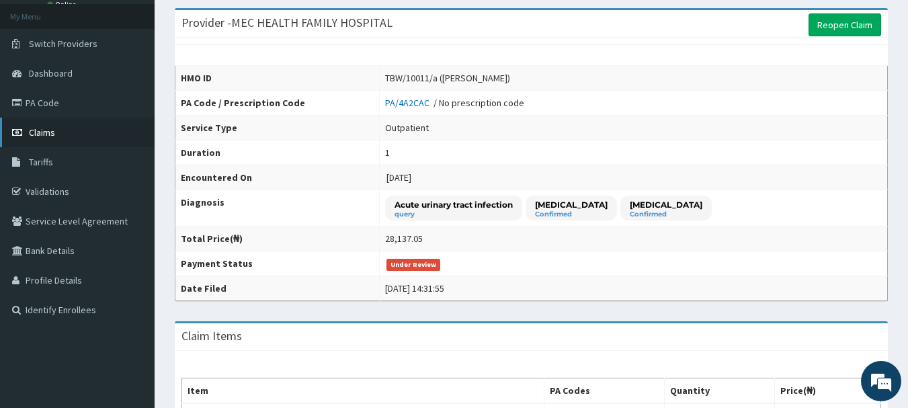
click at [46, 134] on span "Claims" at bounding box center [42, 132] width 26 height 12
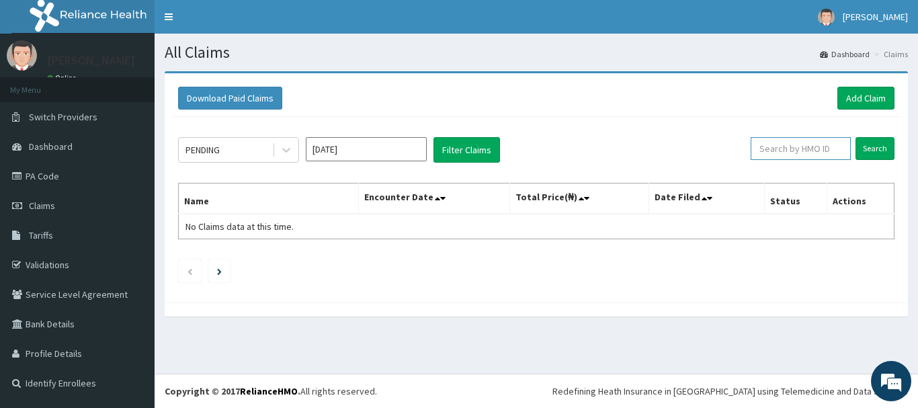
click at [836, 158] on input "text" at bounding box center [800, 148] width 100 height 23
type input "vca/10024/b"
click at [868, 143] on input "Search" at bounding box center [874, 148] width 39 height 23
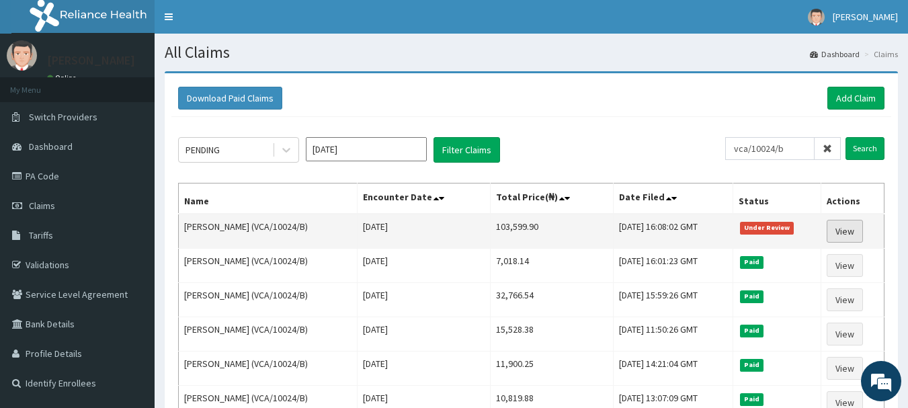
click at [840, 236] on link "View" at bounding box center [844, 231] width 36 height 23
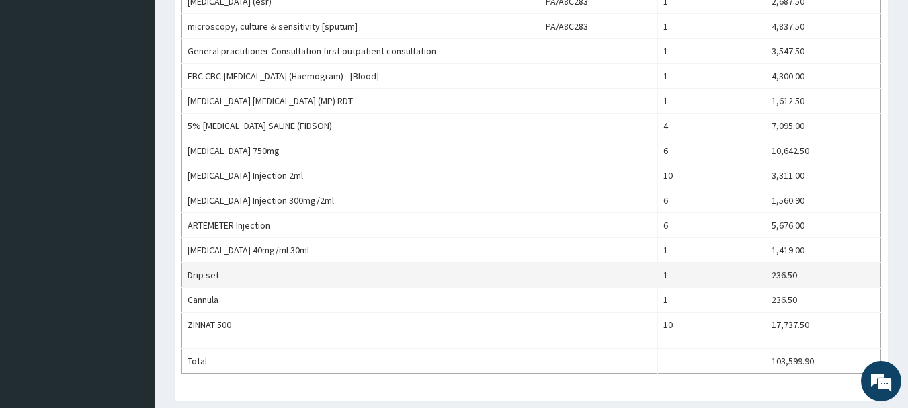
scroll to position [787, 0]
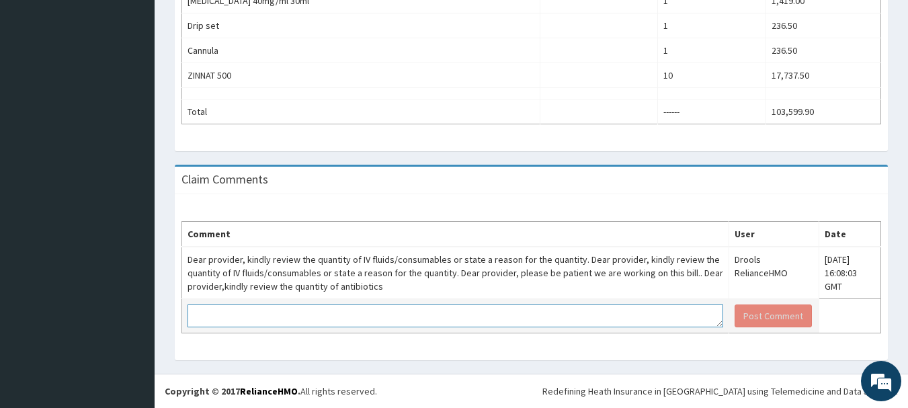
click at [486, 315] on textarea at bounding box center [454, 315] width 535 height 23
type textarea "Noted."
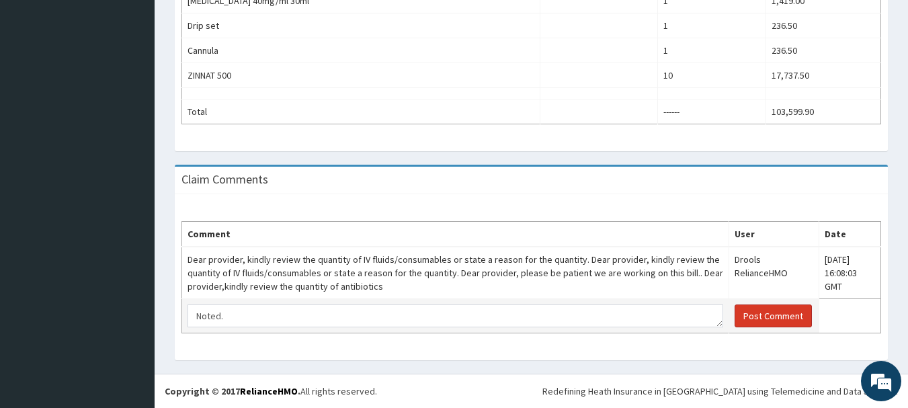
drag, startPoint x: 753, startPoint y: 321, endPoint x: 766, endPoint y: 314, distance: 14.7
click at [753, 321] on button "Post Comment" at bounding box center [772, 315] width 77 height 23
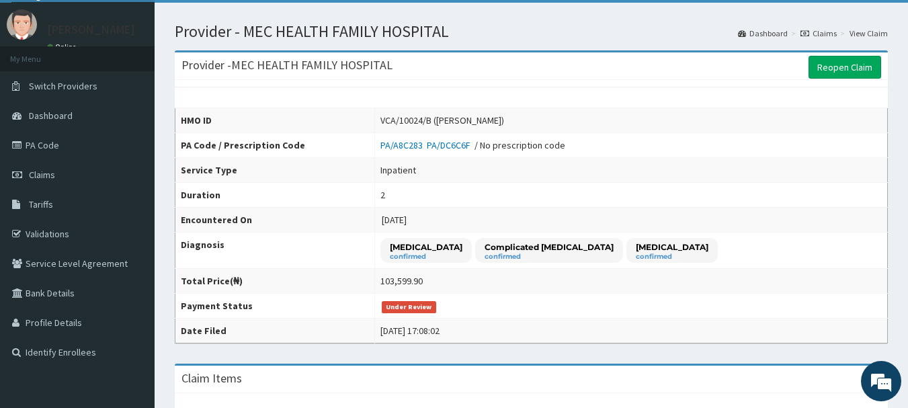
scroll to position [0, 0]
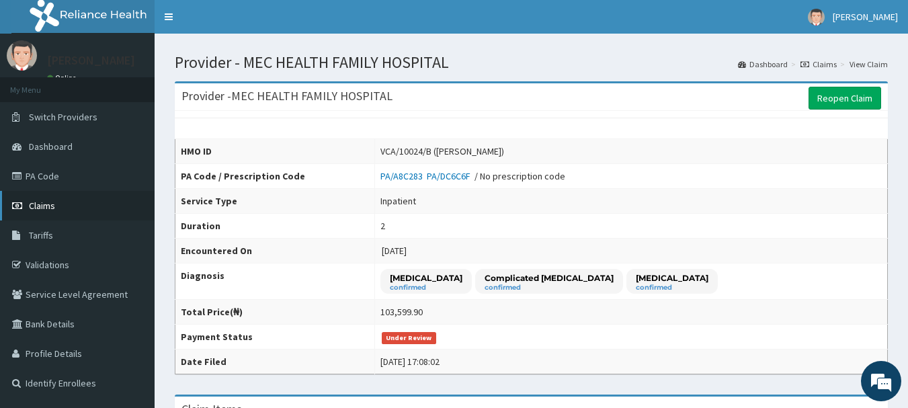
click at [40, 208] on span "Claims" at bounding box center [42, 206] width 26 height 12
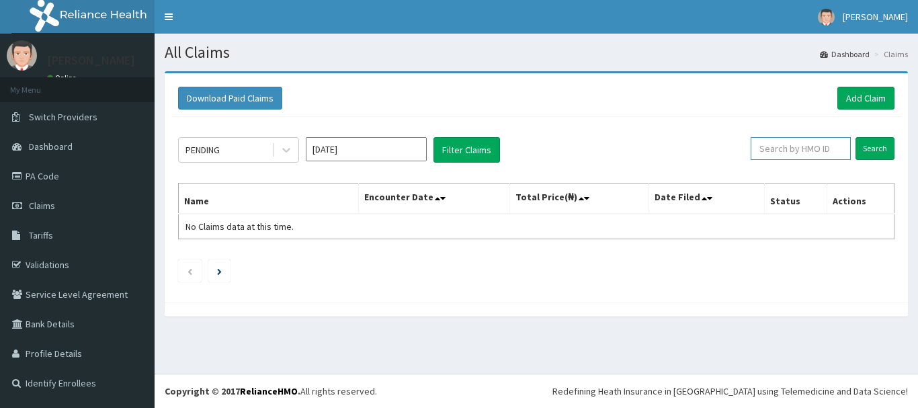
click at [816, 148] on input "text" at bounding box center [800, 148] width 100 height 23
type input "BLC/10063/A"
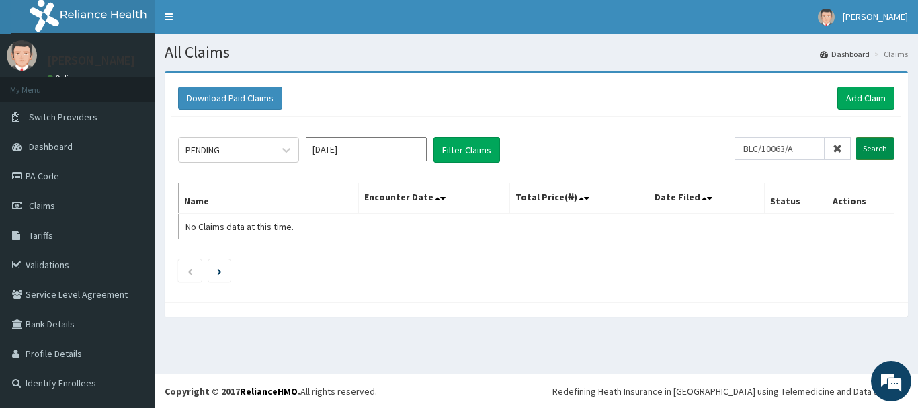
click at [869, 147] on input "Search" at bounding box center [874, 148] width 39 height 23
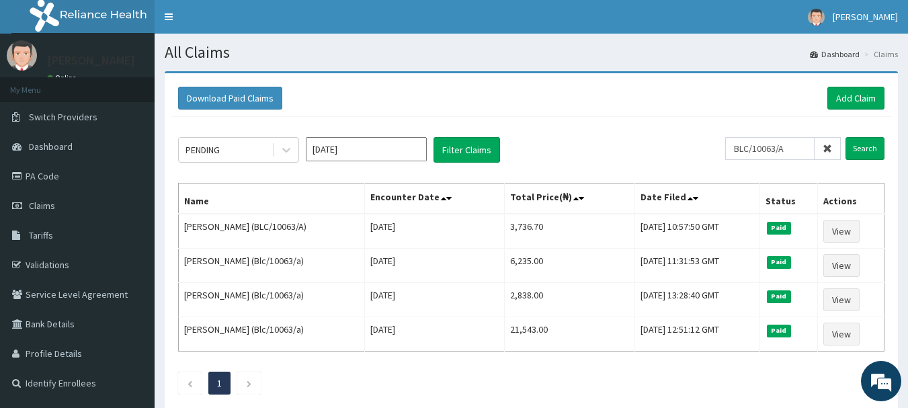
click at [826, 155] on span at bounding box center [827, 148] width 26 height 23
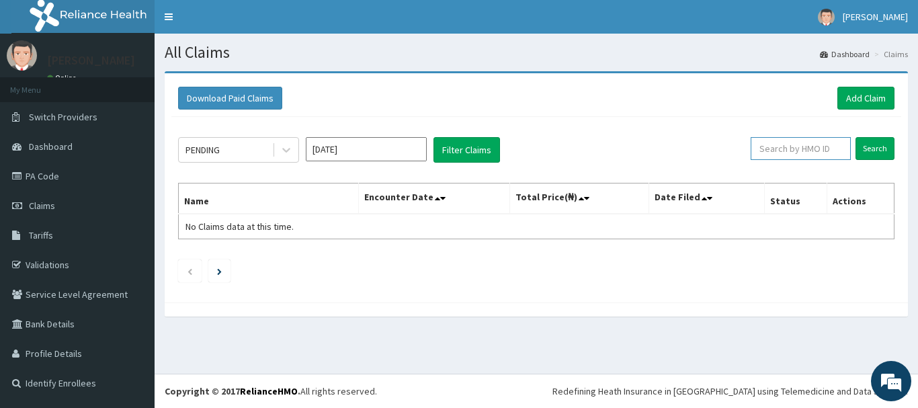
click at [798, 155] on input "text" at bounding box center [800, 148] width 100 height 23
type input "rsr/10027/b"
click at [875, 144] on input "Search" at bounding box center [874, 148] width 39 height 23
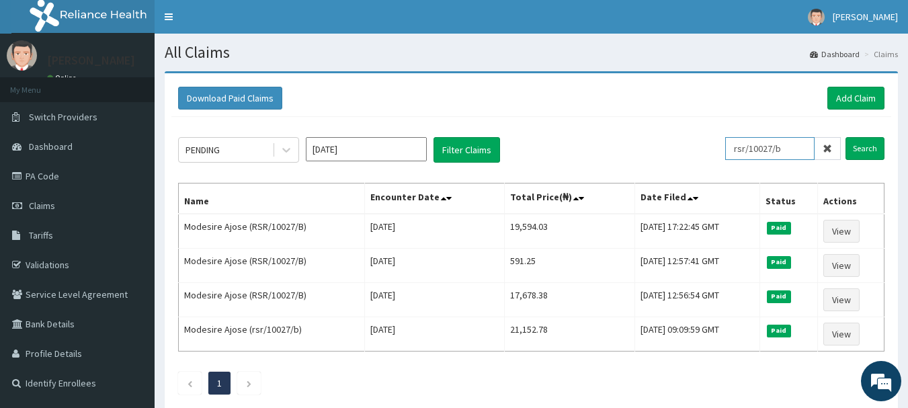
drag, startPoint x: 797, startPoint y: 147, endPoint x: 750, endPoint y: 138, distance: 48.0
click at [729, 150] on div "PENDING [DATE] Filter Claims rsr/10027/b Search" at bounding box center [531, 150] width 706 height 26
click at [869, 91] on link "Add Claim" at bounding box center [855, 98] width 57 height 23
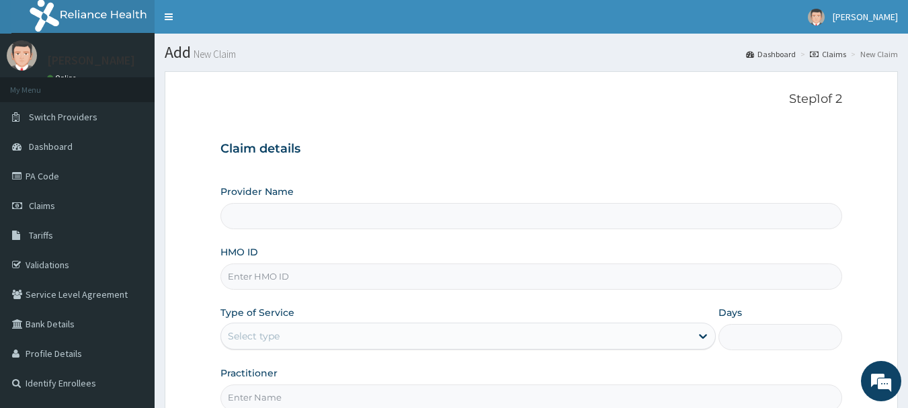
drag, startPoint x: 291, startPoint y: 280, endPoint x: 302, endPoint y: 275, distance: 12.4
click at [292, 280] on input "HMO ID" at bounding box center [531, 276] width 622 height 26
paste input "rsr/10027/b"
type input "rsr/10027/b"
click at [300, 338] on div "Select type" at bounding box center [456, 335] width 470 height 21
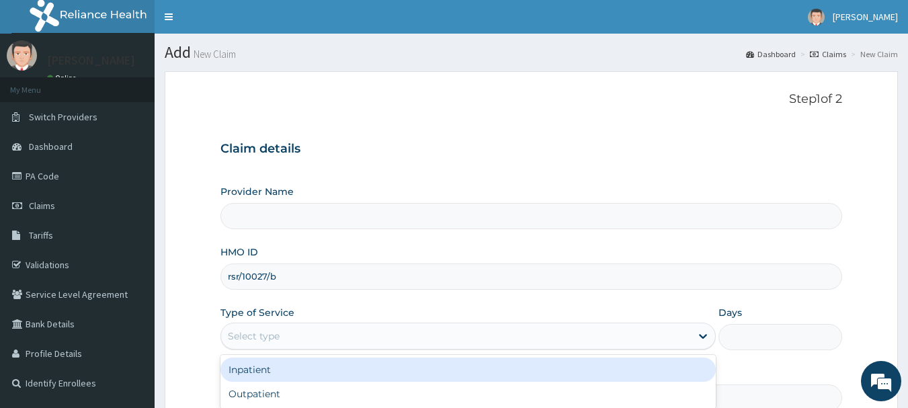
type input "MEC HEALTH FAMILY HOSPITAL"
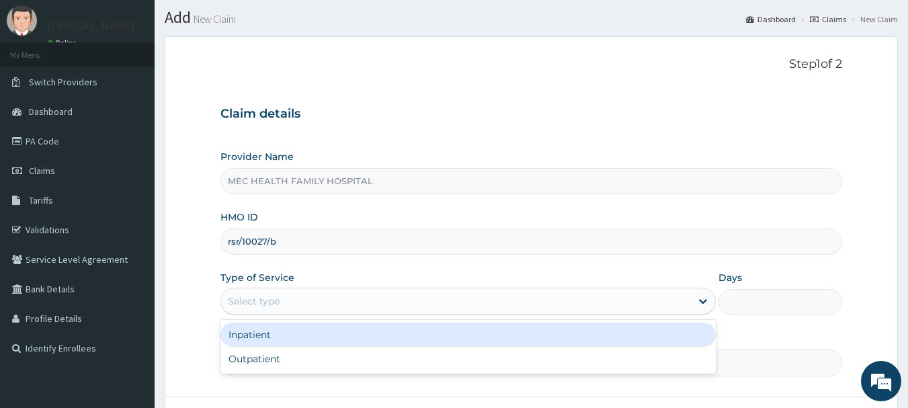
scroll to position [67, 0]
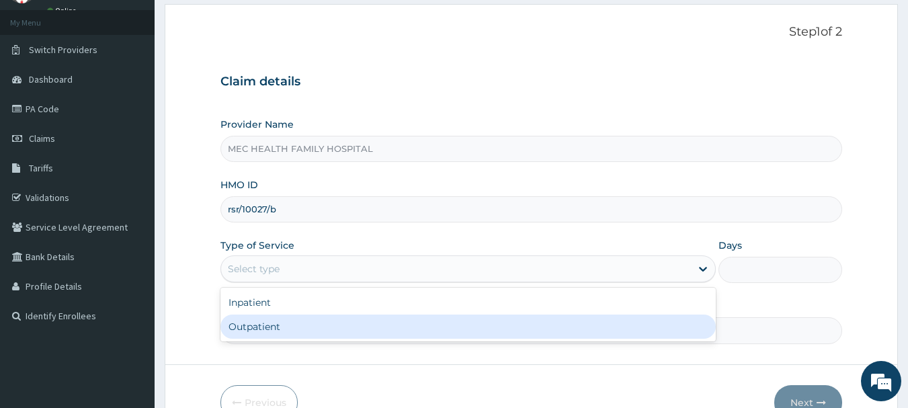
click at [325, 333] on div "Outpatient" at bounding box center [467, 326] width 495 height 24
type input "1"
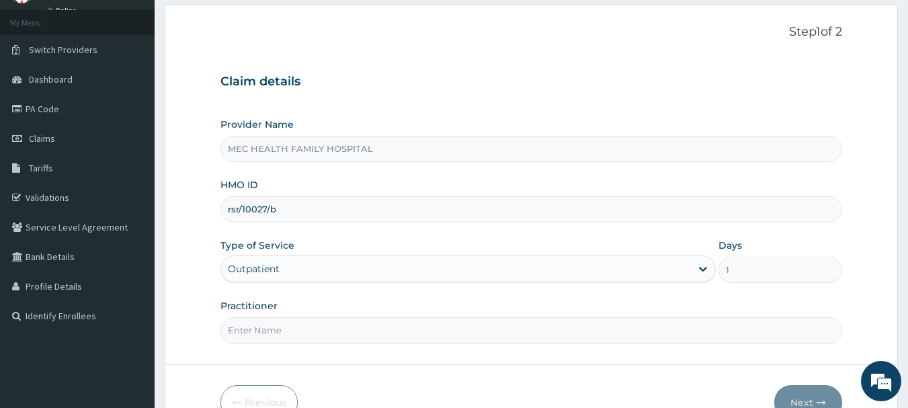
click at [314, 329] on input "Practitioner" at bounding box center [531, 330] width 622 height 26
type input "Dr. Chinaka"
click at [811, 398] on button "Next" at bounding box center [808, 402] width 68 height 35
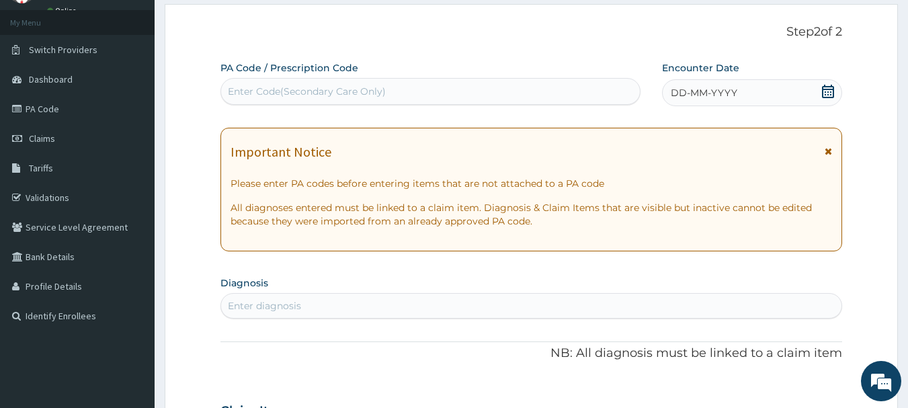
scroll to position [0, 0]
click at [829, 89] on icon at bounding box center [828, 91] width 12 height 13
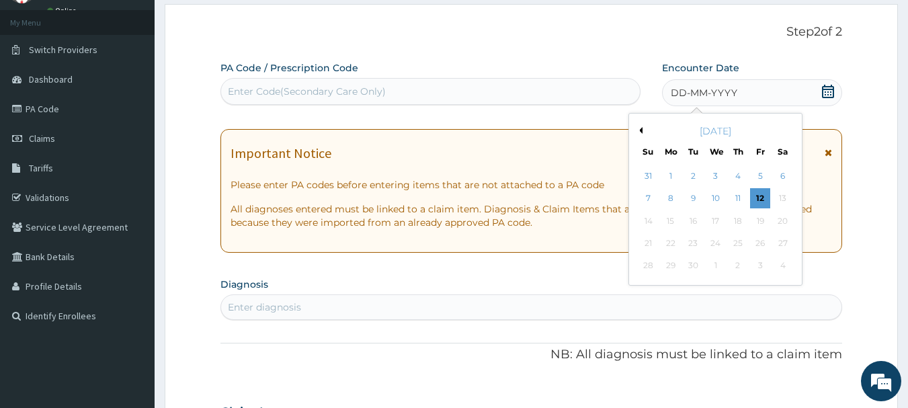
click at [640, 132] on button "Previous Month" at bounding box center [638, 130] width 7 height 7
click at [689, 248] on div "19" at bounding box center [693, 243] width 20 height 20
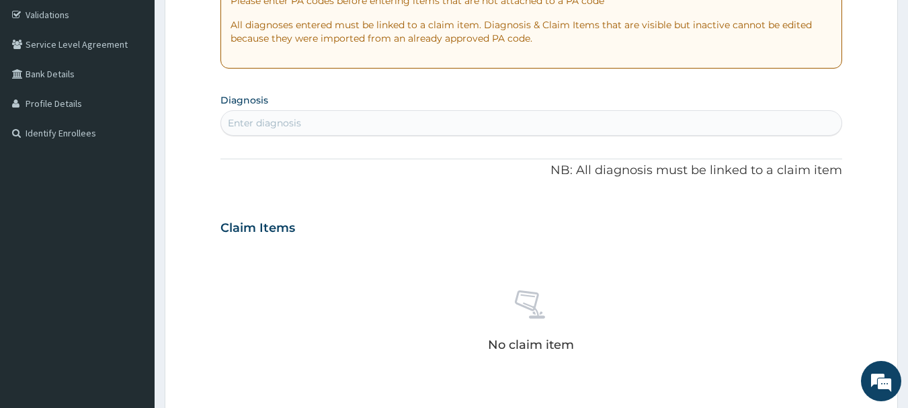
scroll to position [269, 0]
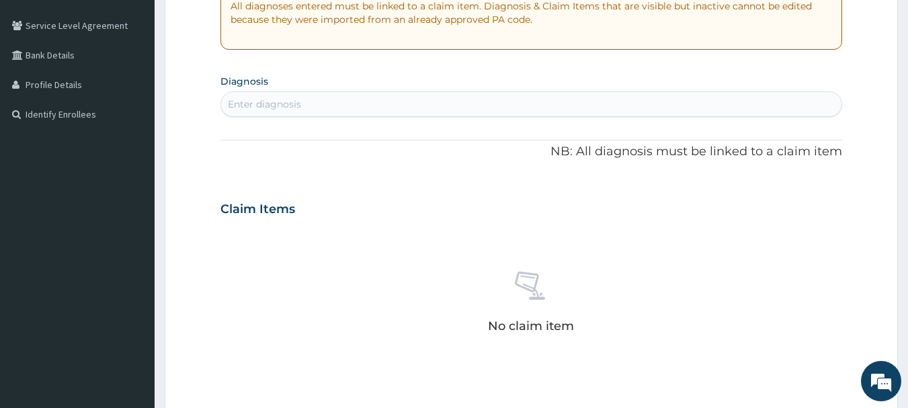
click at [398, 113] on div "Enter diagnosis" at bounding box center [531, 103] width 621 height 21
type input "sepsis"
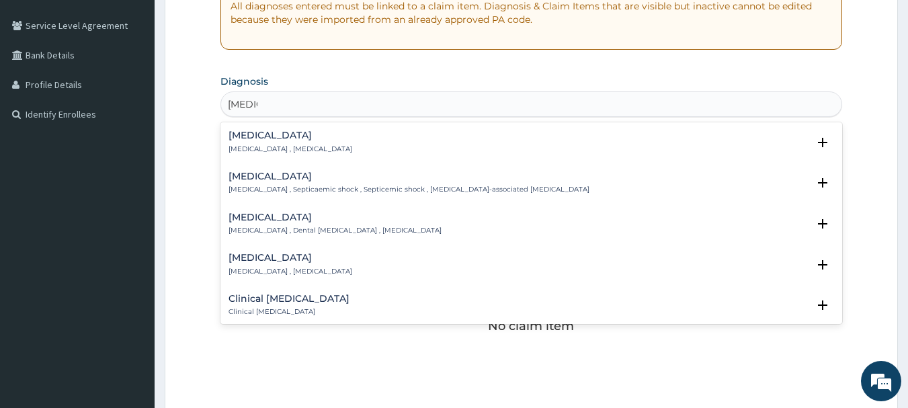
click at [260, 152] on p "Systemic infection , Sepsis" at bounding box center [290, 148] width 124 height 9
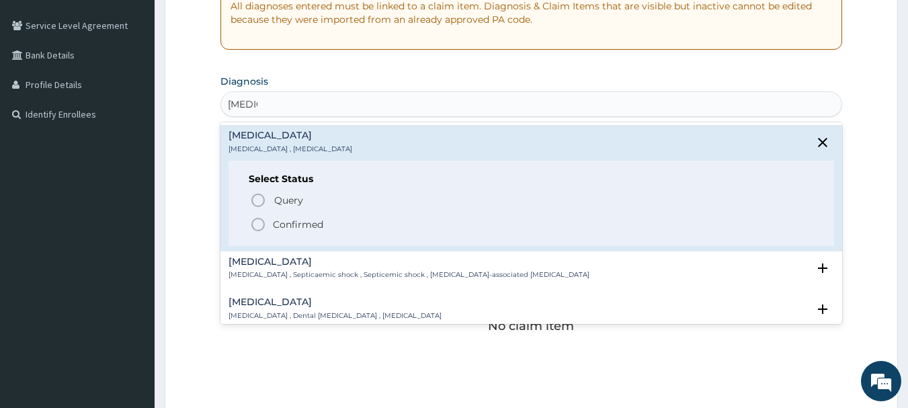
drag, startPoint x: 290, startPoint y: 228, endPoint x: 303, endPoint y: 226, distance: 12.9
click at [292, 229] on p "Confirmed" at bounding box center [298, 224] width 50 height 13
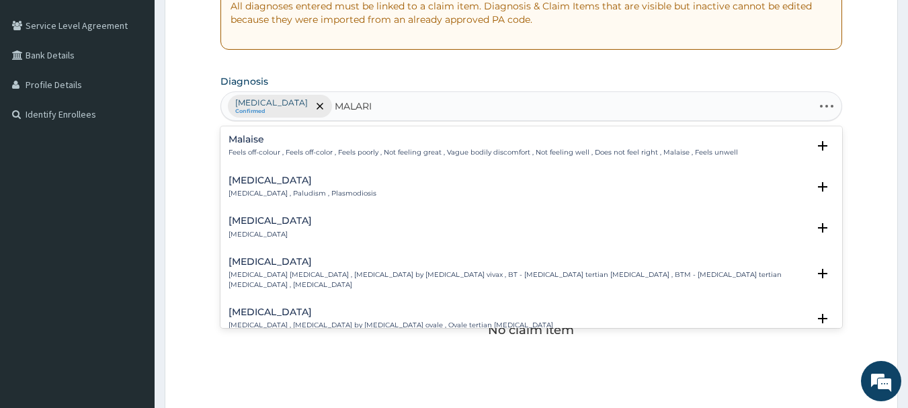
type input "MALARIA"
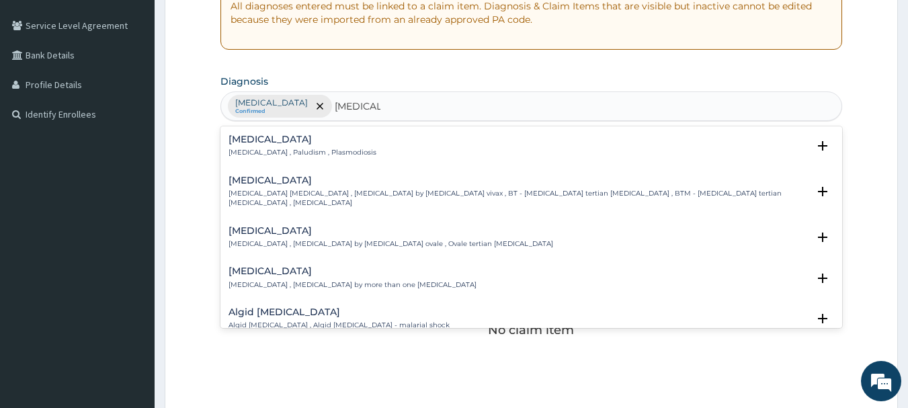
click at [255, 142] on h4 "Malaria" at bounding box center [302, 139] width 148 height 10
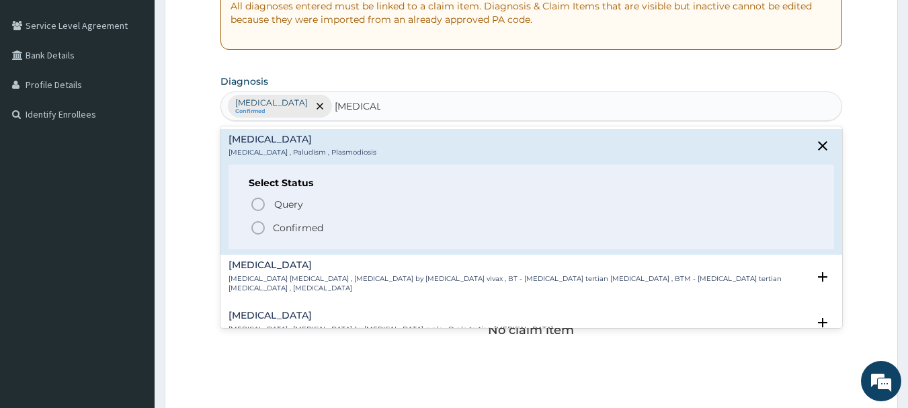
click at [271, 222] on span "Confirmed" at bounding box center [532, 228] width 564 height 16
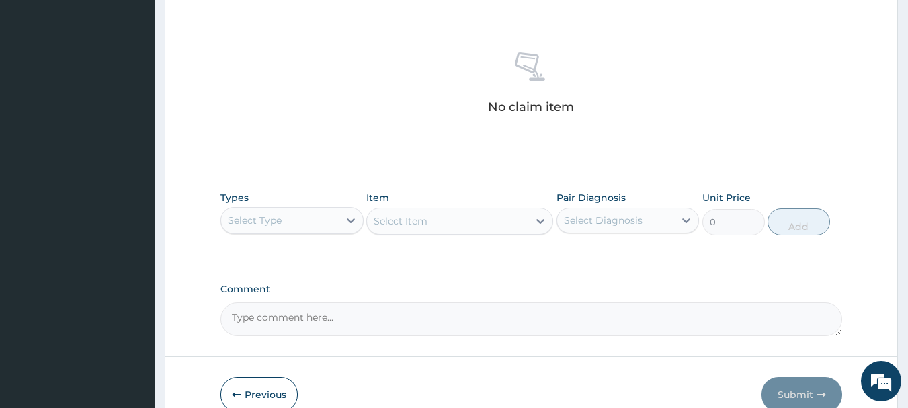
scroll to position [537, 0]
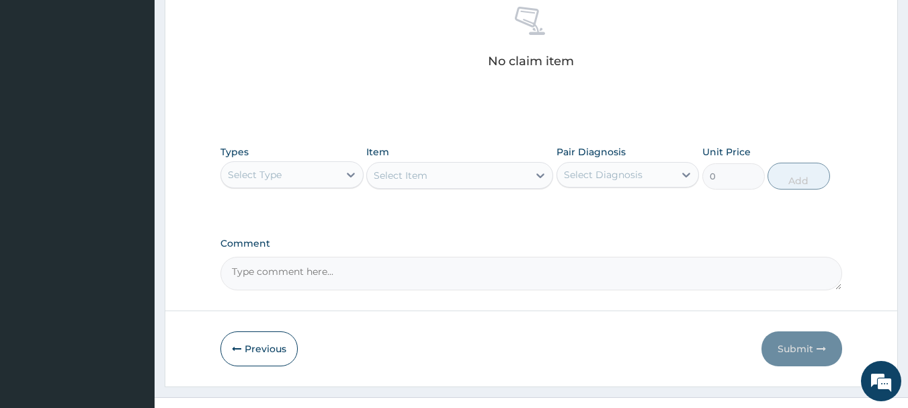
click at [294, 188] on div "Types Select Type" at bounding box center [291, 167] width 143 height 44
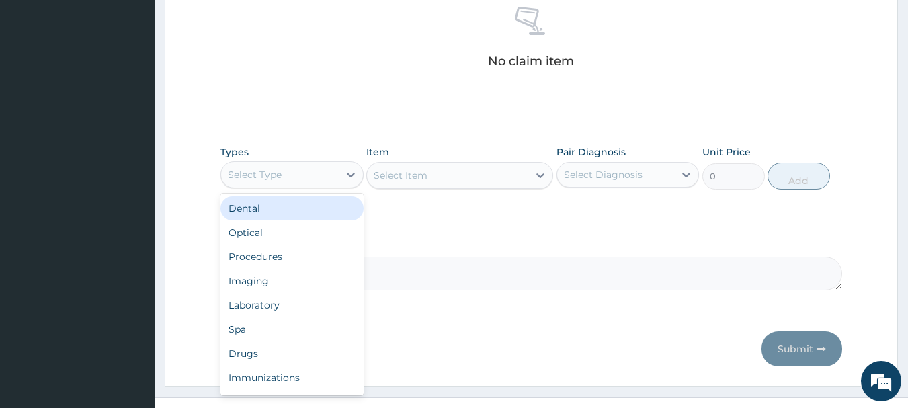
click at [296, 182] on div "Select Type" at bounding box center [280, 174] width 118 height 21
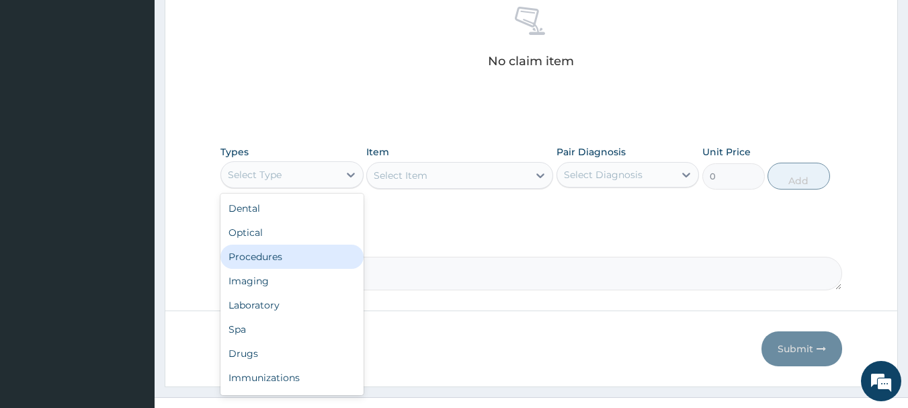
click at [292, 265] on div "Procedures" at bounding box center [291, 257] width 143 height 24
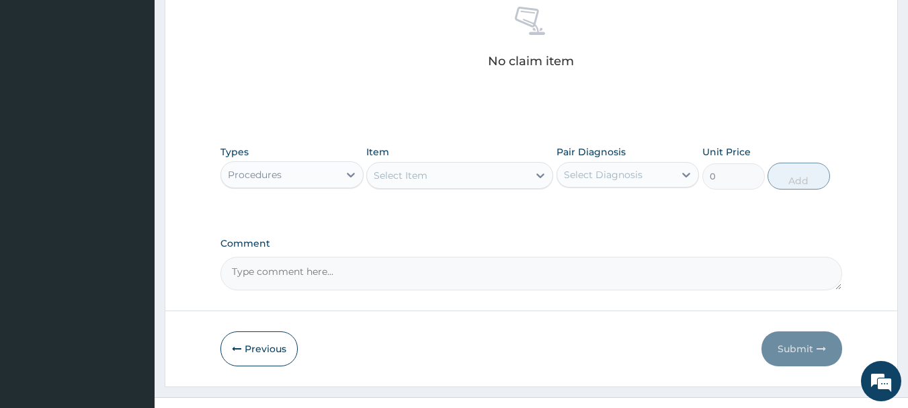
click at [414, 181] on div "Select Item" at bounding box center [447, 175] width 161 height 21
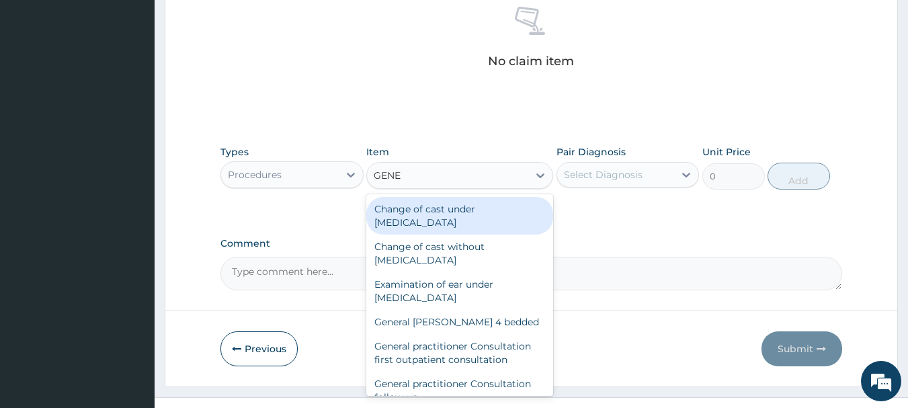
type input "GENER"
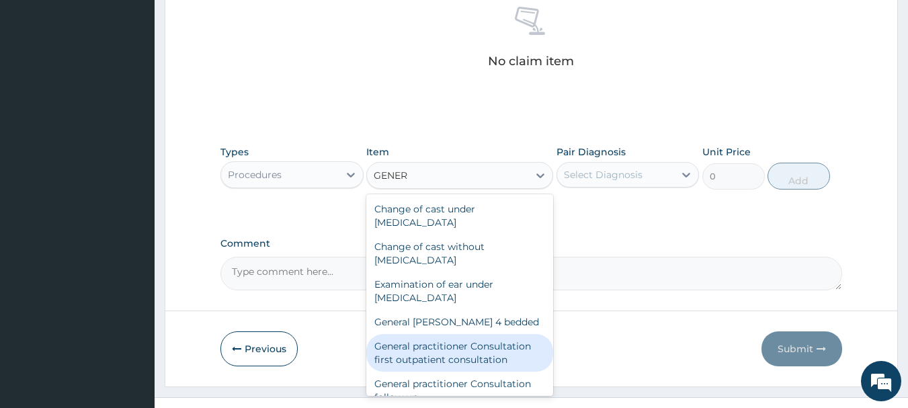
click at [392, 358] on div "General practitioner Consultation first outpatient consultation" at bounding box center [459, 353] width 187 height 38
type input "3547.5"
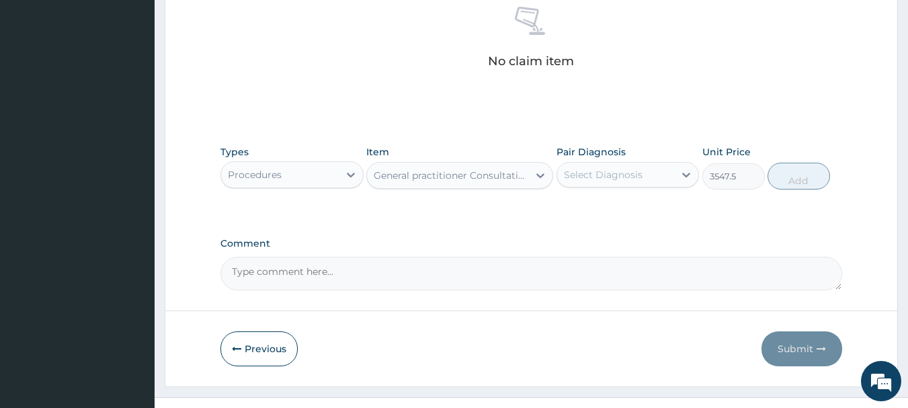
click at [626, 165] on div "Select Diagnosis" at bounding box center [616, 174] width 118 height 21
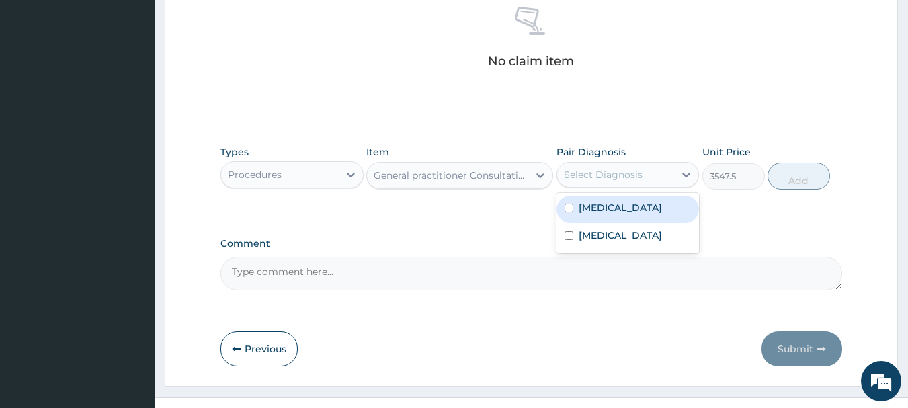
click at [621, 220] on div "Sepsis" at bounding box center [627, 209] width 143 height 28
checkbox input "true"
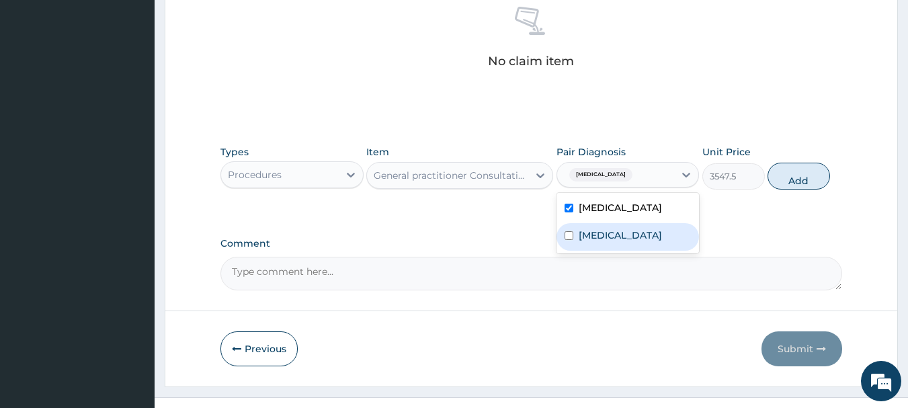
click at [626, 233] on div "Malaria" at bounding box center [627, 237] width 143 height 28
checkbox input "true"
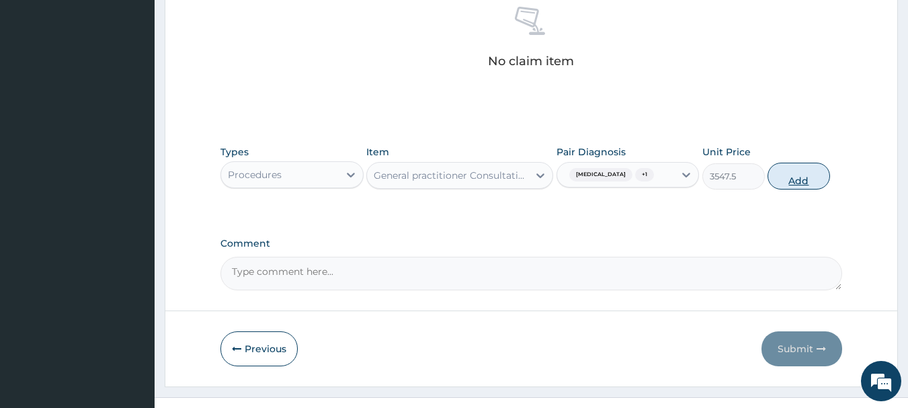
click at [816, 171] on button "Add" at bounding box center [798, 176] width 62 height 27
type input "0"
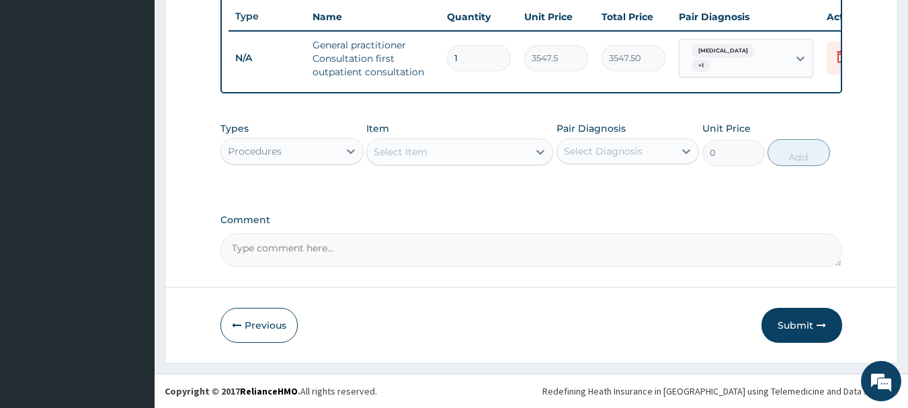
scroll to position [515, 0]
click at [249, 149] on div "Procedures" at bounding box center [255, 150] width 54 height 13
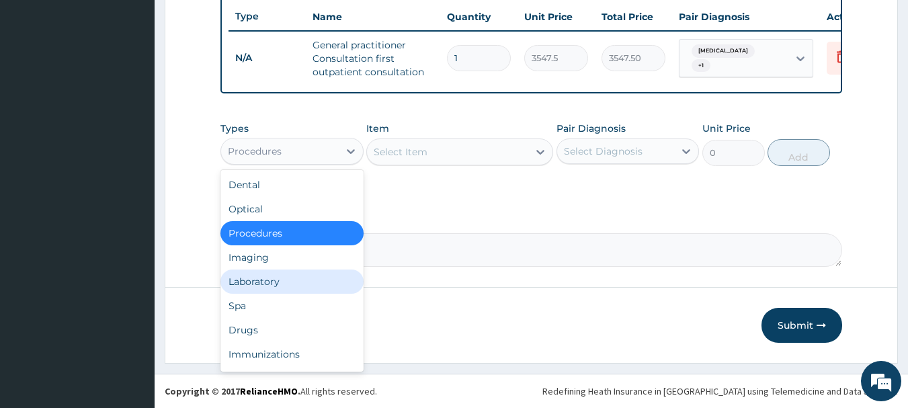
drag, startPoint x: 279, startPoint y: 281, endPoint x: 295, endPoint y: 262, distance: 25.3
click at [281, 279] on div "Laboratory" at bounding box center [291, 281] width 143 height 24
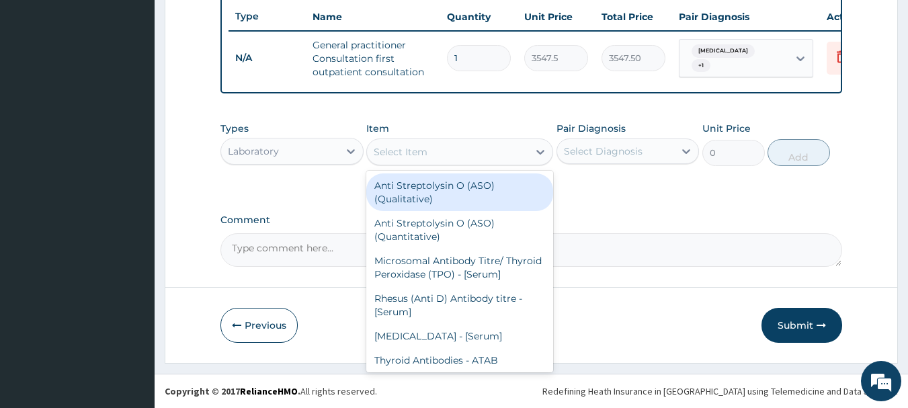
drag, startPoint x: 444, startPoint y: 154, endPoint x: 297, endPoint y: 163, distance: 147.4
click at [443, 154] on div "Select Item" at bounding box center [447, 151] width 161 height 21
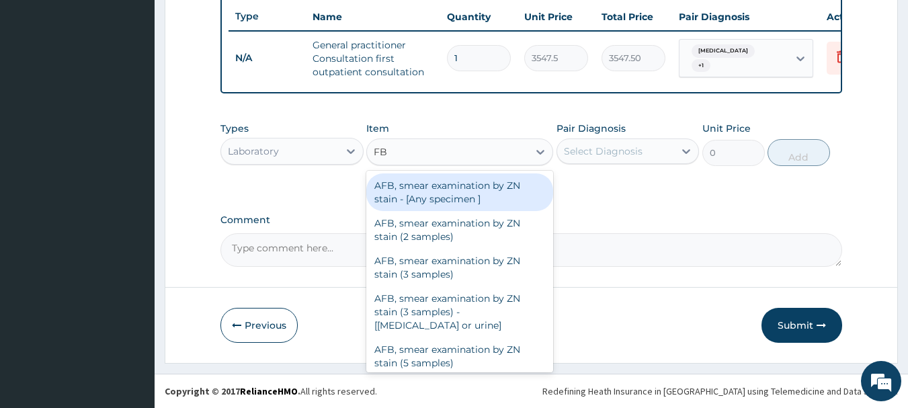
type input "FBC"
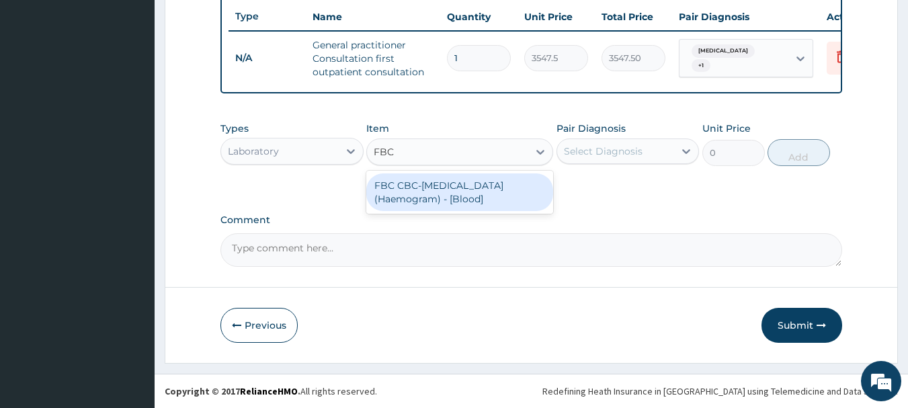
click at [382, 204] on div "FBC CBC-Complete Blood Count (Haemogram) - [Blood]" at bounding box center [459, 192] width 187 height 38
type input "4300"
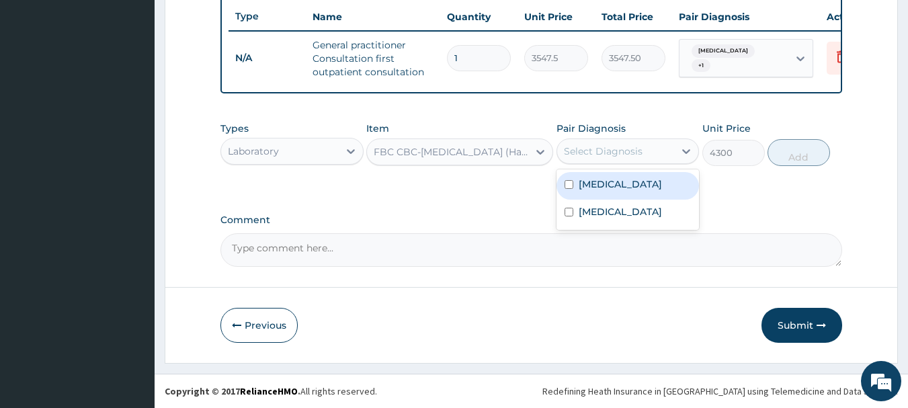
click at [574, 161] on div "Select Diagnosis" at bounding box center [616, 150] width 118 height 21
click at [599, 184] on label "Sepsis" at bounding box center [619, 183] width 83 height 13
checkbox input "true"
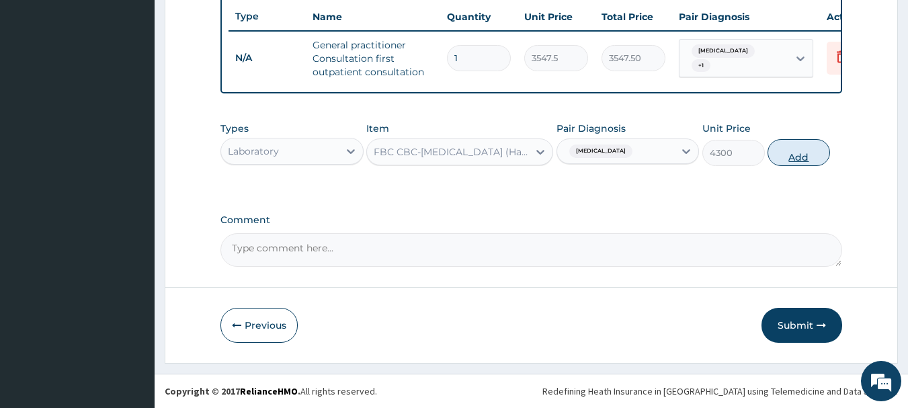
drag, startPoint x: 781, startPoint y: 159, endPoint x: 484, endPoint y: 149, distance: 297.1
click at [777, 159] on button "Add" at bounding box center [798, 152] width 62 height 27
type input "0"
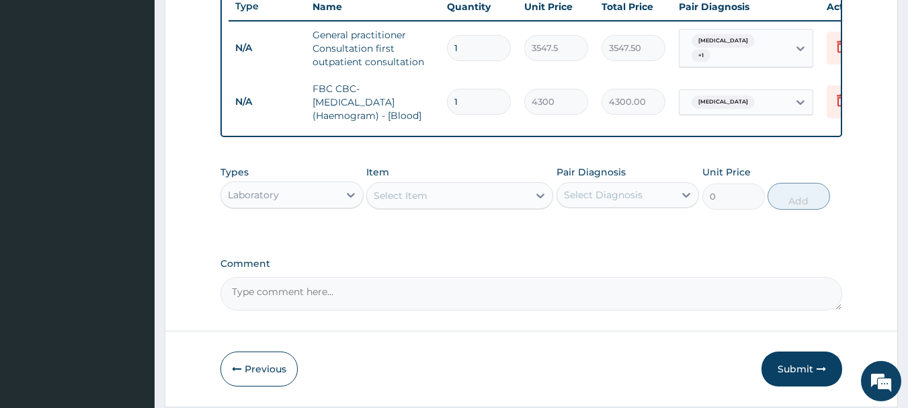
drag, startPoint x: 406, startPoint y: 200, endPoint x: 376, endPoint y: 195, distance: 29.9
click at [406, 201] on div "Select Item" at bounding box center [400, 195] width 54 height 13
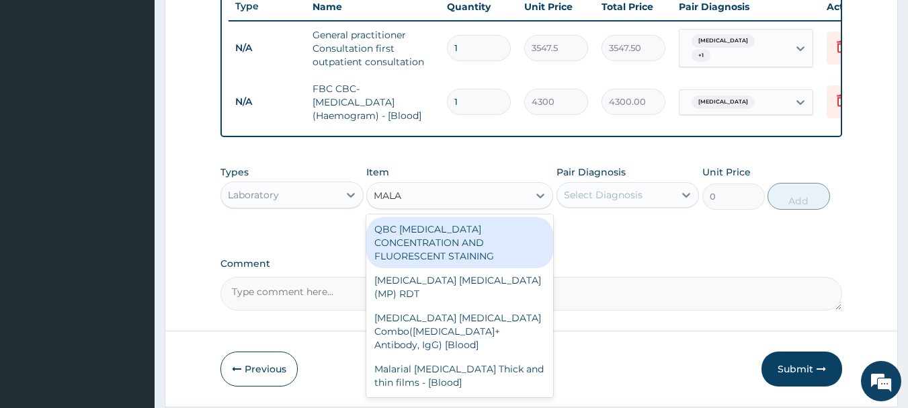
type input "MALAR"
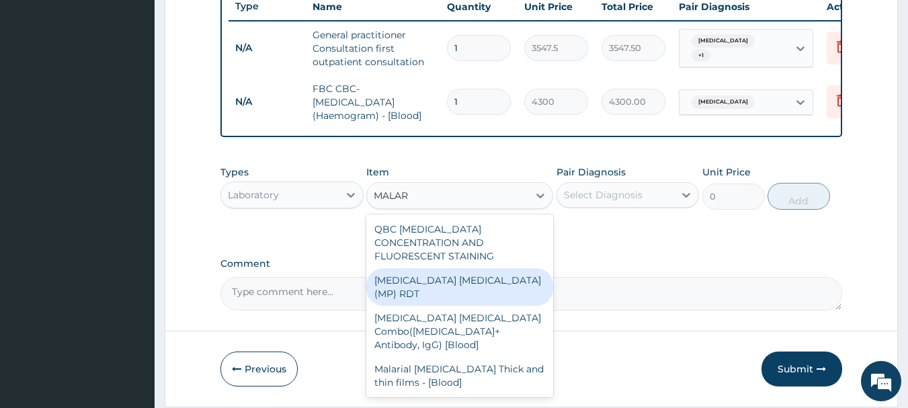
click at [451, 280] on div "MALARIA PARASITE (MP) RDT" at bounding box center [459, 287] width 187 height 38
type input "1612.5"
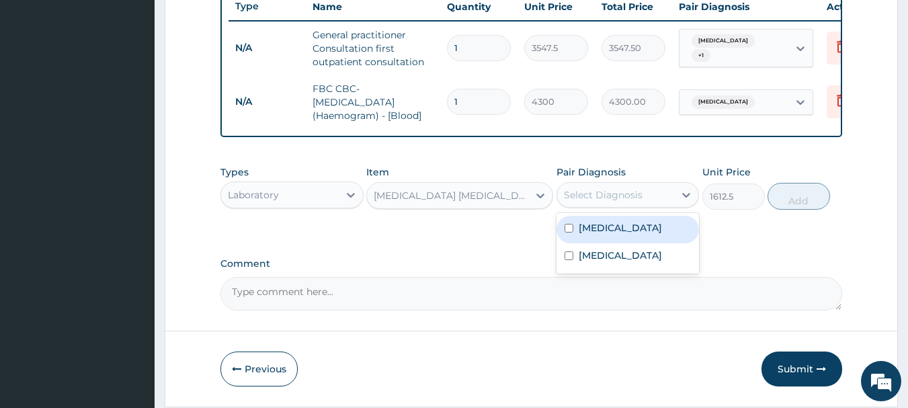
click at [603, 202] on div "Select Diagnosis" at bounding box center [603, 194] width 79 height 13
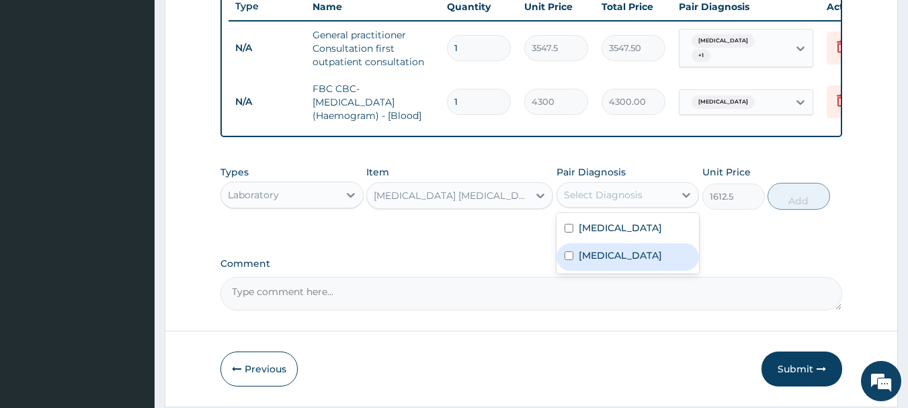
click at [627, 271] on div "Malaria" at bounding box center [627, 257] width 143 height 28
checkbox input "true"
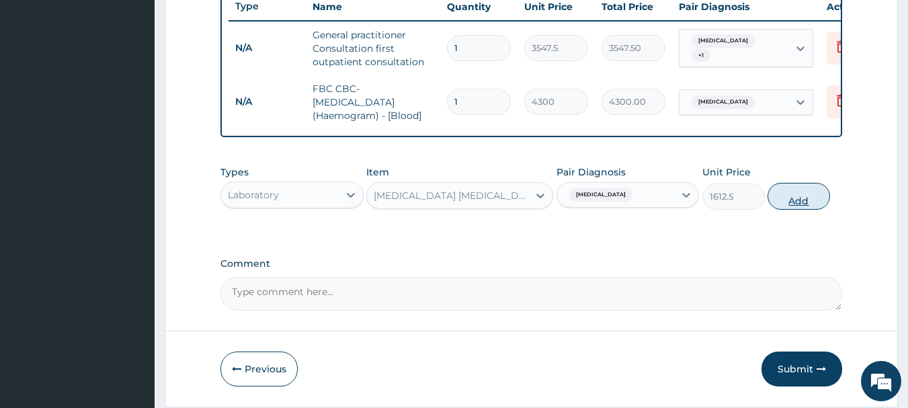
click at [789, 203] on button "Add" at bounding box center [798, 196] width 62 height 27
type input "0"
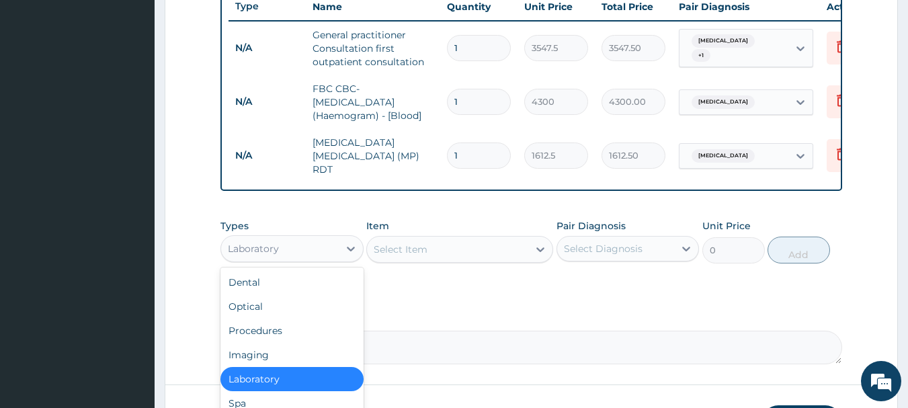
drag, startPoint x: 268, startPoint y: 245, endPoint x: 279, endPoint y: 232, distance: 16.7
click at [267, 245] on div "Laboratory" at bounding box center [253, 248] width 51 height 13
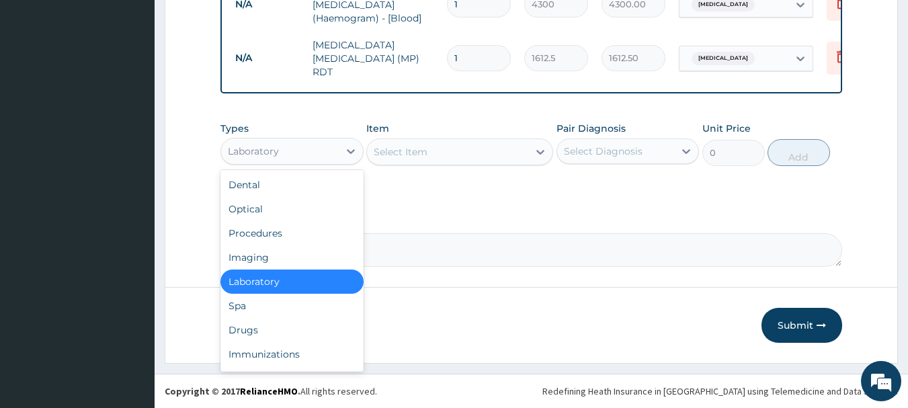
scroll to position [615, 0]
drag, startPoint x: 273, startPoint y: 330, endPoint x: 301, endPoint y: 298, distance: 42.4
click at [276, 328] on div "Drugs" at bounding box center [291, 330] width 143 height 24
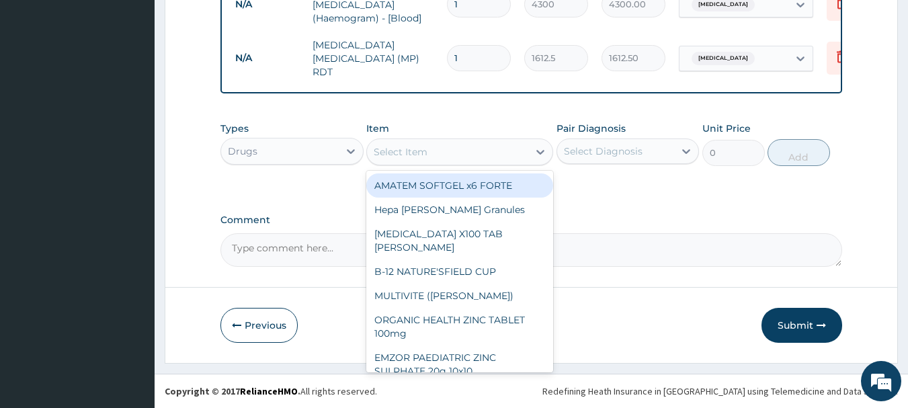
click at [429, 146] on div "Select Item" at bounding box center [447, 151] width 161 height 21
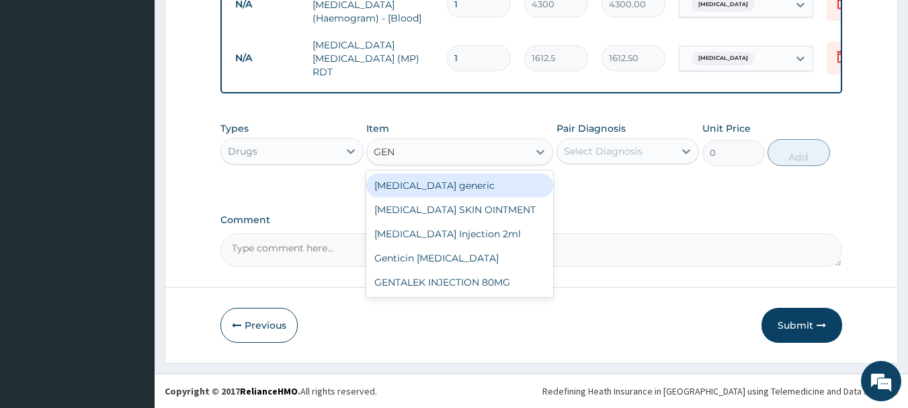
type input "GENT"
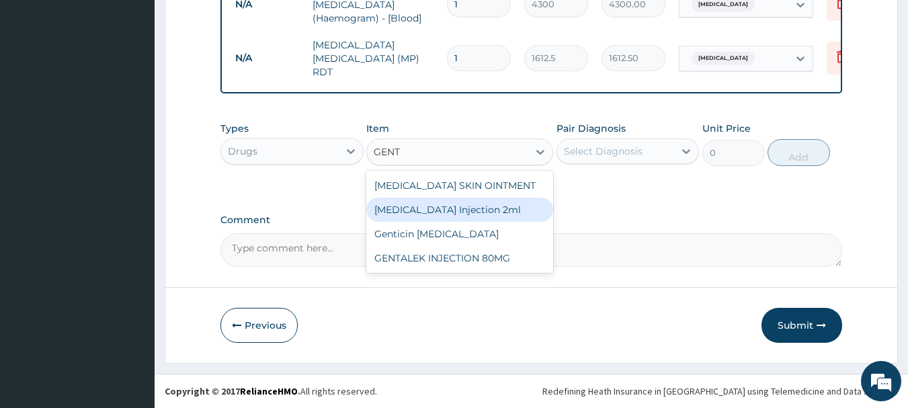
click at [486, 212] on div "GENTAMICIN Injection 2ml" at bounding box center [459, 209] width 187 height 24
type input "331.1"
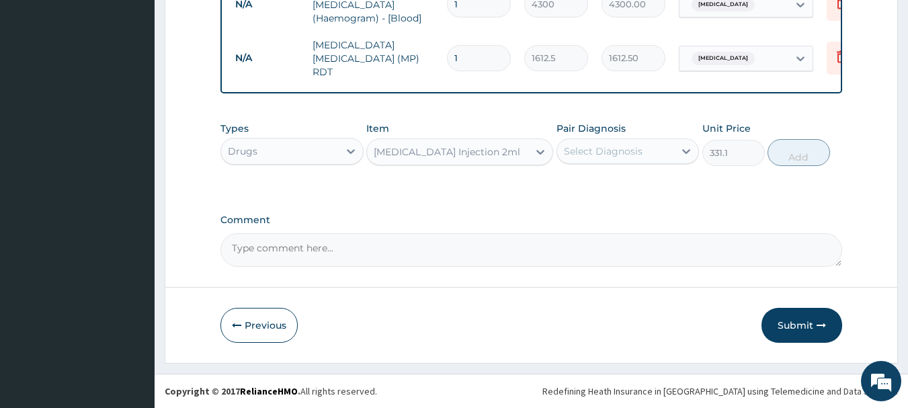
click at [627, 146] on div "Select Diagnosis" at bounding box center [603, 150] width 79 height 13
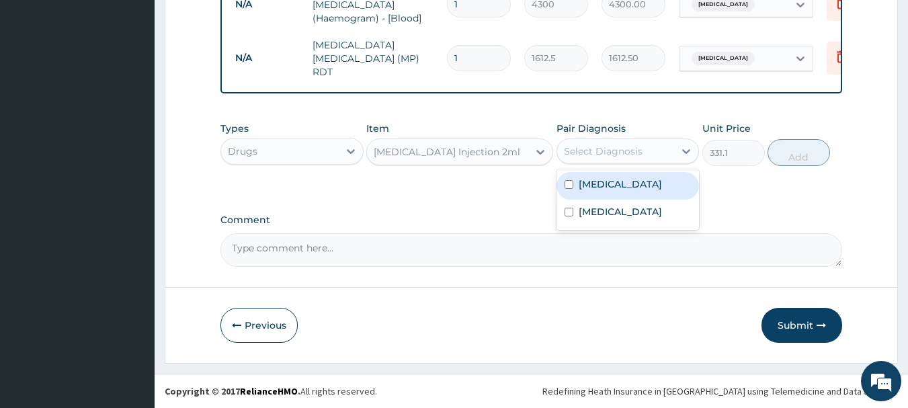
click at [619, 190] on div "Sepsis" at bounding box center [627, 186] width 143 height 28
checkbox input "true"
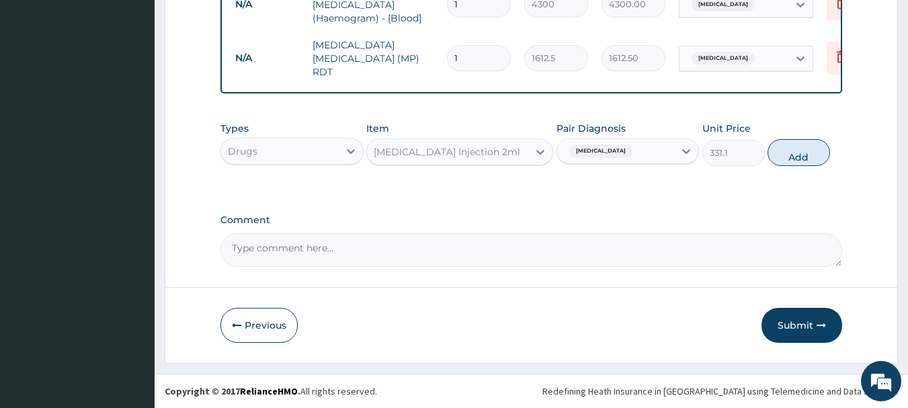
drag, startPoint x: 812, startPoint y: 155, endPoint x: 511, endPoint y: 197, distance: 304.5
click at [796, 161] on button "Add" at bounding box center [798, 152] width 62 height 27
type input "0"
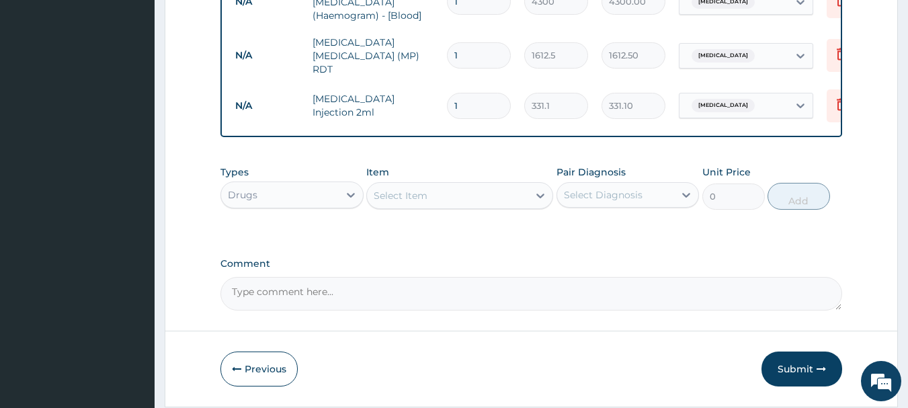
click at [426, 189] on div "Select Item" at bounding box center [447, 195] width 161 height 21
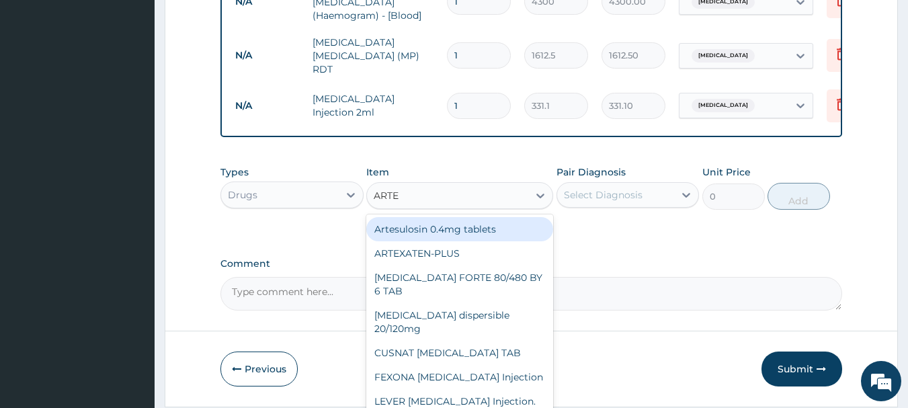
type input "ARTEM"
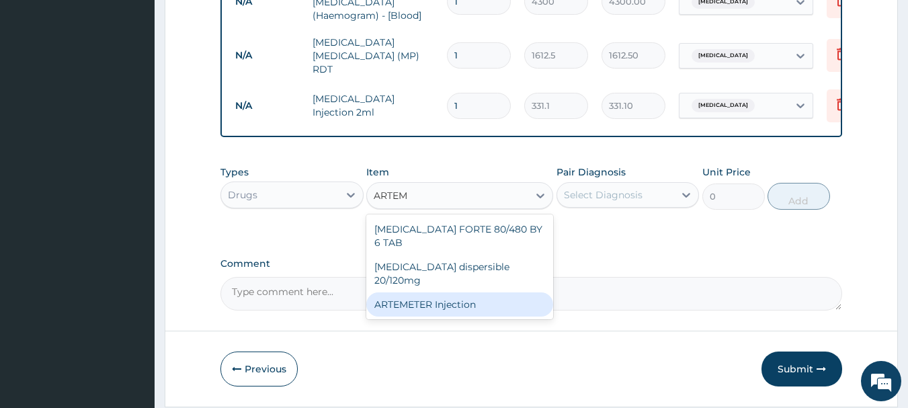
click at [490, 292] on div "ARTEMETER Injection" at bounding box center [459, 304] width 187 height 24
type input "946"
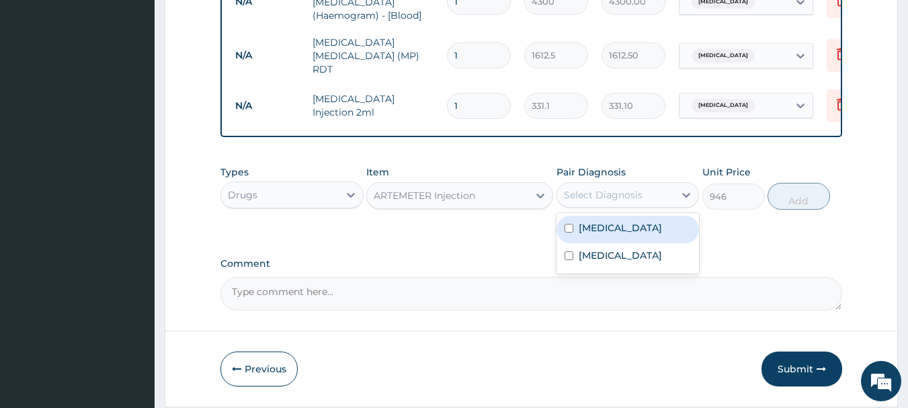
click at [652, 204] on div "Select Diagnosis" at bounding box center [616, 194] width 118 height 21
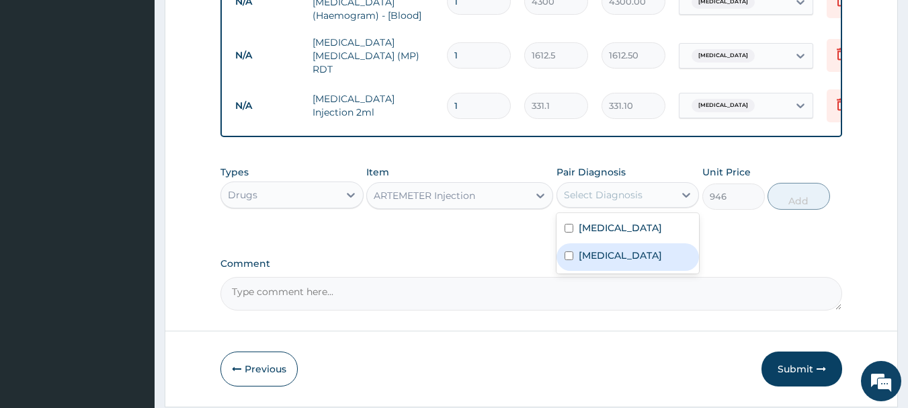
click at [645, 255] on div "Malaria" at bounding box center [627, 257] width 143 height 28
checkbox input "true"
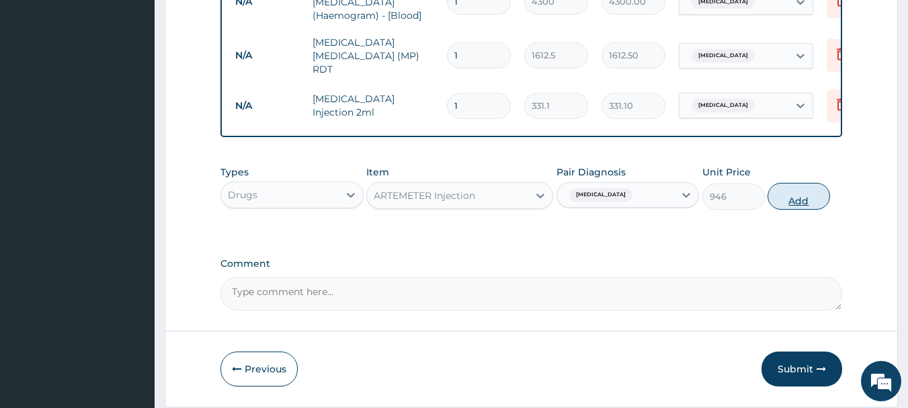
click at [781, 198] on button "Add" at bounding box center [798, 196] width 62 height 27
type input "0"
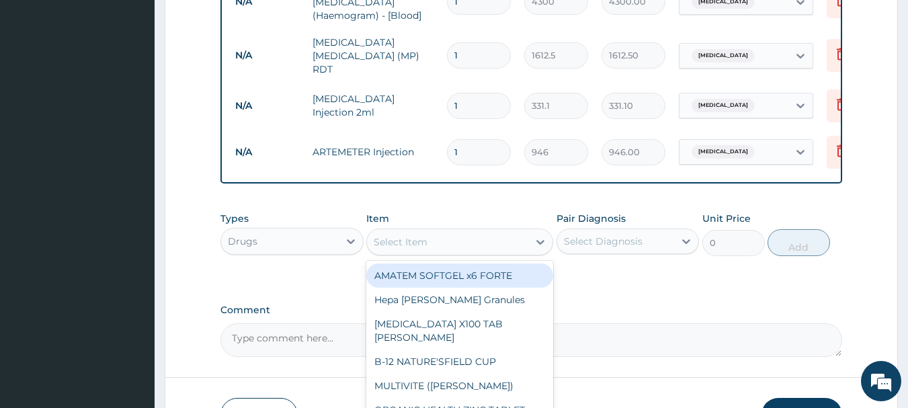
click at [479, 246] on div "Select Item" at bounding box center [447, 241] width 161 height 21
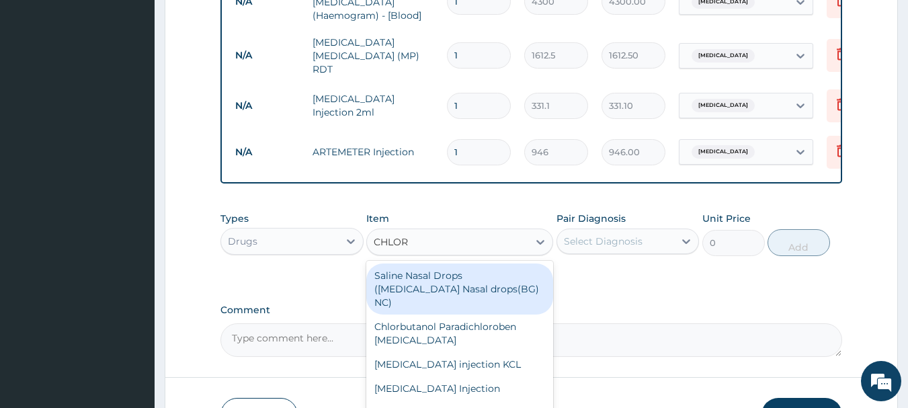
type input "CHLORO"
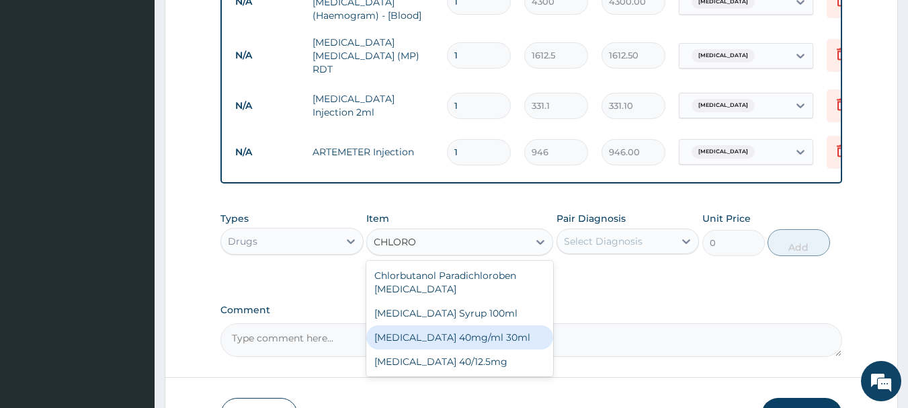
click at [498, 342] on div "CHLOROQUINE 40mg/ml 30ml" at bounding box center [459, 337] width 187 height 24
type input "1419"
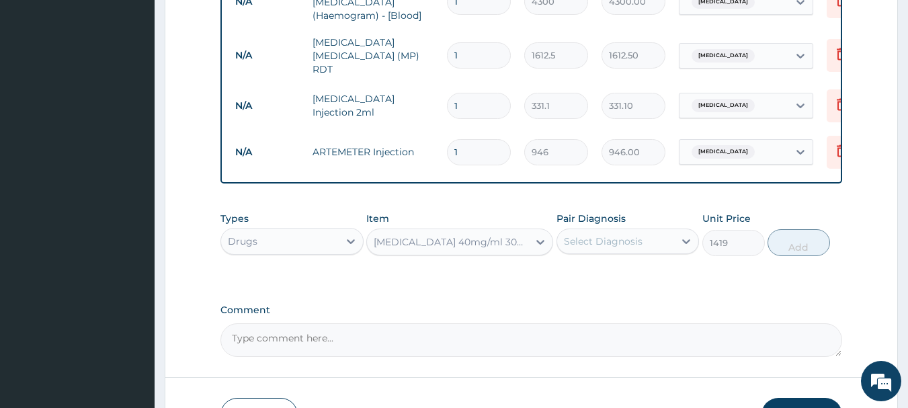
click at [620, 248] on div "Select Diagnosis" at bounding box center [603, 240] width 79 height 13
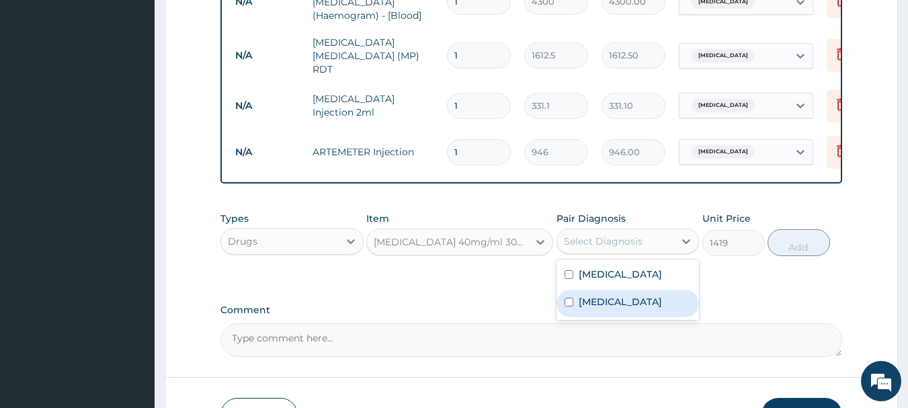
click at [627, 316] on div "Malaria" at bounding box center [627, 304] width 143 height 28
checkbox input "true"
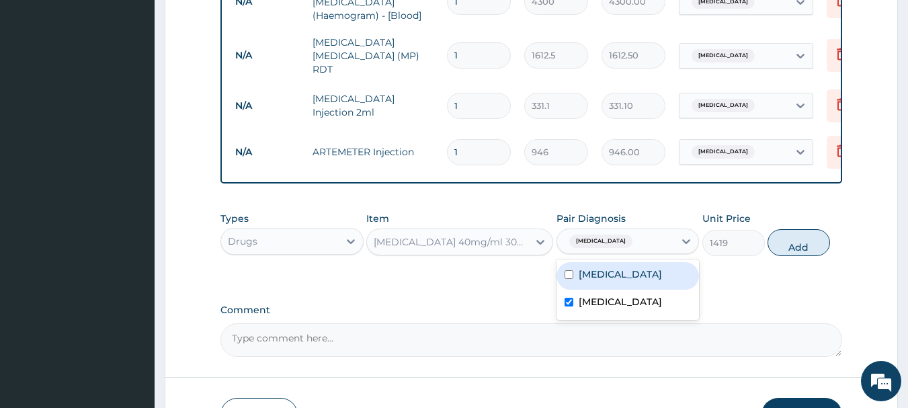
drag, startPoint x: 789, startPoint y: 251, endPoint x: 777, endPoint y: 254, distance: 12.4
click at [789, 251] on button "Add" at bounding box center [798, 242] width 62 height 27
type input "0"
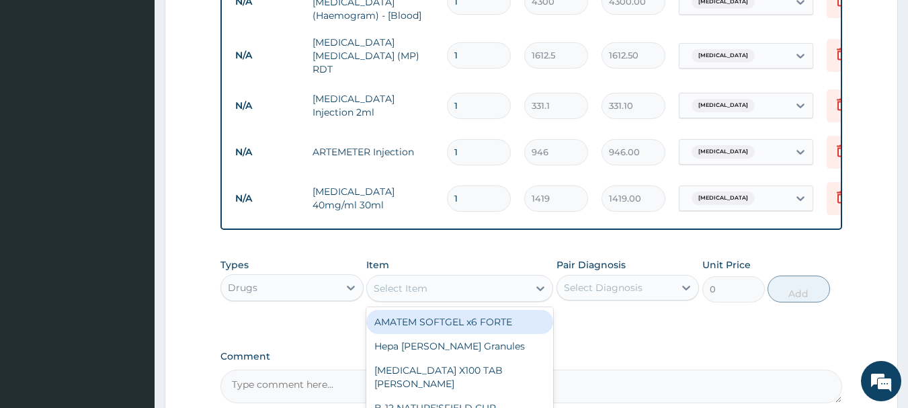
click at [443, 290] on div "Select Item" at bounding box center [447, 287] width 161 height 21
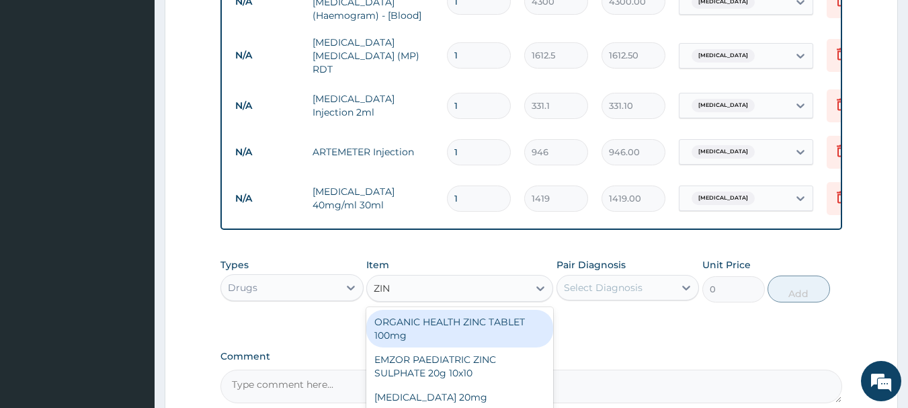
type input "ZINN"
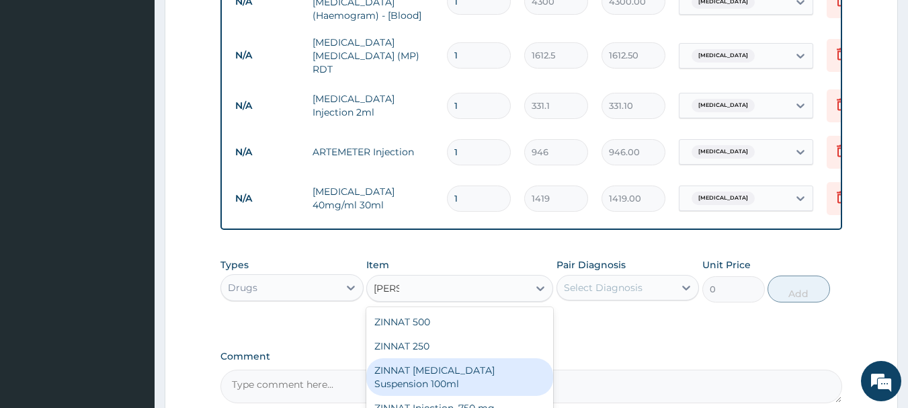
click at [464, 384] on div "ZINNAT CEFUROXIME Suspension 100ml" at bounding box center [459, 377] width 187 height 38
type input "8868.75"
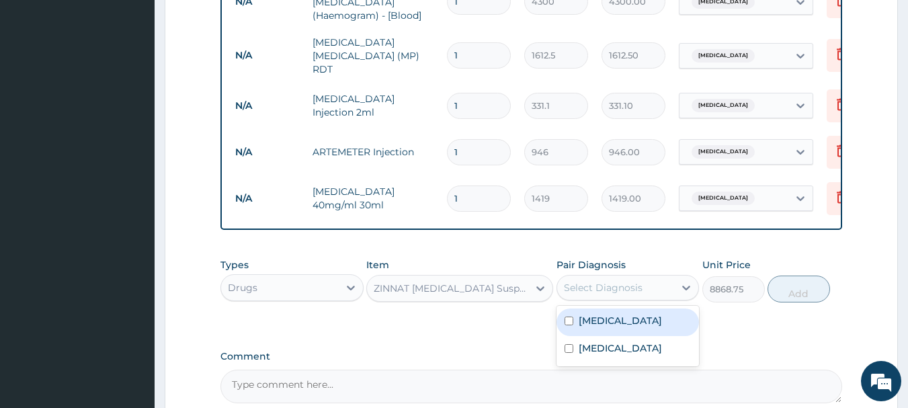
drag, startPoint x: 637, startPoint y: 283, endPoint x: 623, endPoint y: 317, distance: 36.7
click at [636, 286] on div "Select Diagnosis" at bounding box center [603, 287] width 79 height 13
click at [619, 330] on div "Sepsis" at bounding box center [627, 322] width 143 height 28
checkbox input "true"
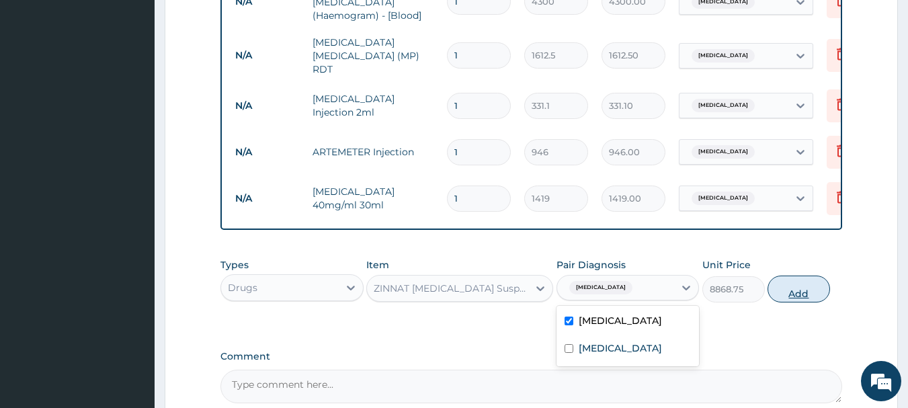
click at [795, 297] on button "Add" at bounding box center [798, 288] width 62 height 27
type input "0"
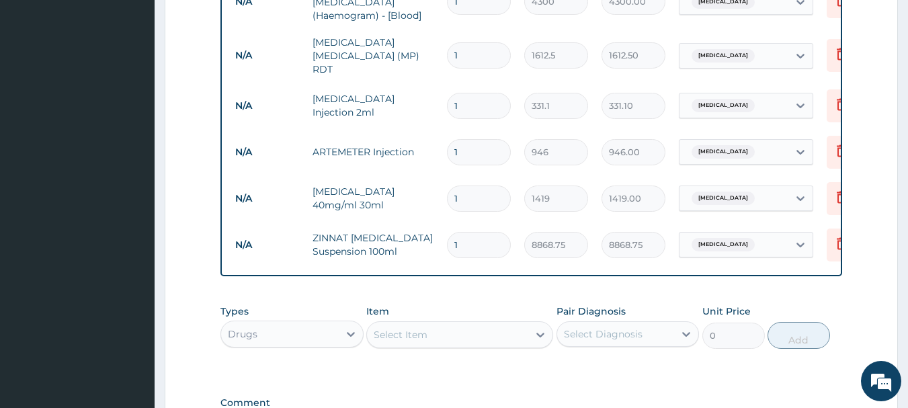
click at [403, 341] on div "Select Item" at bounding box center [400, 334] width 54 height 13
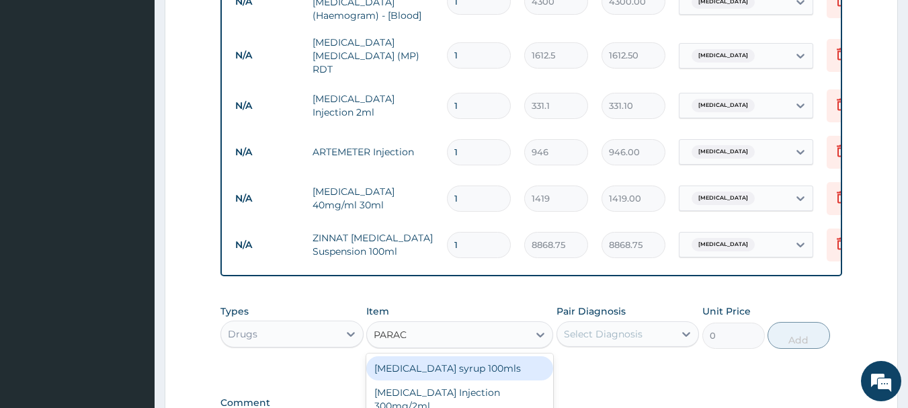
type input "PARACE"
drag, startPoint x: 409, startPoint y: 365, endPoint x: 474, endPoint y: 363, distance: 64.5
click at [410, 366] on div "Paracetamol syrup 100mls" at bounding box center [459, 368] width 187 height 24
type input "709.5"
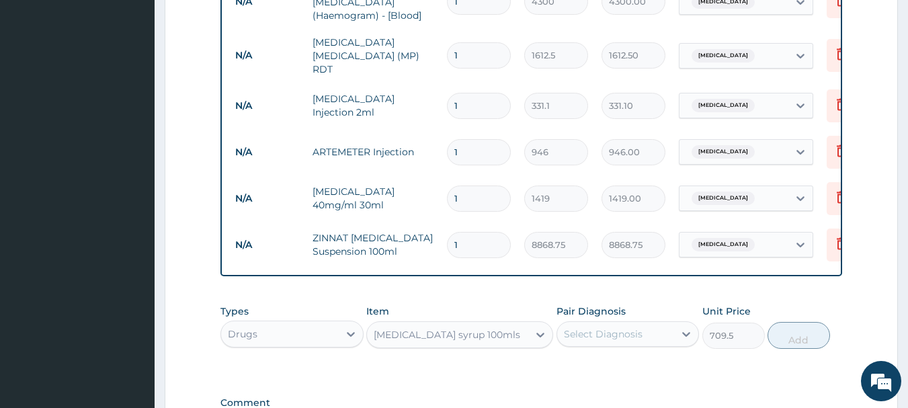
click at [605, 332] on div "Select Diagnosis" at bounding box center [603, 333] width 79 height 13
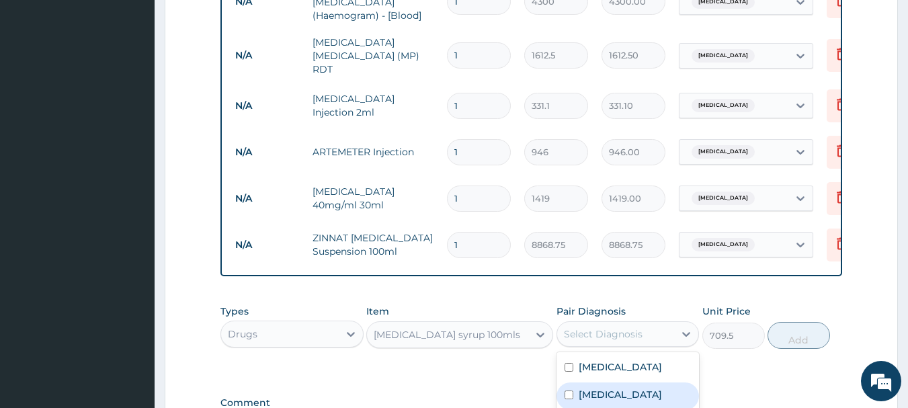
click at [609, 388] on div "Malaria" at bounding box center [627, 396] width 143 height 28
checkbox input "true"
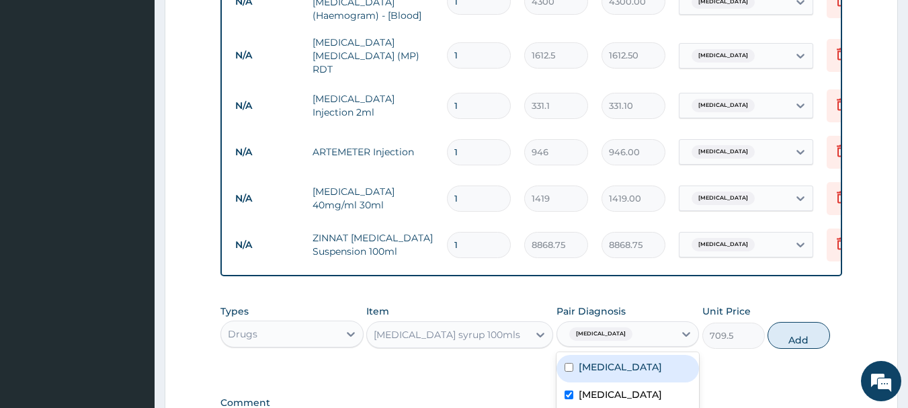
drag, startPoint x: 816, startPoint y: 341, endPoint x: 805, endPoint y: 345, distance: 11.7
click at [817, 342] on button "Add" at bounding box center [798, 335] width 62 height 27
type input "0"
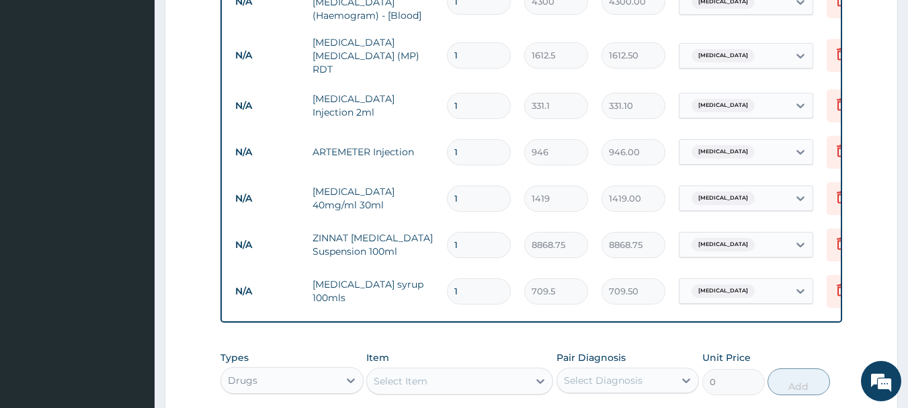
click at [486, 235] on input "1" at bounding box center [479, 245] width 64 height 26
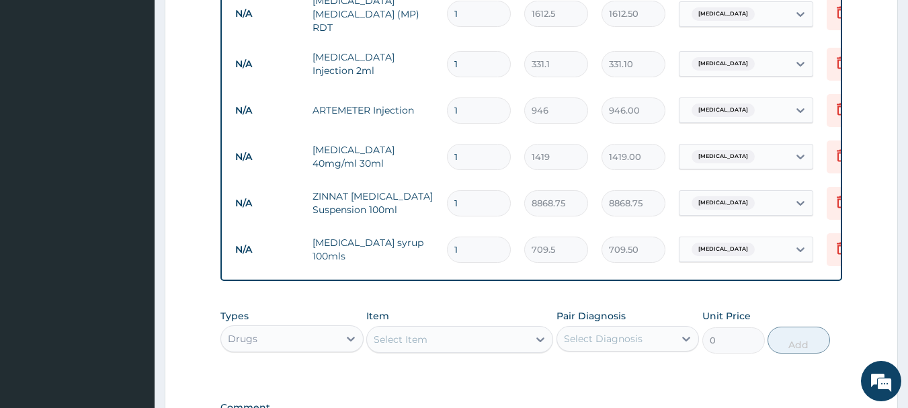
scroll to position [846, 0]
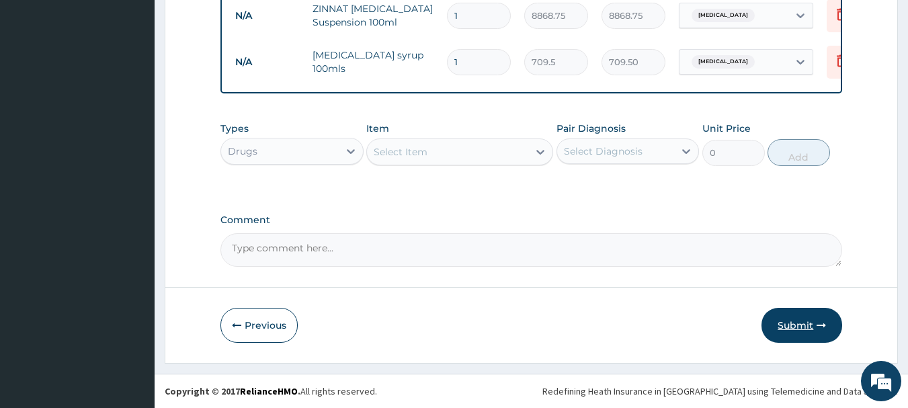
click at [798, 331] on button "Submit" at bounding box center [801, 325] width 81 height 35
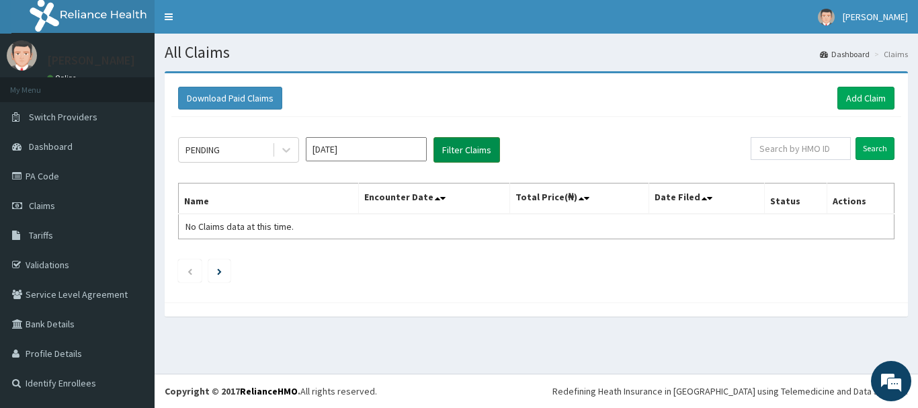
click at [463, 153] on button "Filter Claims" at bounding box center [466, 150] width 67 height 26
click at [222, 154] on div "PENDING" at bounding box center [225, 149] width 93 height 21
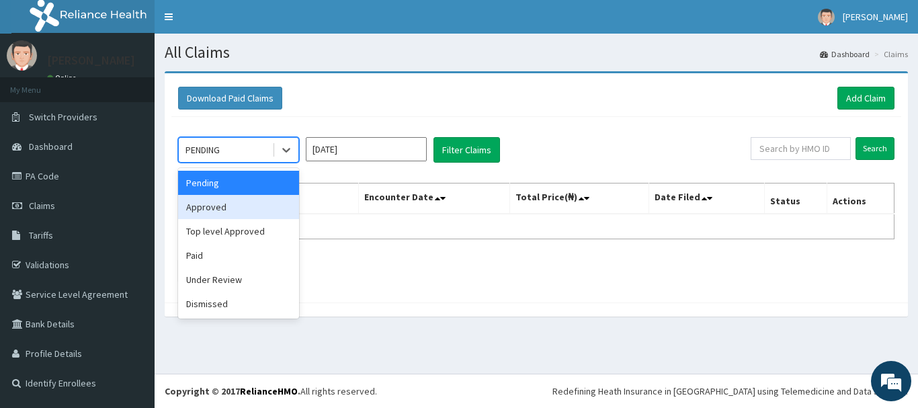
drag, startPoint x: 229, startPoint y: 208, endPoint x: 246, endPoint y: 204, distance: 17.3
click at [229, 207] on div "Approved" at bounding box center [238, 207] width 121 height 24
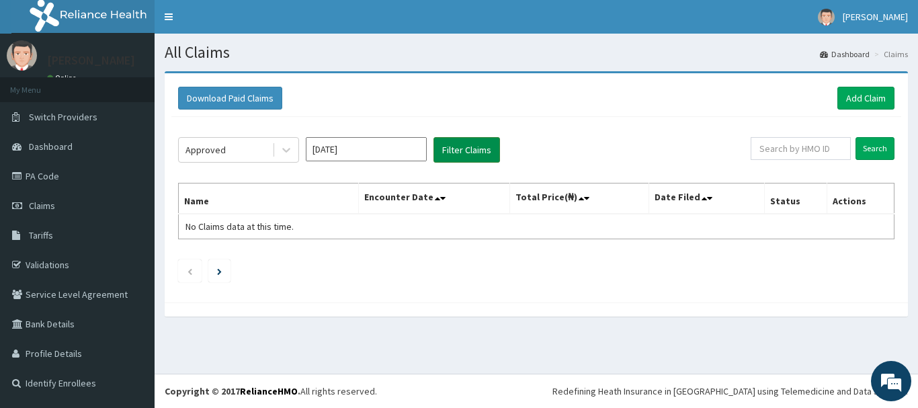
click at [479, 147] on button "Filter Claims" at bounding box center [466, 150] width 67 height 26
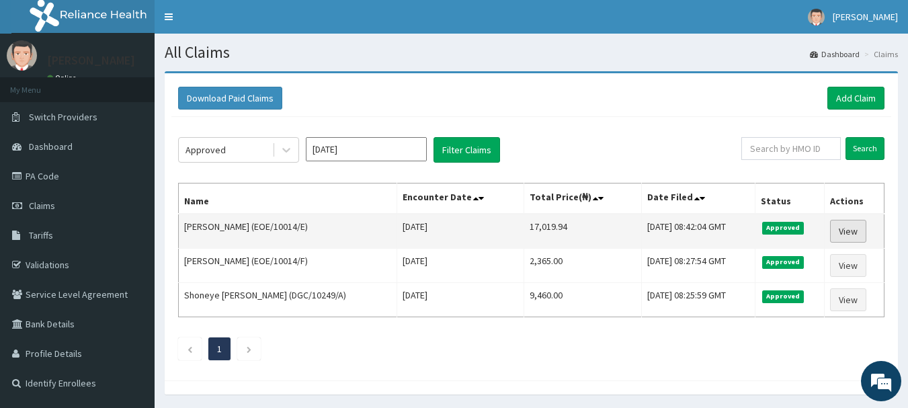
click at [854, 224] on link "View" at bounding box center [848, 231] width 36 height 23
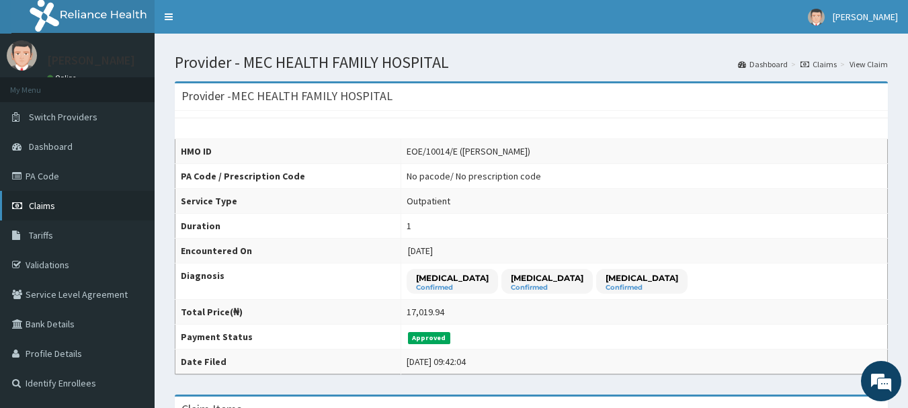
click at [48, 201] on span "Claims" at bounding box center [42, 206] width 26 height 12
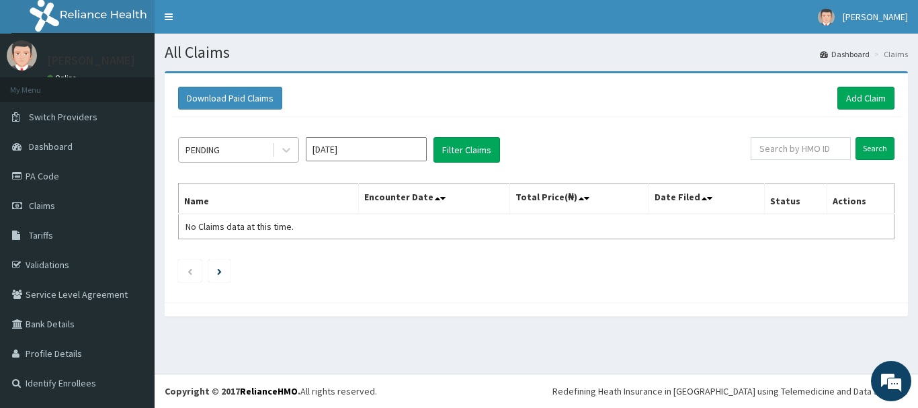
click at [265, 151] on div "PENDING" at bounding box center [225, 149] width 93 height 21
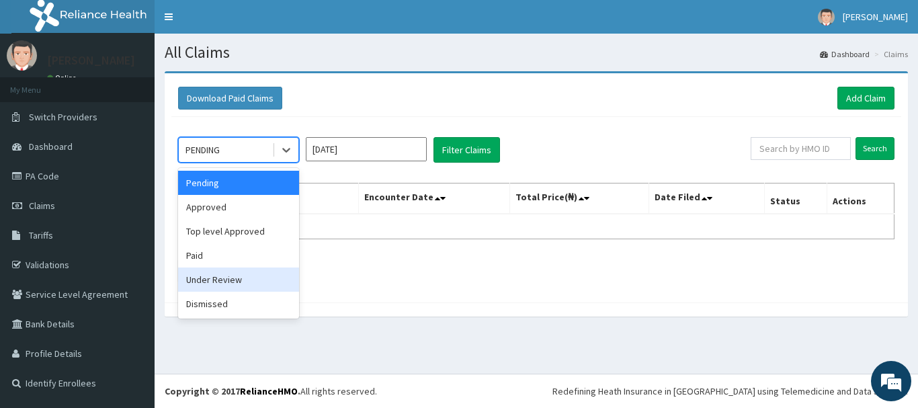
drag, startPoint x: 262, startPoint y: 283, endPoint x: 296, endPoint y: 245, distance: 50.9
click at [263, 282] on div "Under Review" at bounding box center [238, 279] width 121 height 24
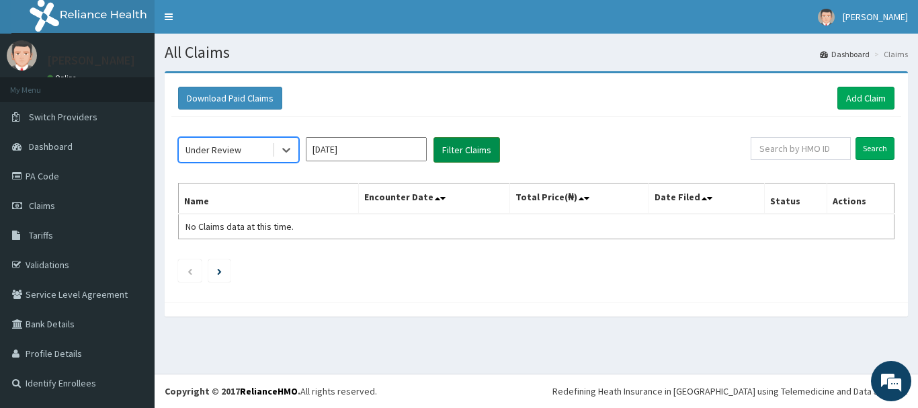
click at [476, 159] on button "Filter Claims" at bounding box center [466, 150] width 67 height 26
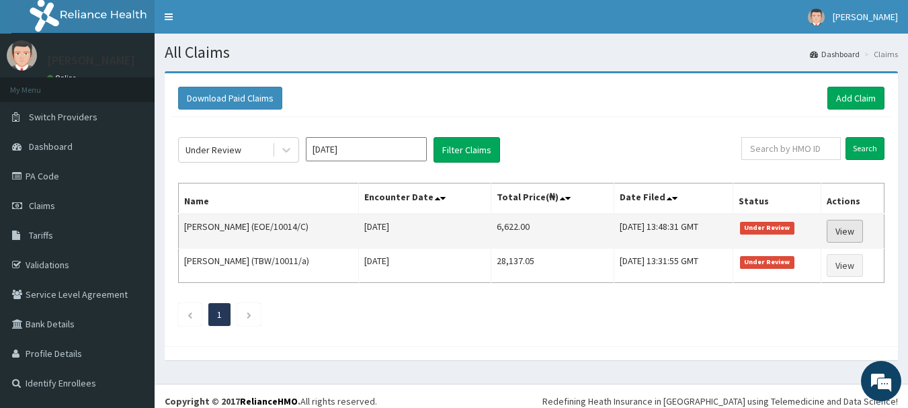
click at [859, 230] on link "View" at bounding box center [844, 231] width 36 height 23
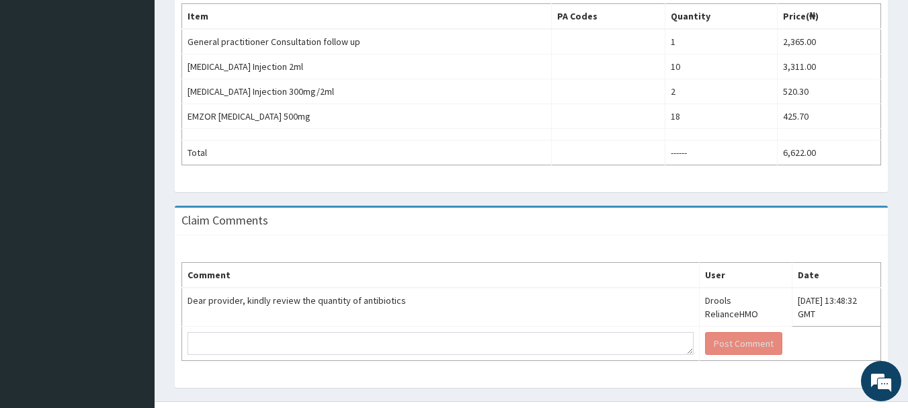
scroll to position [461, 0]
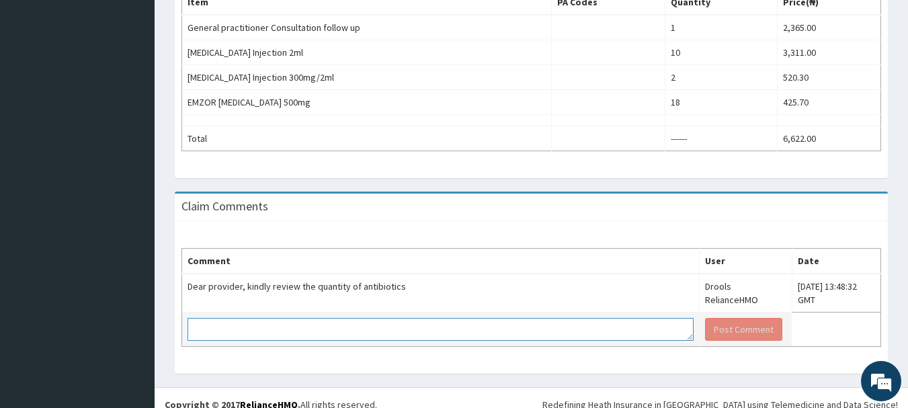
click at [363, 318] on textarea at bounding box center [440, 329] width 506 height 23
type textarea "g"
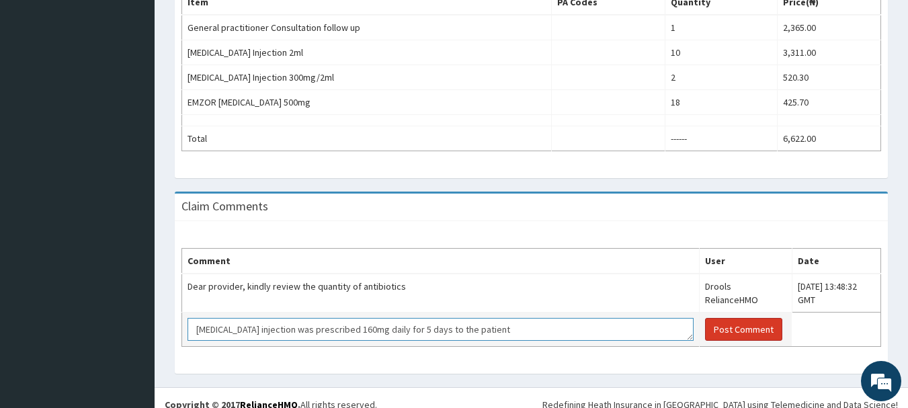
type textarea "Gentamicin injection was prescribed 160mg daily for 5 days to the patient"
click at [705, 318] on button "Post Comment" at bounding box center [743, 329] width 77 height 23
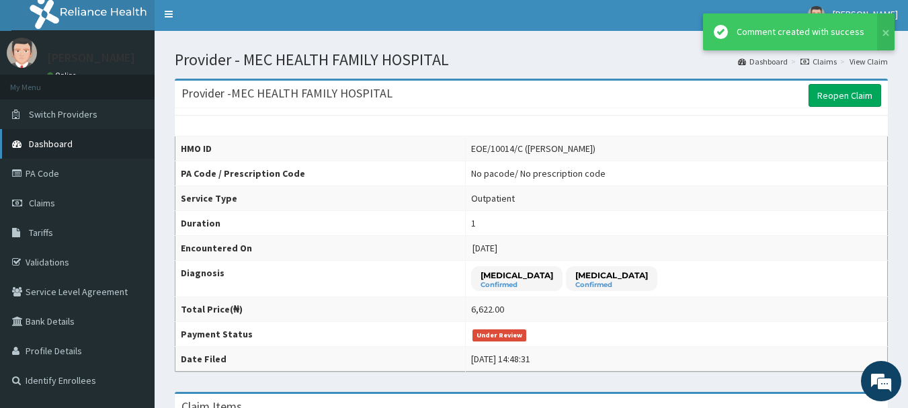
scroll to position [0, 0]
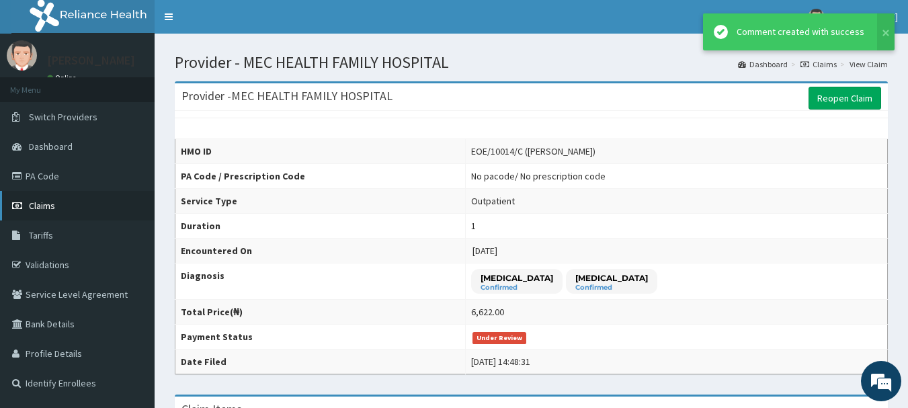
drag, startPoint x: 34, startPoint y: 211, endPoint x: 46, endPoint y: 202, distance: 14.9
click at [35, 211] on span "Claims" at bounding box center [42, 206] width 26 height 12
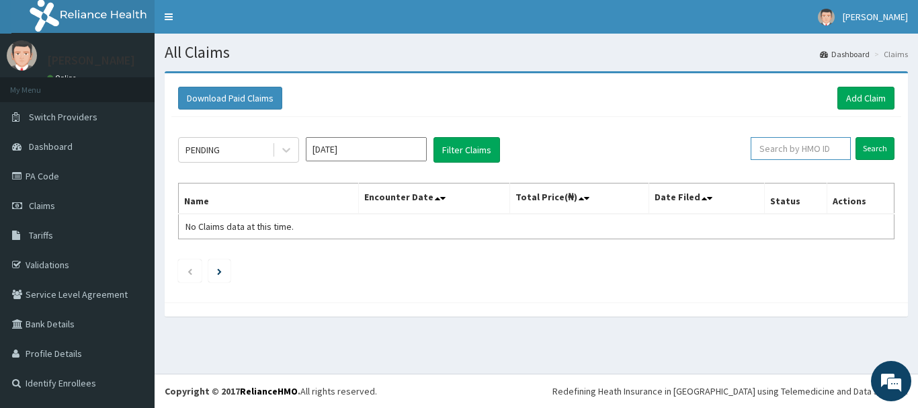
click at [779, 156] on input "text" at bounding box center [800, 148] width 100 height 23
type input "RSR/10027/B"
click at [885, 148] on input "Search" at bounding box center [874, 148] width 39 height 23
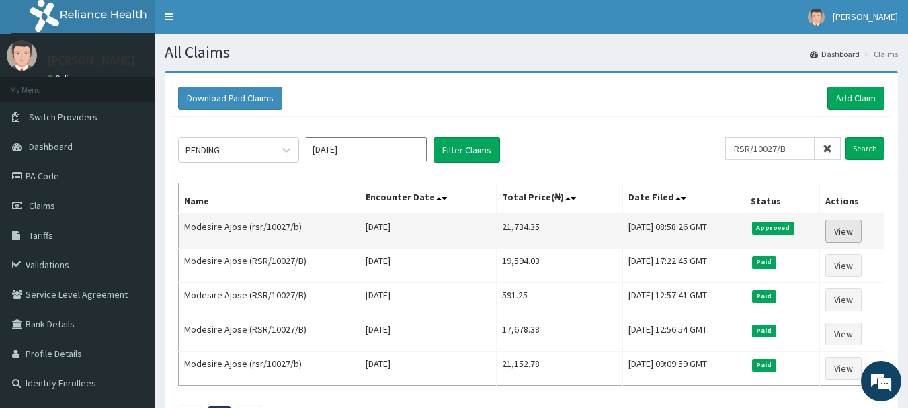
click at [861, 224] on link "View" at bounding box center [843, 231] width 36 height 23
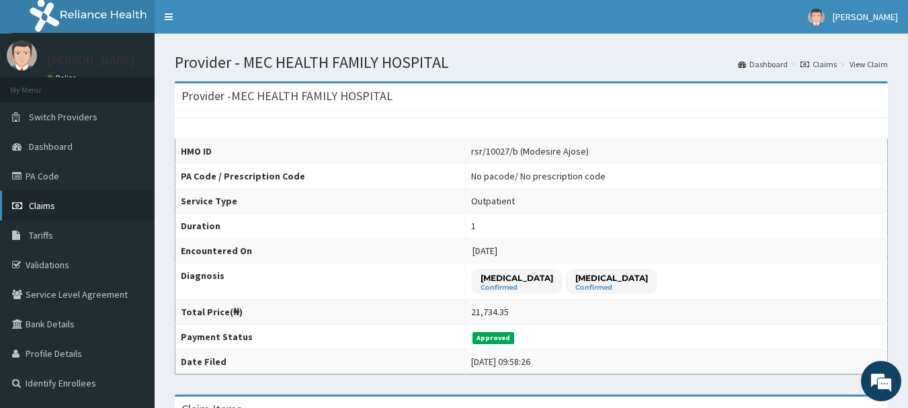
drag, startPoint x: 50, startPoint y: 200, endPoint x: 57, endPoint y: 200, distance: 6.8
click at [50, 200] on span "Claims" at bounding box center [42, 206] width 26 height 12
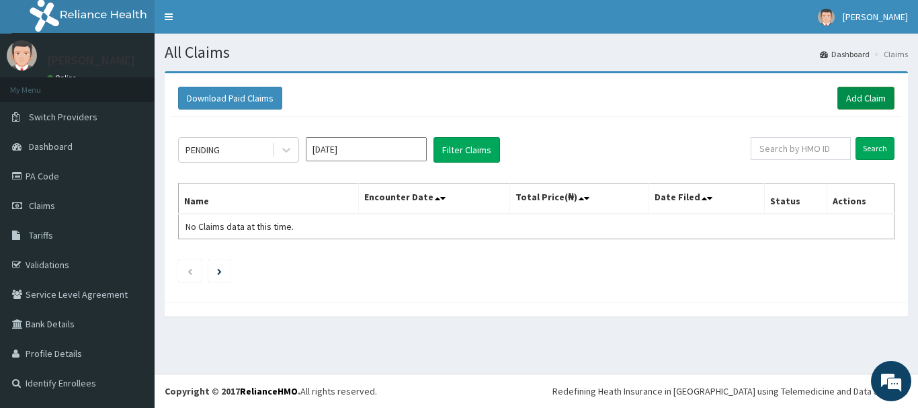
click at [843, 97] on link "Add Claim" at bounding box center [865, 98] width 57 height 23
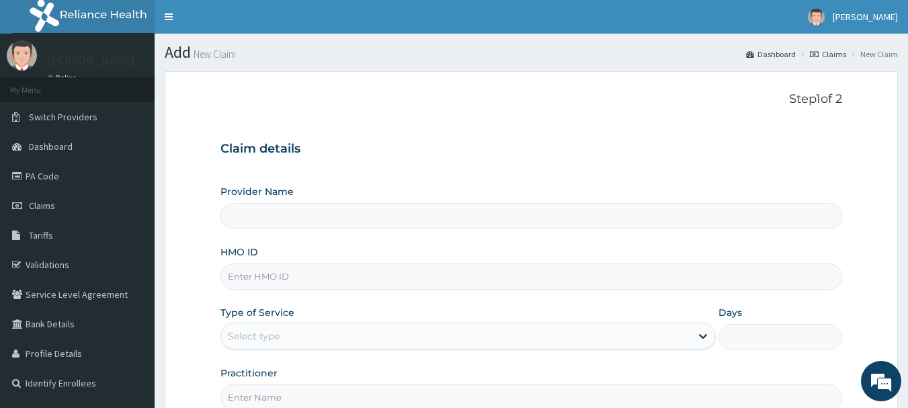
click at [322, 266] on input "HMO ID" at bounding box center [531, 276] width 622 height 26
type input "RSR"
type input "MEC HEALTH FAMILY HOSPITAL"
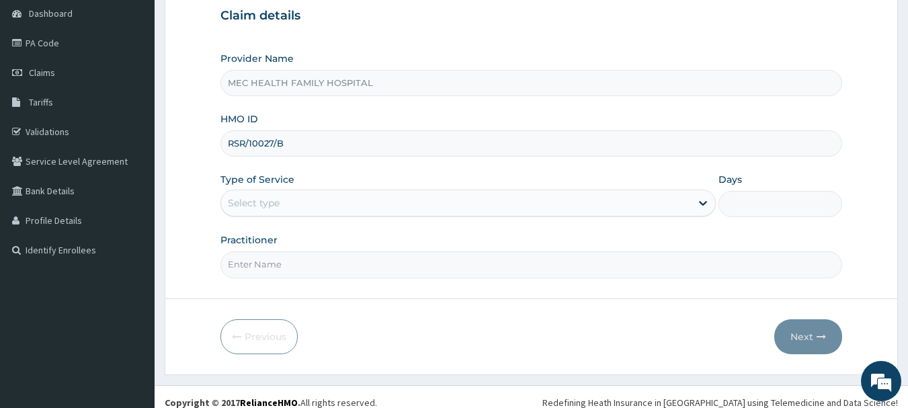
scroll to position [134, 0]
type input "RSR/10027/B"
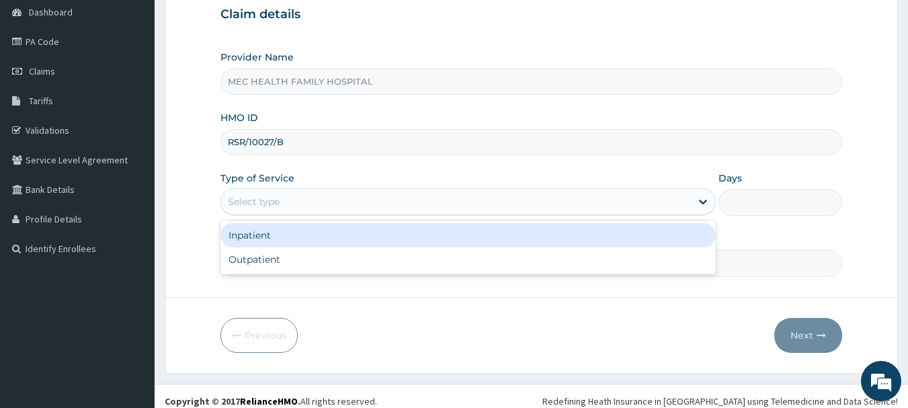
click at [341, 204] on div "Select type" at bounding box center [456, 201] width 470 height 21
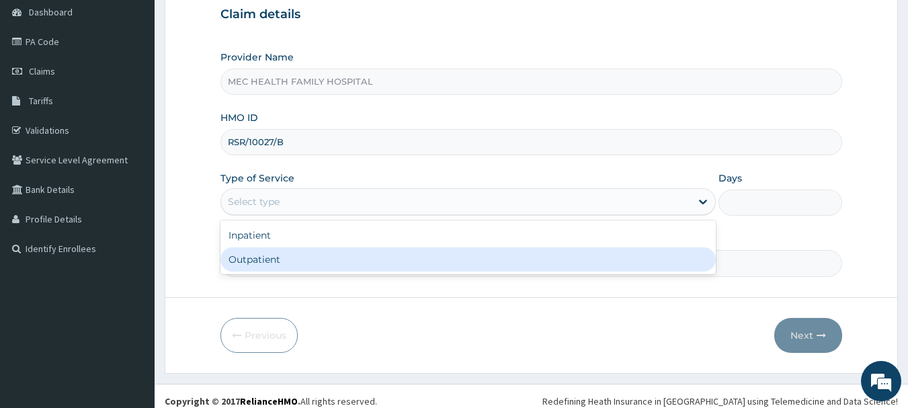
click at [343, 257] on div "Outpatient" at bounding box center [467, 259] width 495 height 24
type input "1"
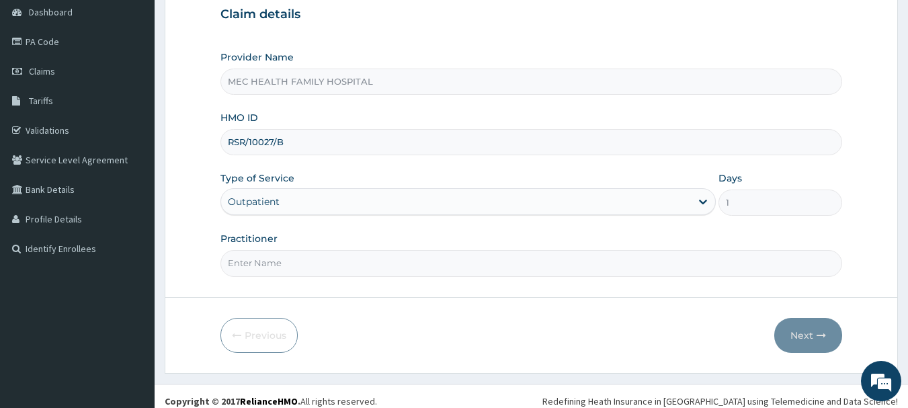
click at [344, 258] on input "Practitioner" at bounding box center [531, 263] width 622 height 26
type input "Dr. Chinaka"
click at [791, 331] on button "Next" at bounding box center [808, 335] width 68 height 35
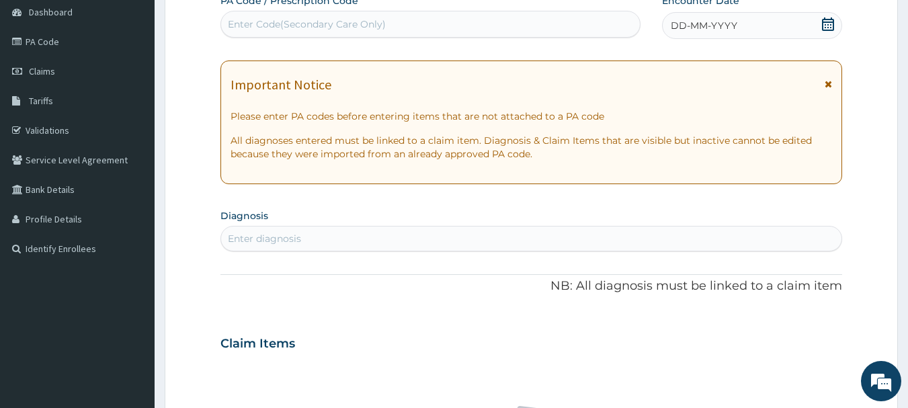
click at [824, 23] on icon at bounding box center [827, 23] width 13 height 13
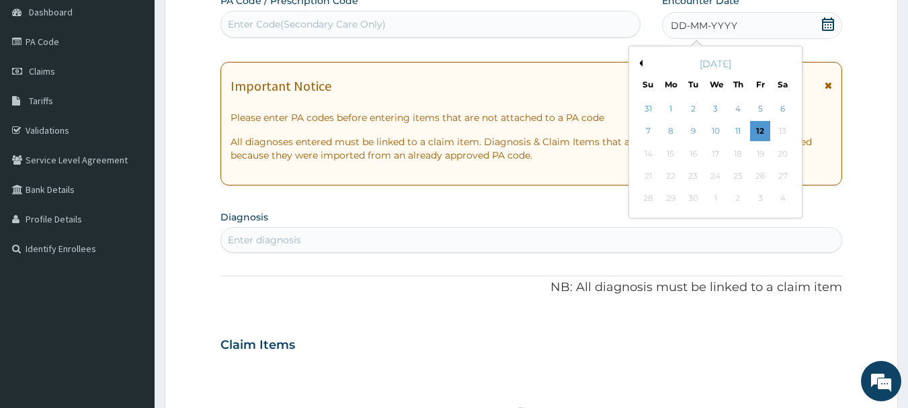
click at [644, 64] on div "September 2025" at bounding box center [715, 63] width 162 height 13
click at [640, 64] on button "Previous Month" at bounding box center [638, 63] width 7 height 7
click at [689, 173] on div "19" at bounding box center [693, 176] width 20 height 20
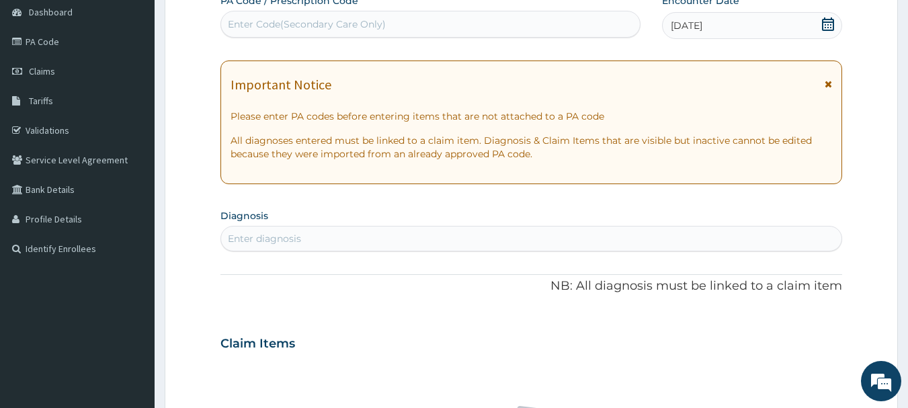
drag, startPoint x: 496, startPoint y: 247, endPoint x: 505, endPoint y: 231, distance: 18.1
click at [496, 245] on div "Enter diagnosis" at bounding box center [531, 238] width 621 height 21
type input "SEPSIS"
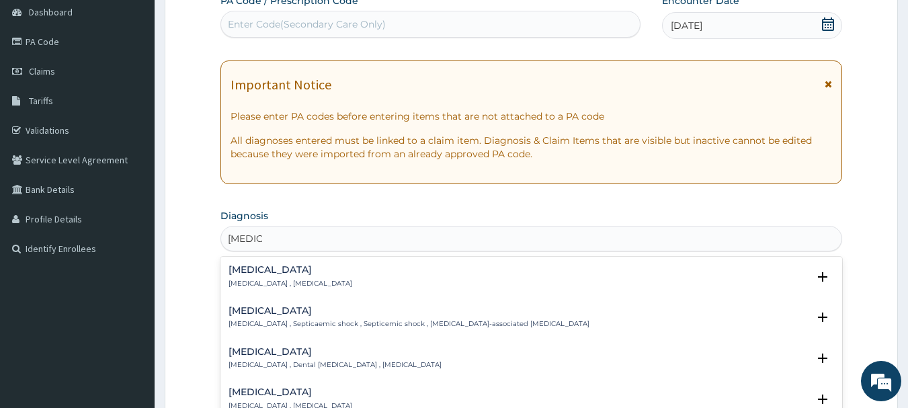
scroll to position [202, 0]
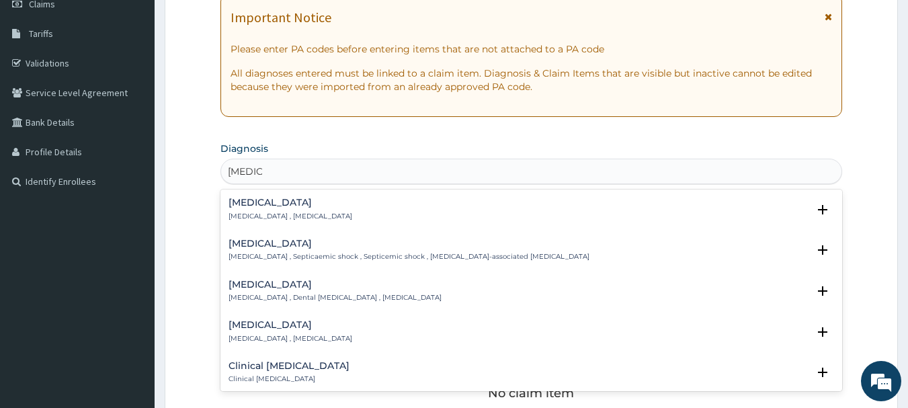
click at [320, 207] on div "Sepsis Systemic infection , Sepsis" at bounding box center [531, 209] width 606 height 24
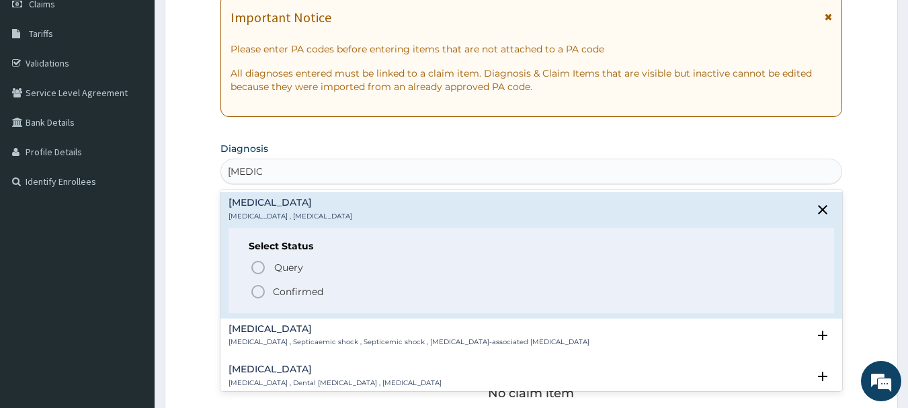
drag, startPoint x: 288, startPoint y: 285, endPoint x: 296, endPoint y: 285, distance: 7.4
click at [290, 285] on p "Confirmed" at bounding box center [298, 291] width 50 height 13
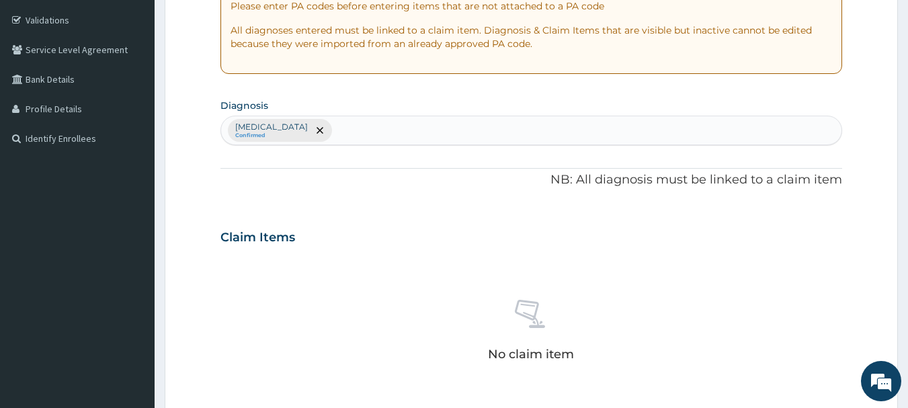
scroll to position [470, 0]
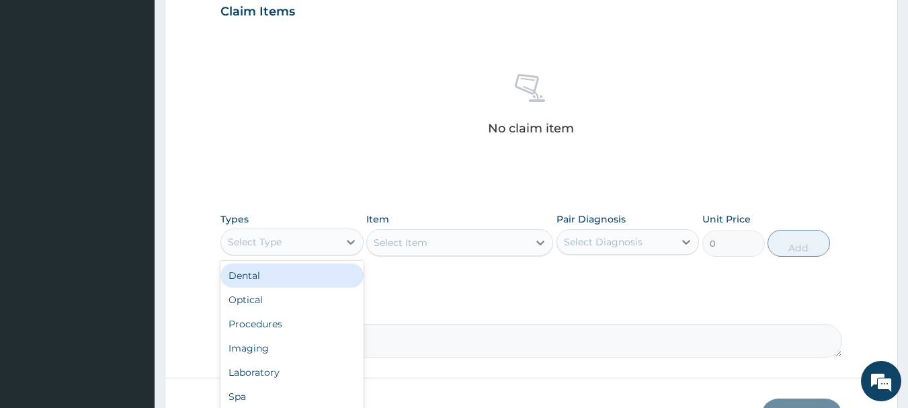
drag, startPoint x: 321, startPoint y: 236, endPoint x: 313, endPoint y: 251, distance: 16.8
click at [320, 236] on div "Select Type" at bounding box center [280, 241] width 118 height 21
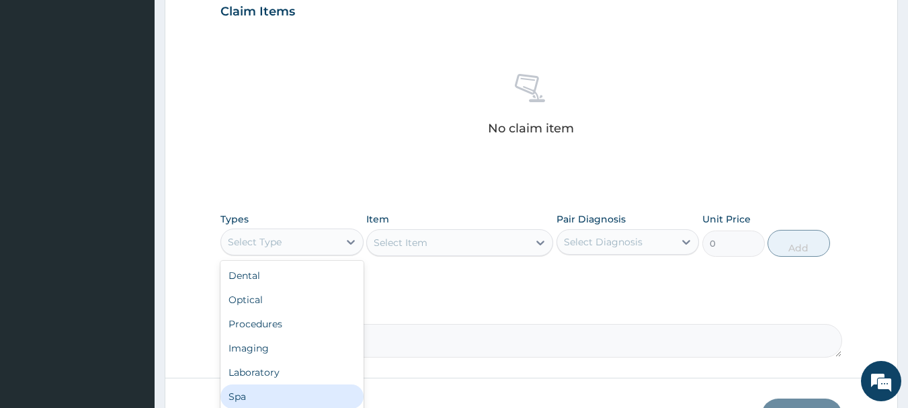
scroll to position [46, 0]
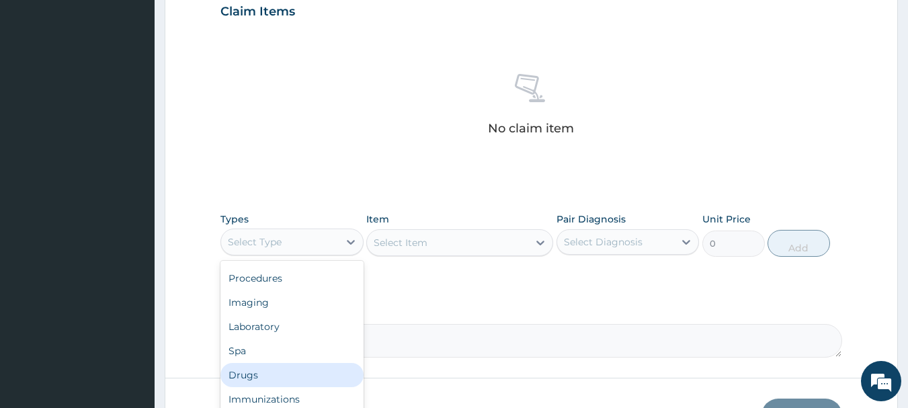
drag, startPoint x: 263, startPoint y: 382, endPoint x: 291, endPoint y: 368, distance: 30.6
click at [267, 380] on div "Drugs" at bounding box center [291, 375] width 143 height 24
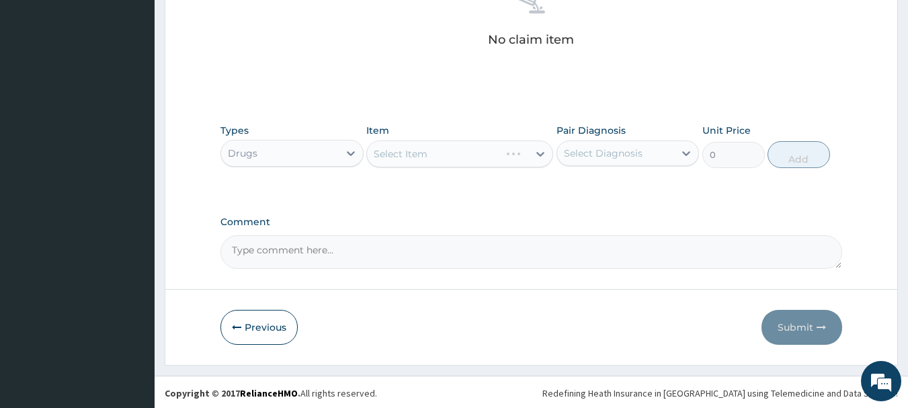
scroll to position [561, 0]
click at [446, 155] on div "Select Item" at bounding box center [447, 151] width 161 height 21
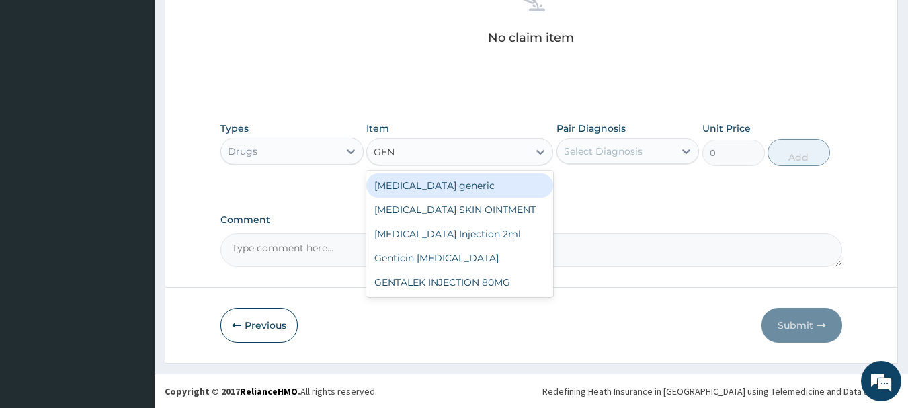
type input "GENT"
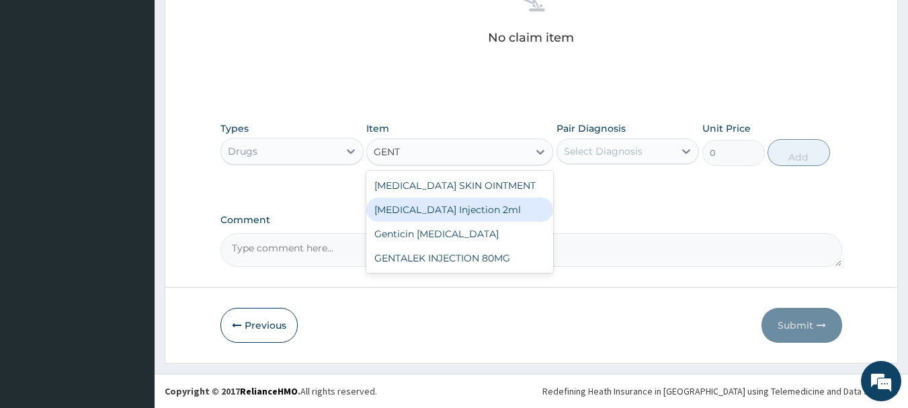
drag, startPoint x: 480, startPoint y: 202, endPoint x: 568, endPoint y: 178, distance: 91.3
click at [481, 203] on div "GENTAMICIN Injection 2ml" at bounding box center [459, 209] width 187 height 24
type input "331.1"
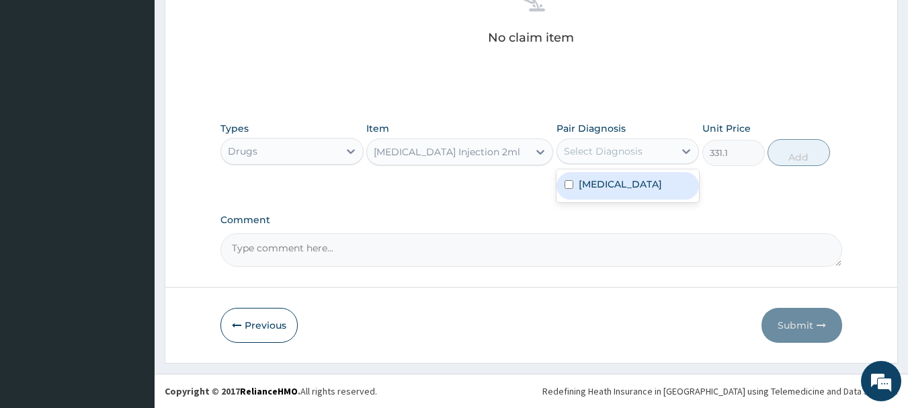
click at [607, 155] on div "Select Diagnosis" at bounding box center [603, 150] width 79 height 13
drag, startPoint x: 609, startPoint y: 194, endPoint x: 740, endPoint y: 156, distance: 136.5
click at [619, 191] on div "Sepsis" at bounding box center [627, 186] width 143 height 28
checkbox input "true"
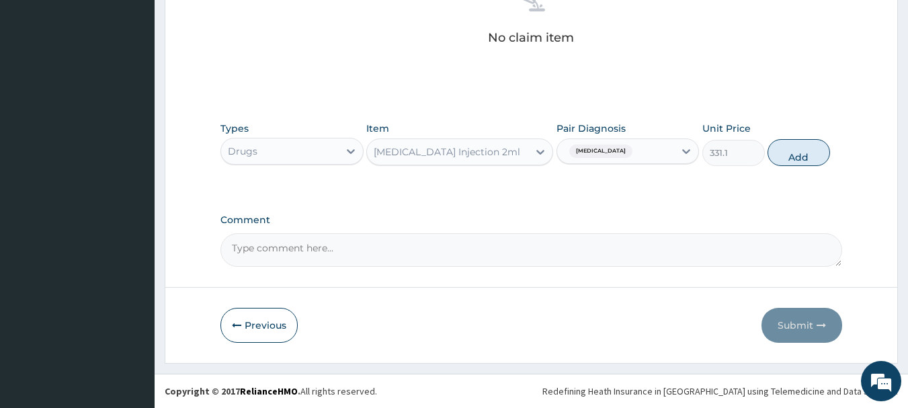
drag, startPoint x: 796, startPoint y: 148, endPoint x: 736, endPoint y: 164, distance: 61.8
click at [797, 148] on button "Add" at bounding box center [798, 152] width 62 height 27
type input "0"
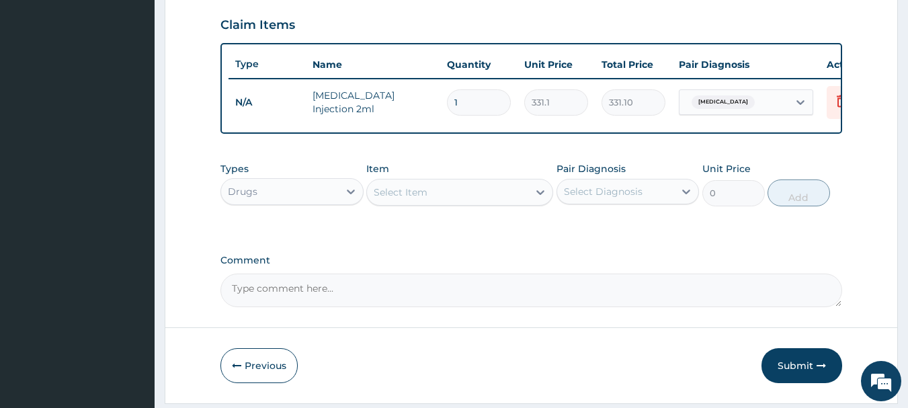
scroll to position [306, 0]
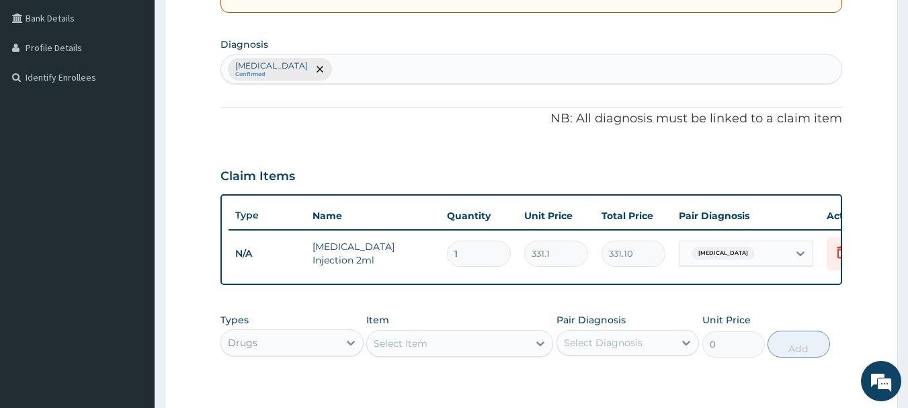
type input "0.00"
type input "4"
type input "1324.40"
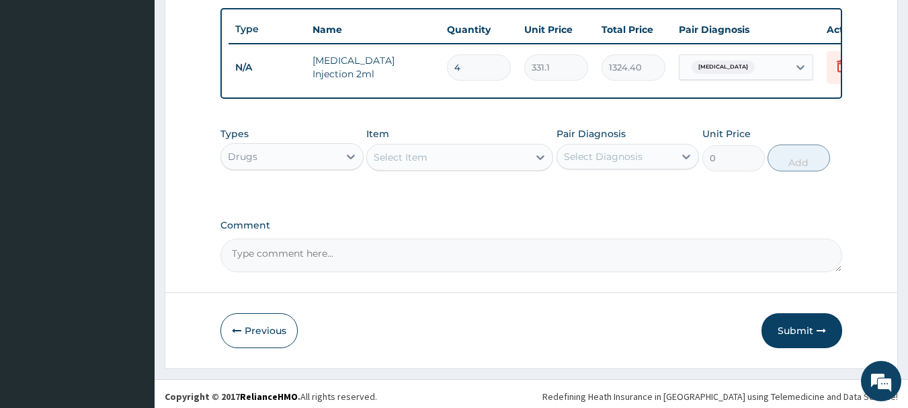
scroll to position [507, 0]
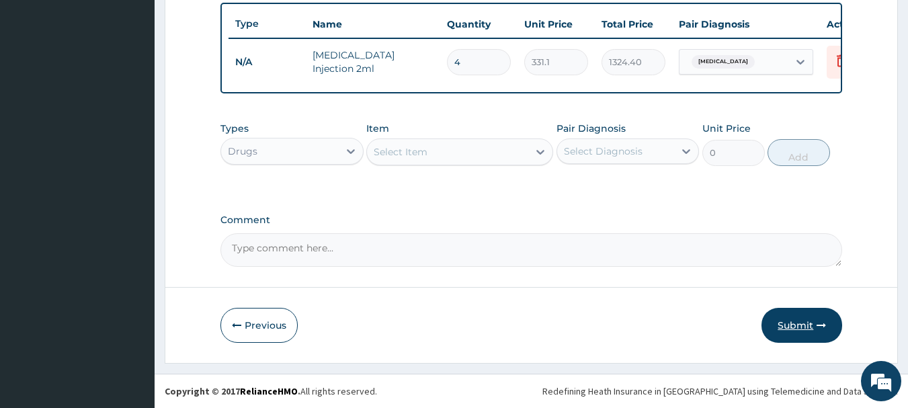
type input "4"
click at [791, 332] on button "Submit" at bounding box center [801, 325] width 81 height 35
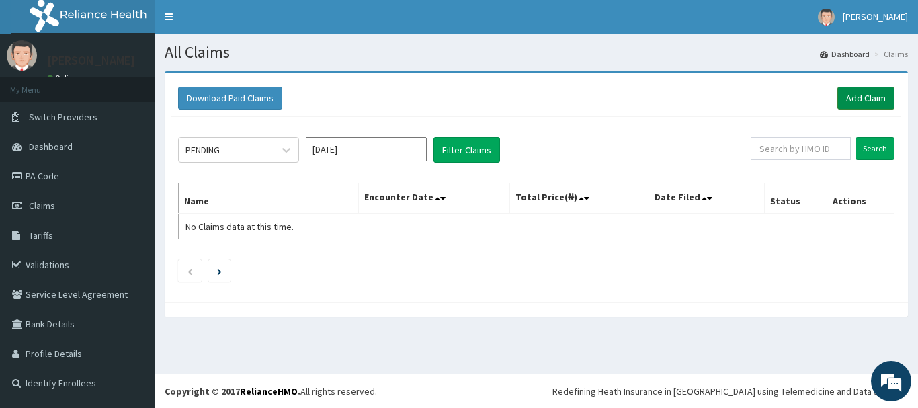
click at [850, 101] on link "Add Claim" at bounding box center [865, 98] width 57 height 23
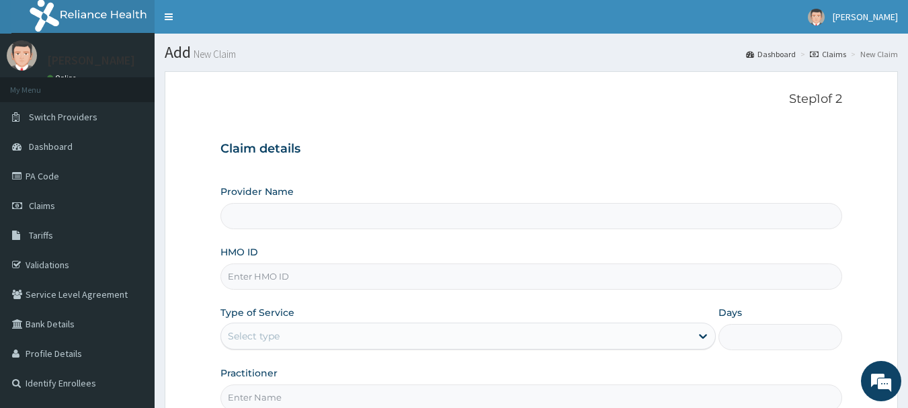
type input "MEC HEALTH FAMILY HOSPITAL"
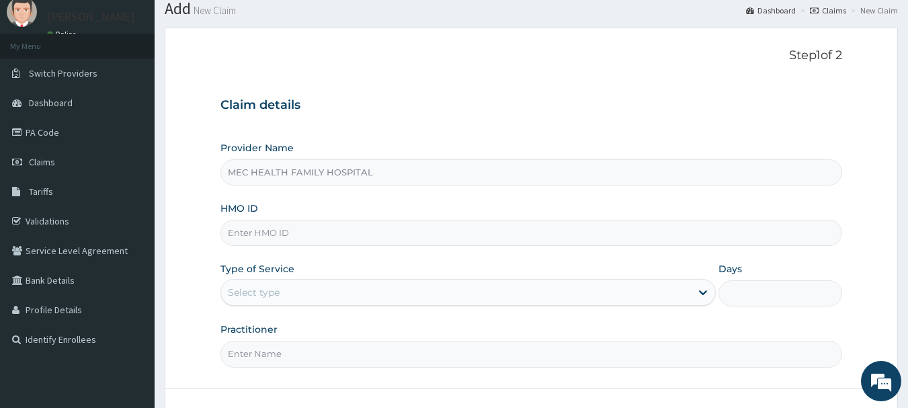
scroll to position [67, 0]
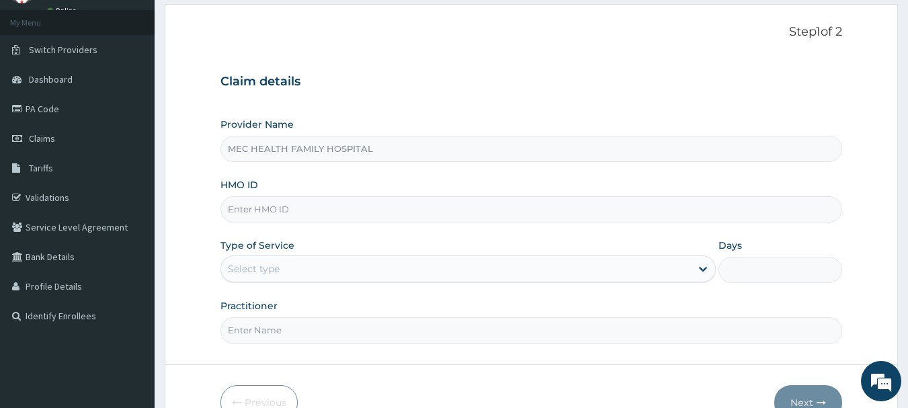
click at [435, 219] on input "HMO ID" at bounding box center [531, 209] width 622 height 26
click at [42, 109] on link "PA Code" at bounding box center [77, 109] width 155 height 30
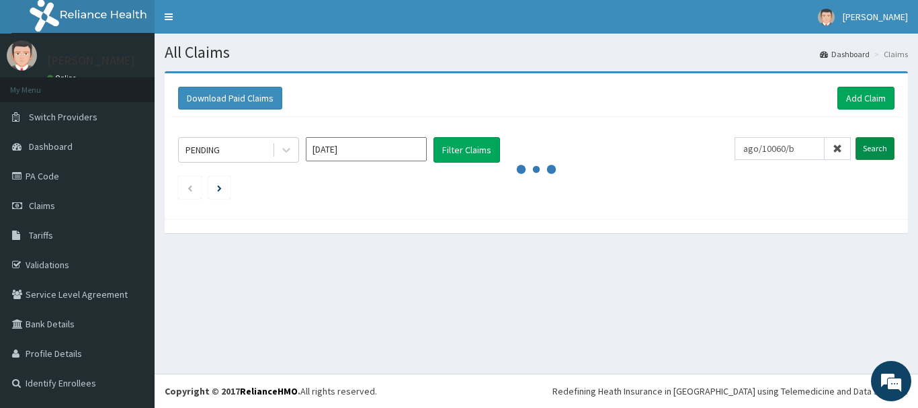
type input "ago/10060/b"
click at [878, 155] on input "Search" at bounding box center [874, 148] width 39 height 23
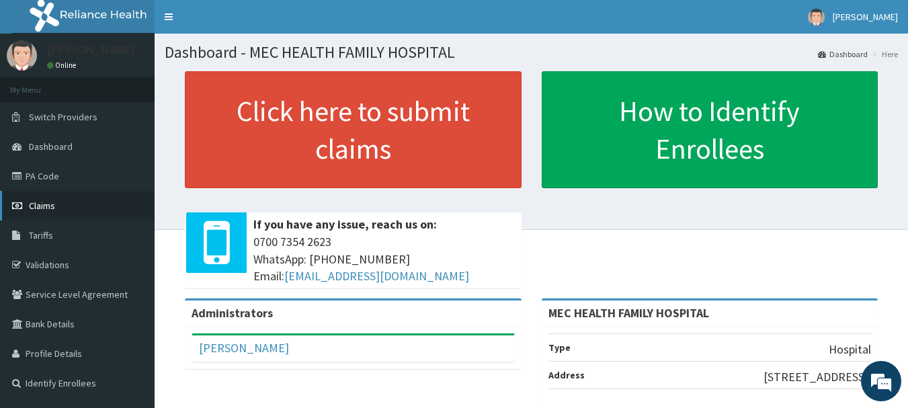
click at [41, 207] on span "Claims" at bounding box center [42, 206] width 26 height 12
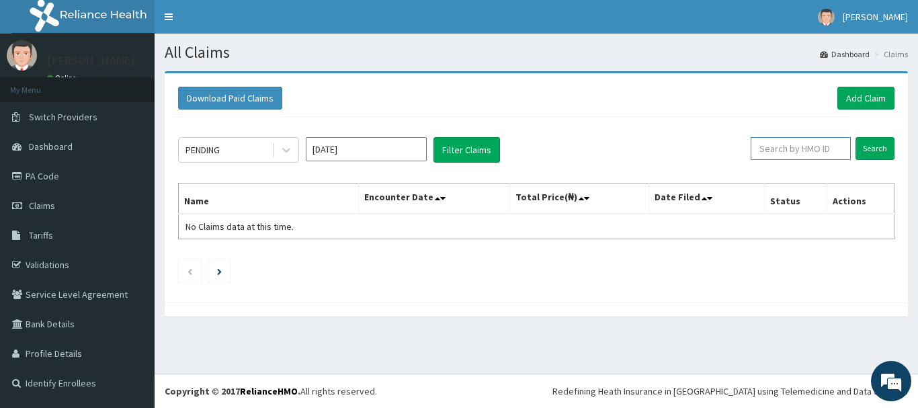
click at [774, 155] on input "text" at bounding box center [800, 148] width 100 height 23
type input "AGO/10060/B"
click at [873, 148] on input "Search" at bounding box center [874, 148] width 39 height 23
